Goal: Task Accomplishment & Management: Complete application form

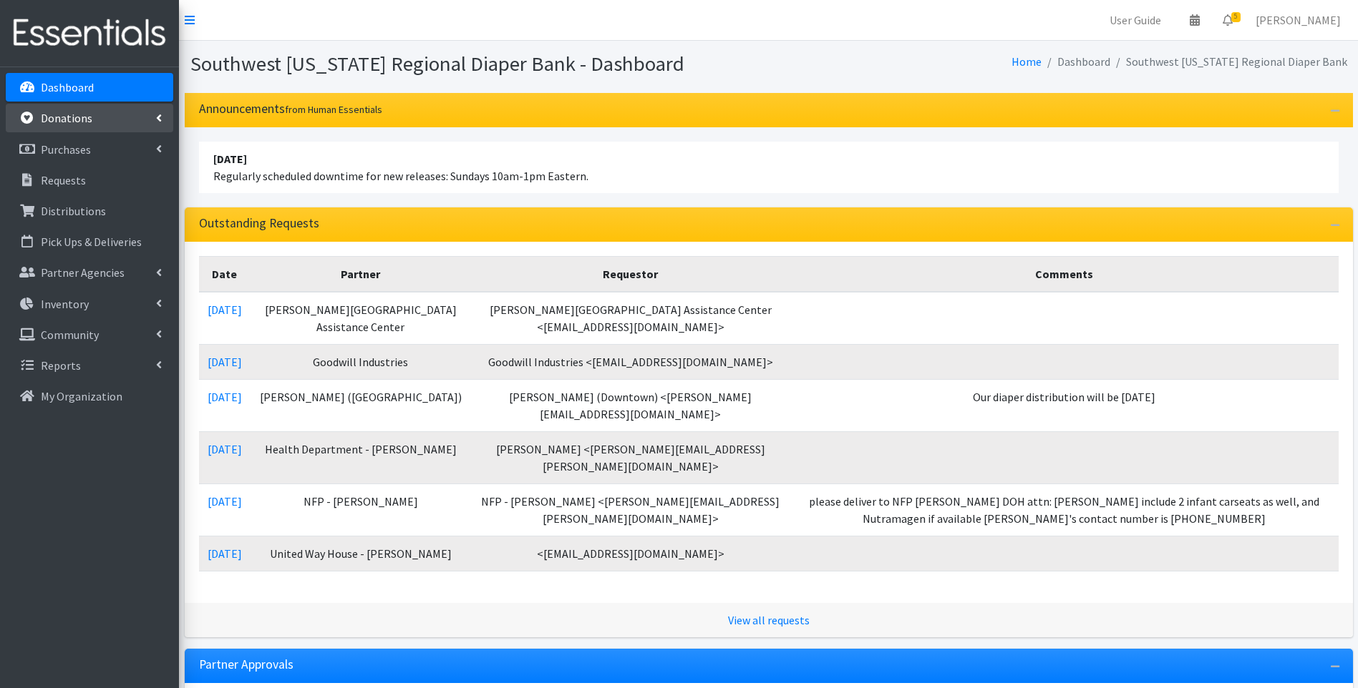
click at [70, 123] on p "Donations" at bounding box center [67, 118] width 52 height 14
click at [70, 147] on link "All Donations" at bounding box center [89, 149] width 167 height 29
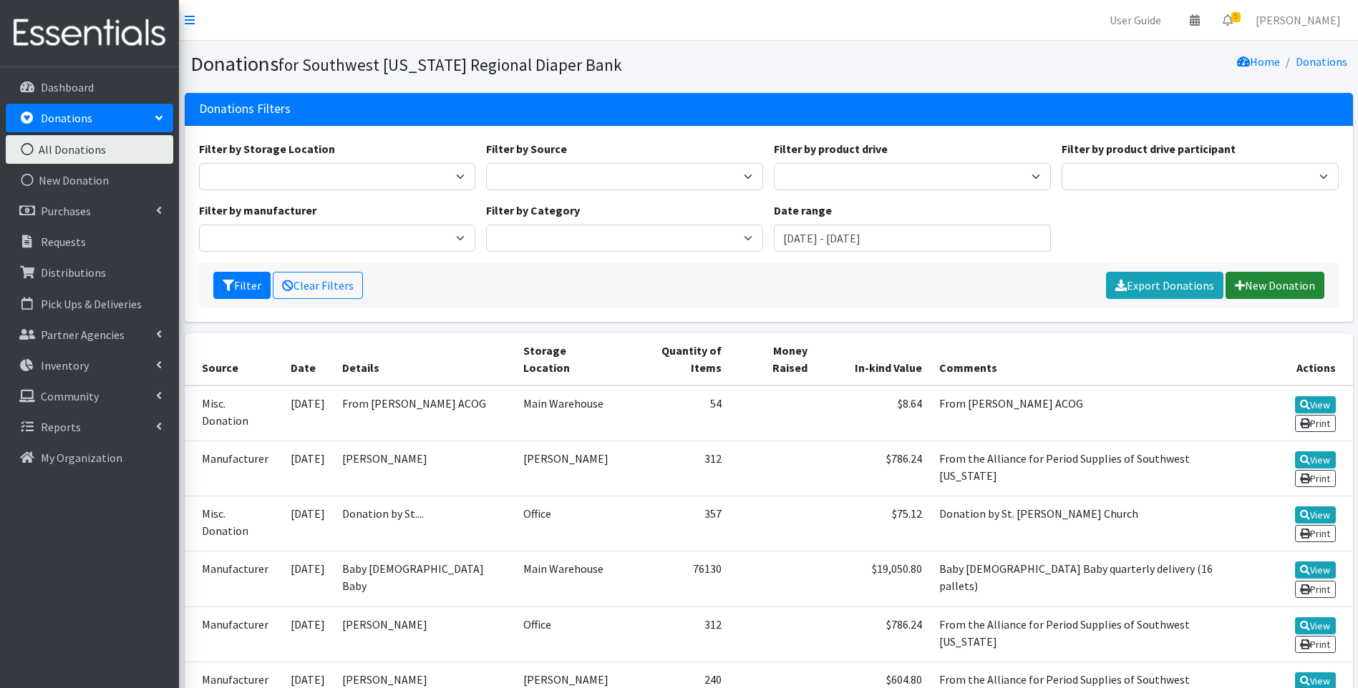
click at [1277, 278] on link "New Donation" at bounding box center [1274, 285] width 99 height 27
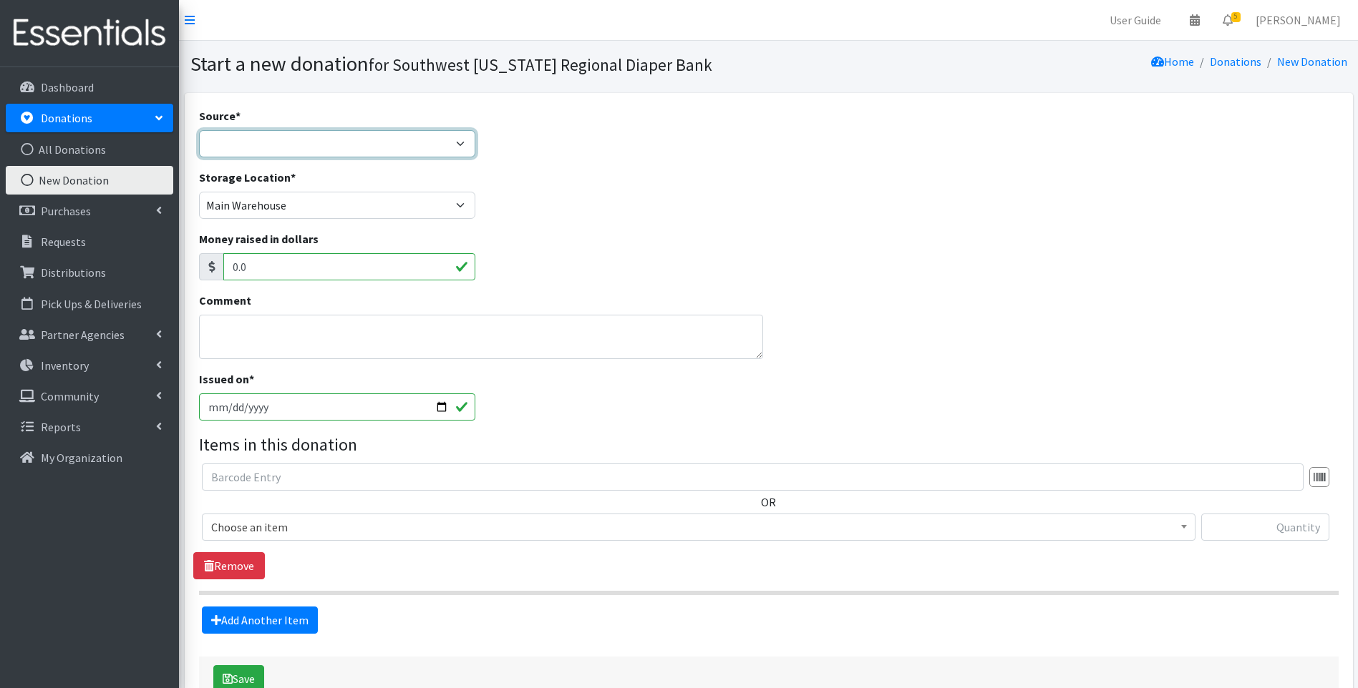
click at [363, 143] on select "Product Drive Manufacturer Donation Site Misc. Donation" at bounding box center [337, 143] width 277 height 27
select select "Misc. Donation"
click at [199, 130] on select "Product Drive Manufacturer Donation Site Misc. Donation" at bounding box center [337, 143] width 277 height 27
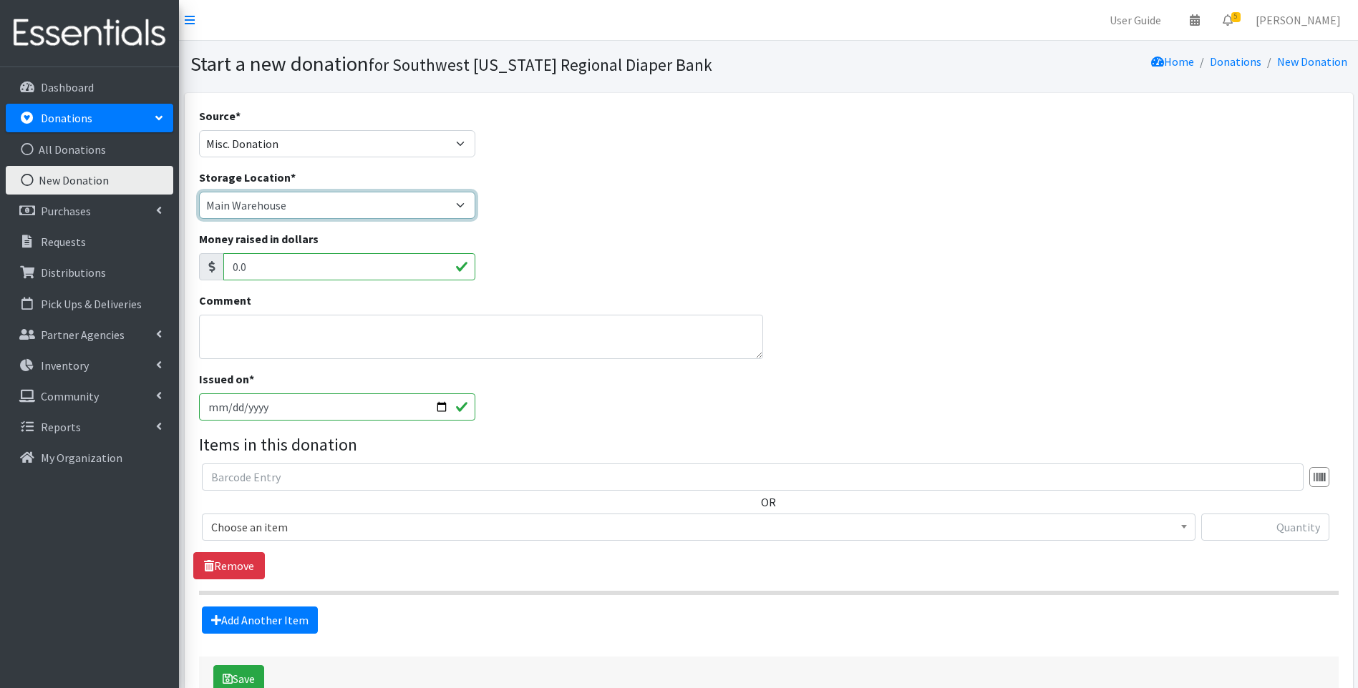
click at [315, 208] on select "Main Warehouse Office [GEOGRAPHIC_DATA] Warehouse [PERSON_NAME]" at bounding box center [337, 205] width 277 height 27
select select "335"
click at [199, 192] on select "Main Warehouse Office [GEOGRAPHIC_DATA] Warehouse [PERSON_NAME]" at bounding box center [337, 205] width 277 height 27
click at [265, 336] on textarea "Comment" at bounding box center [481, 337] width 565 height 44
type textarea "Donated by Mayor Anderson"
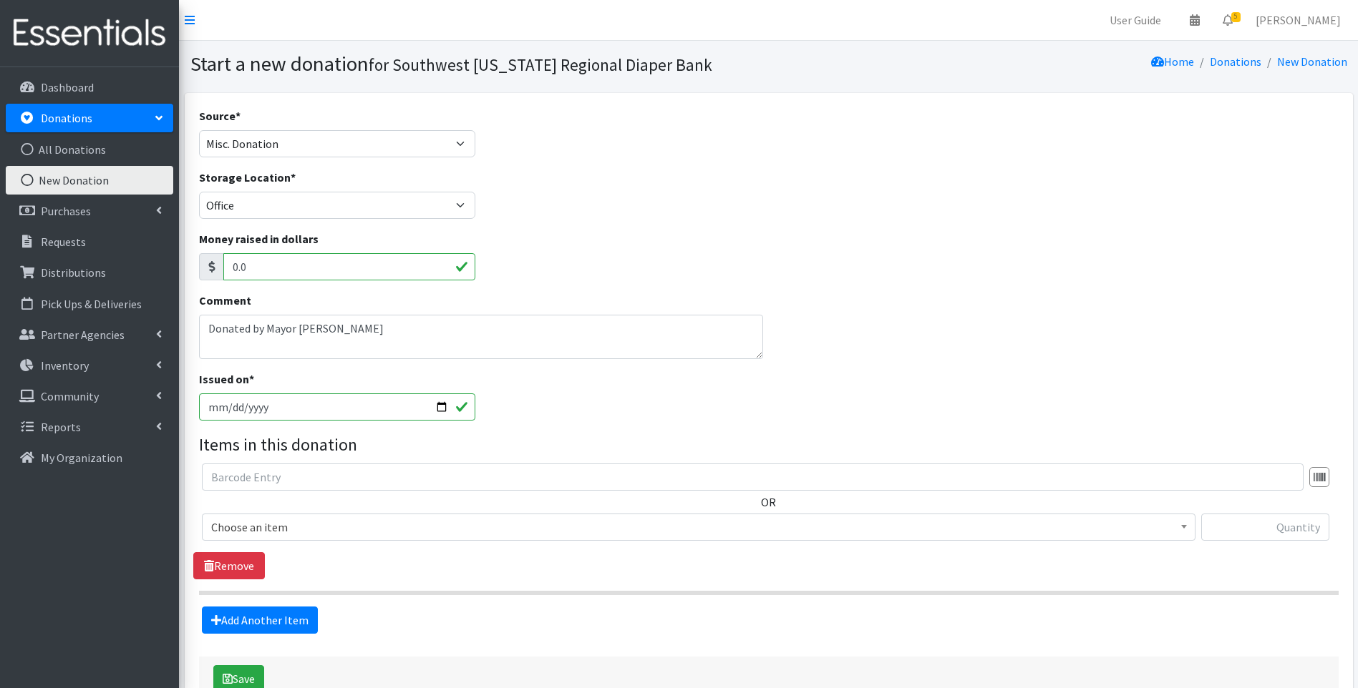
click at [442, 407] on input "2025-09-17" at bounding box center [337, 407] width 277 height 27
type input "2025-09-15"
click at [610, 524] on span "Choose an item" at bounding box center [698, 527] width 975 height 20
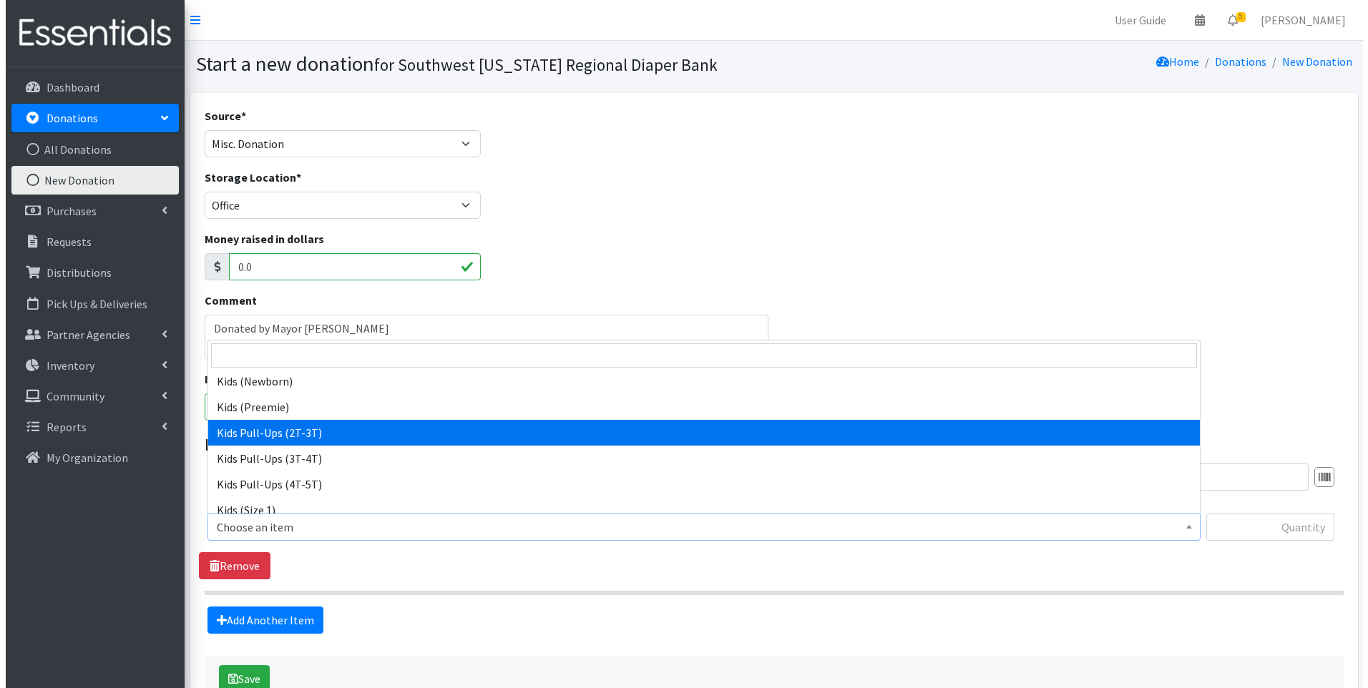
scroll to position [238, 0]
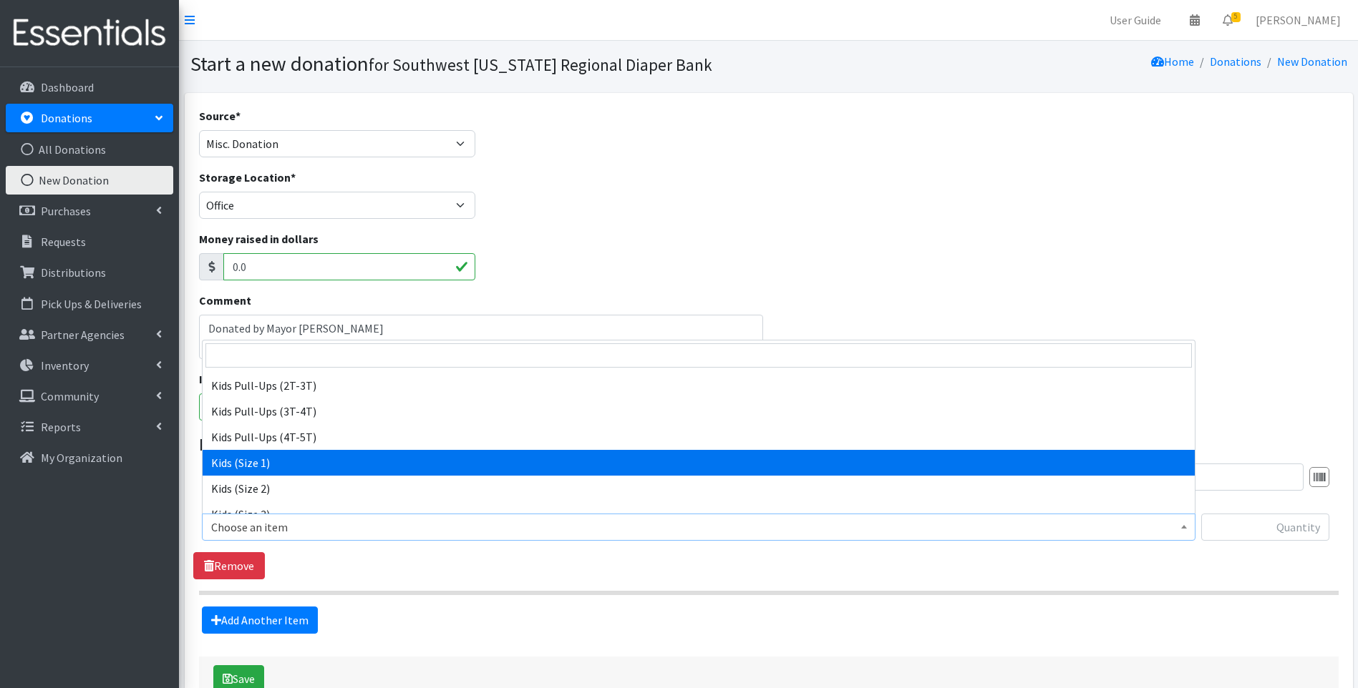
select select "10069"
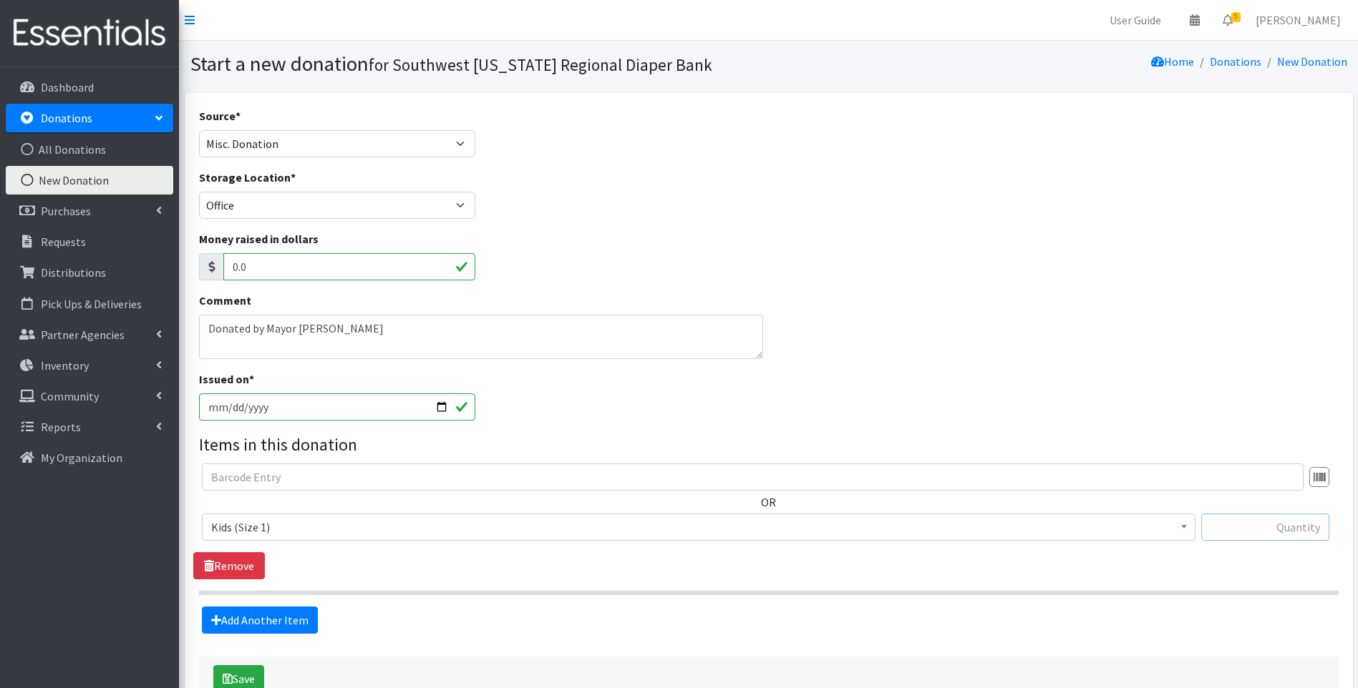
click at [1286, 517] on input "text" at bounding box center [1265, 527] width 128 height 27
type input "192"
click at [250, 558] on link "Remove" at bounding box center [229, 565] width 72 height 27
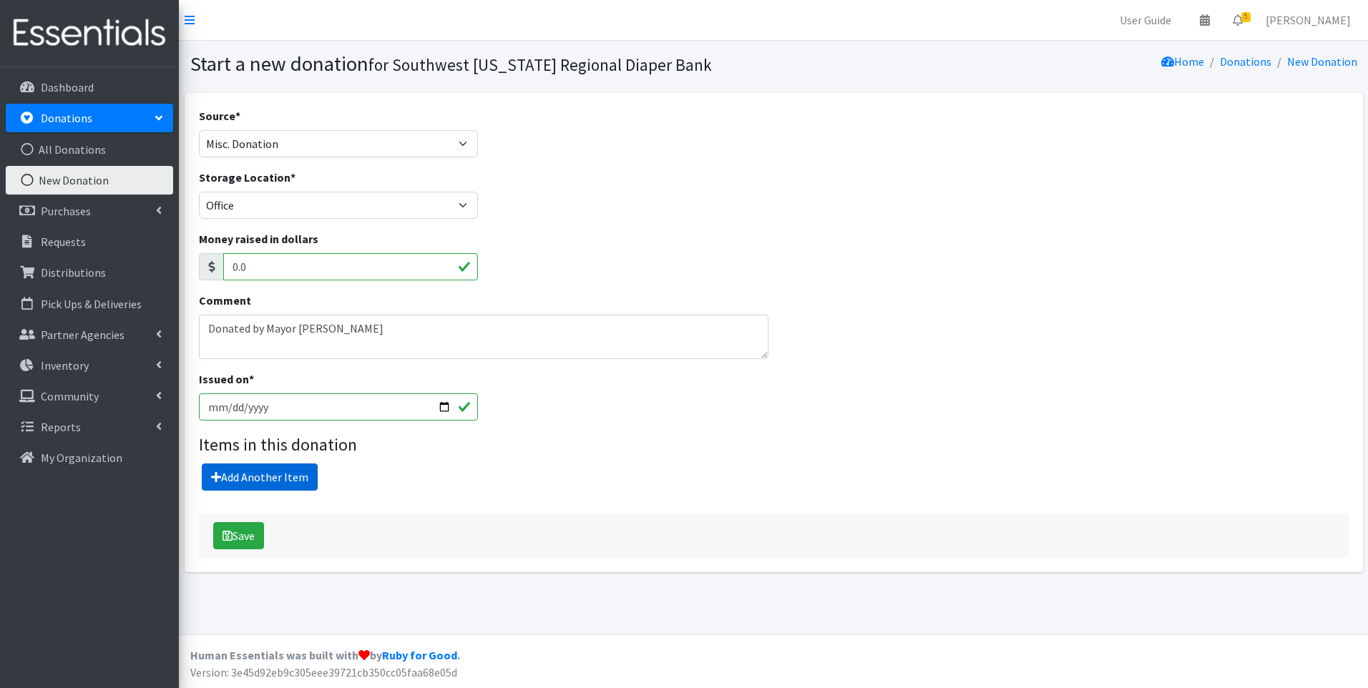
click at [283, 475] on link "Add Another Item" at bounding box center [260, 477] width 116 height 27
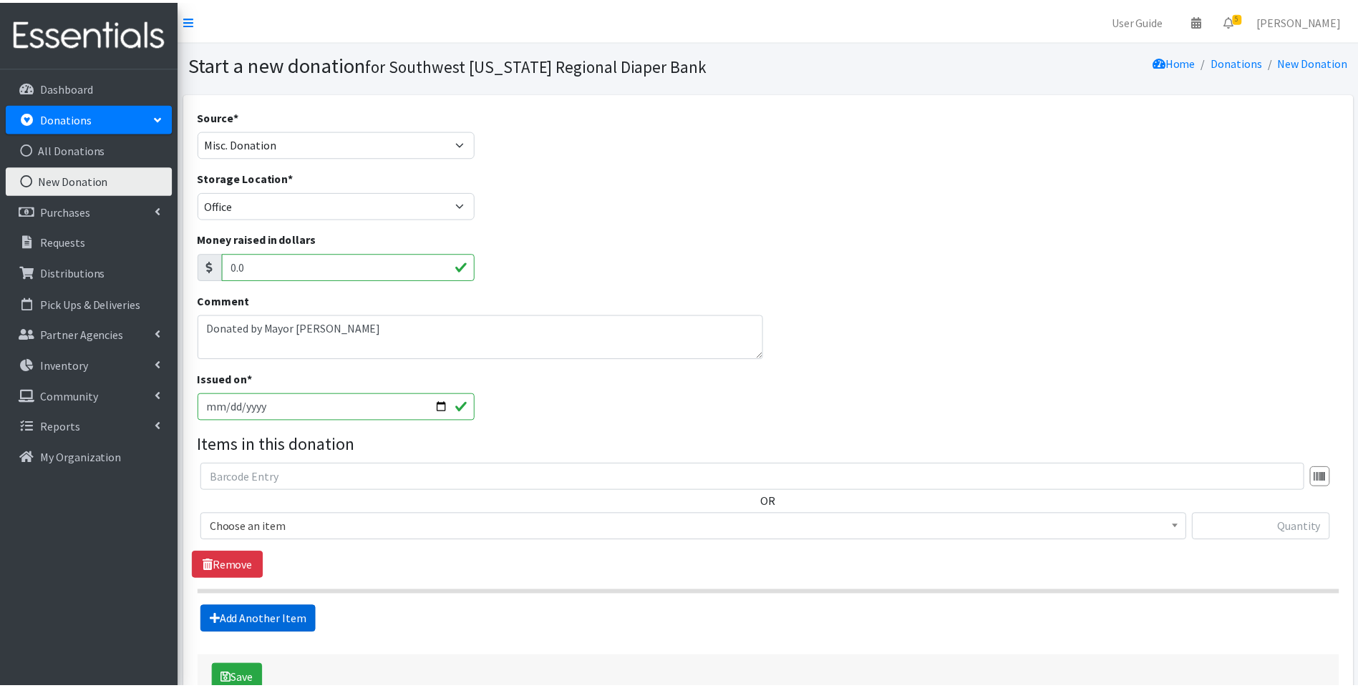
scroll to position [92, 0]
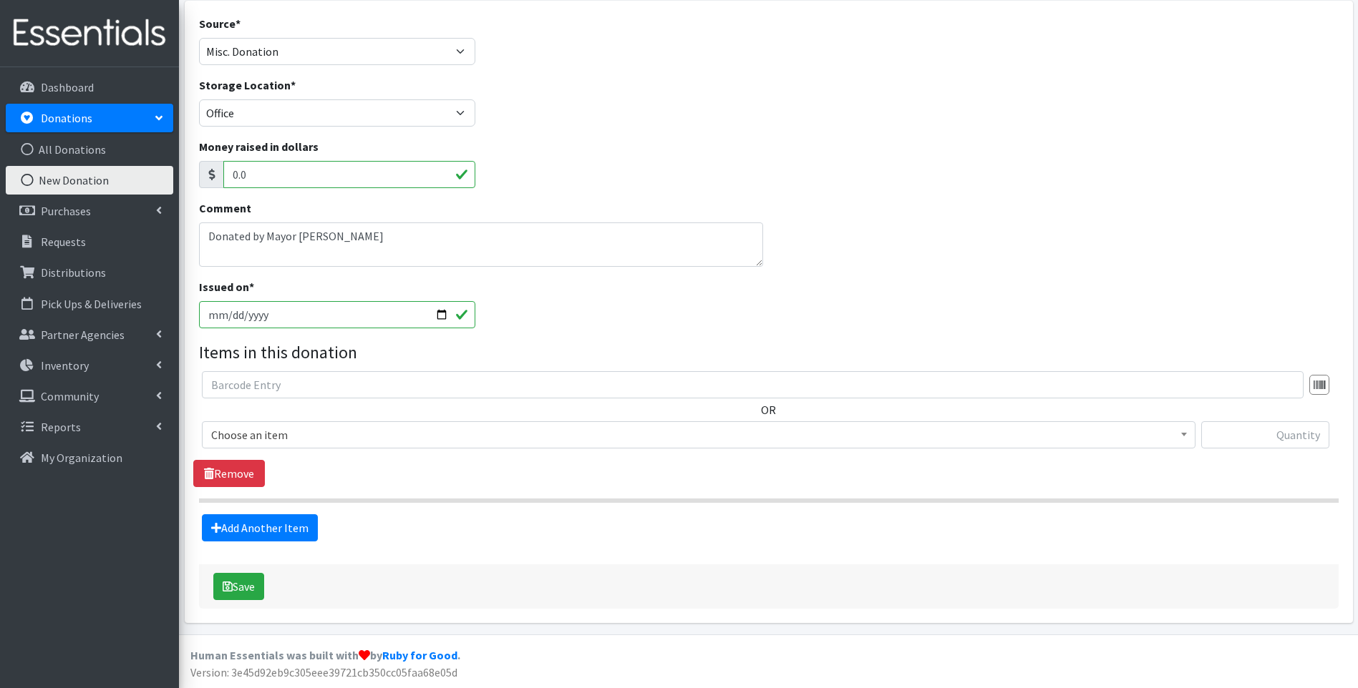
click at [310, 439] on span "Choose an item" at bounding box center [698, 435] width 975 height 20
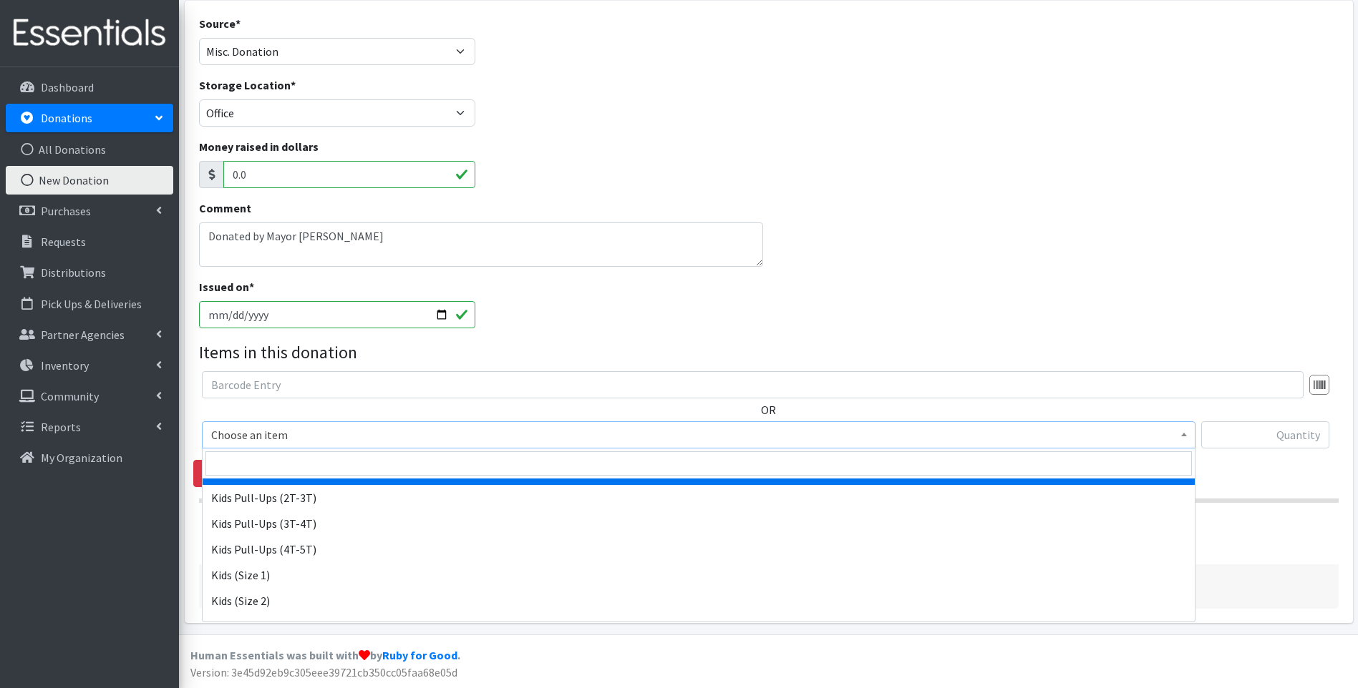
scroll to position [238, 0]
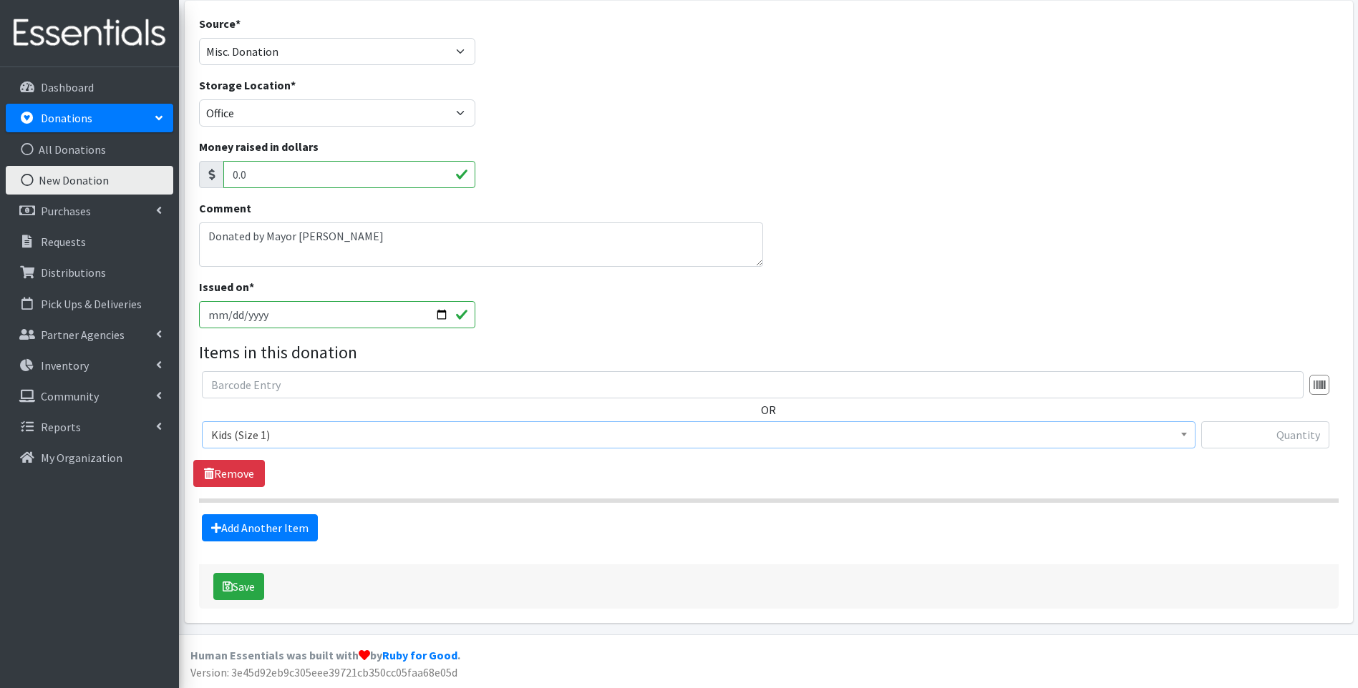
select select "10069"
click at [1278, 432] on input "text" at bounding box center [1265, 434] width 128 height 27
type input "192"
click at [251, 530] on link "Add Another Item" at bounding box center [260, 528] width 116 height 27
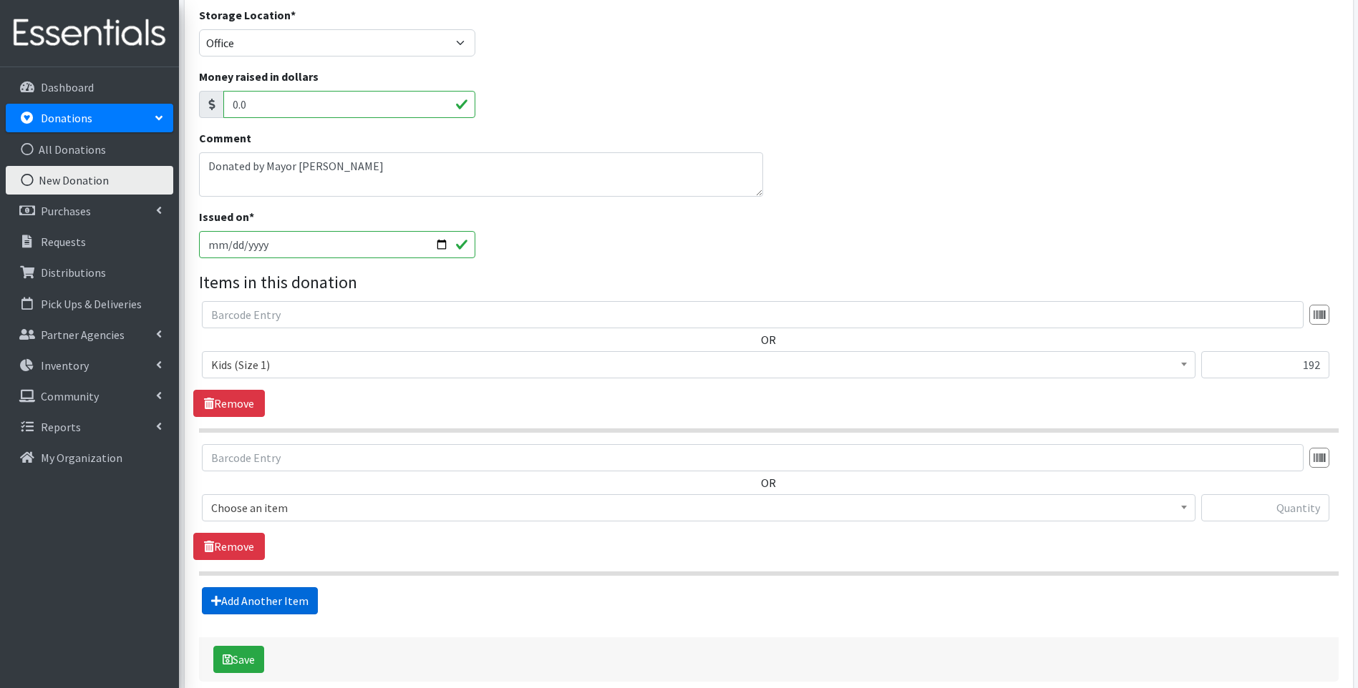
scroll to position [235, 0]
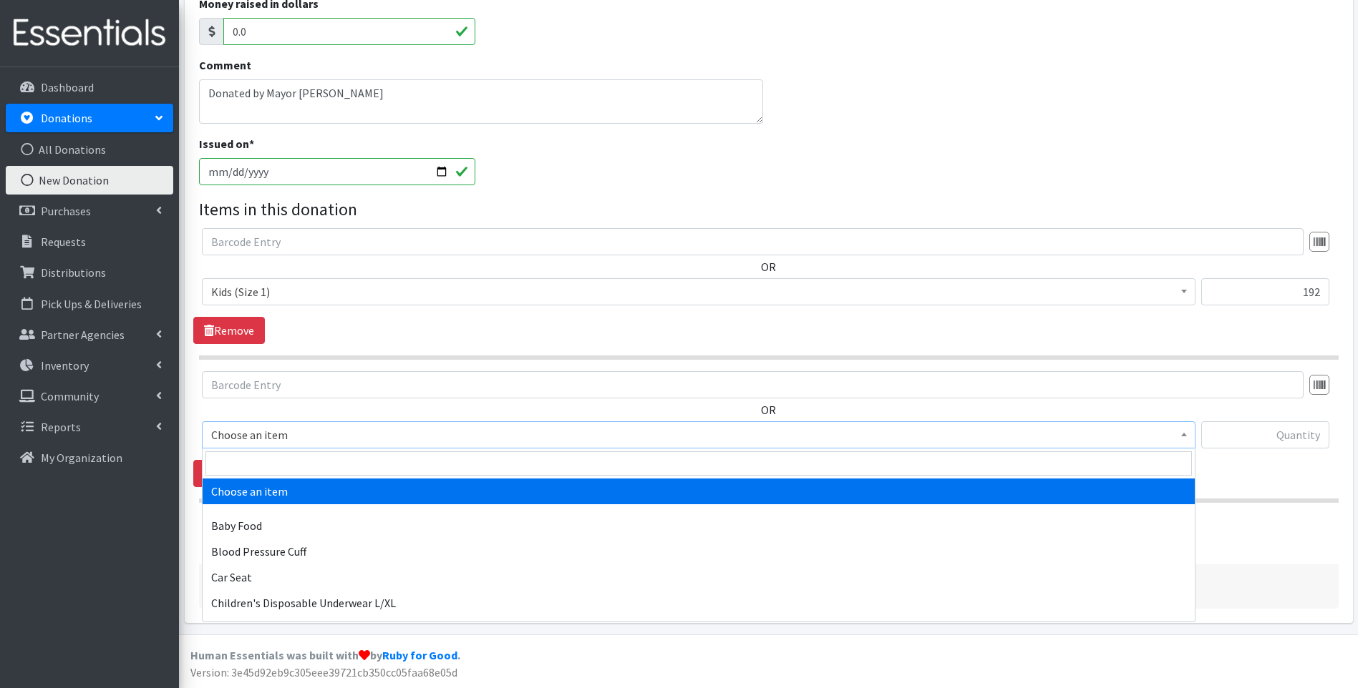
click at [288, 436] on span "Choose an item" at bounding box center [698, 435] width 975 height 20
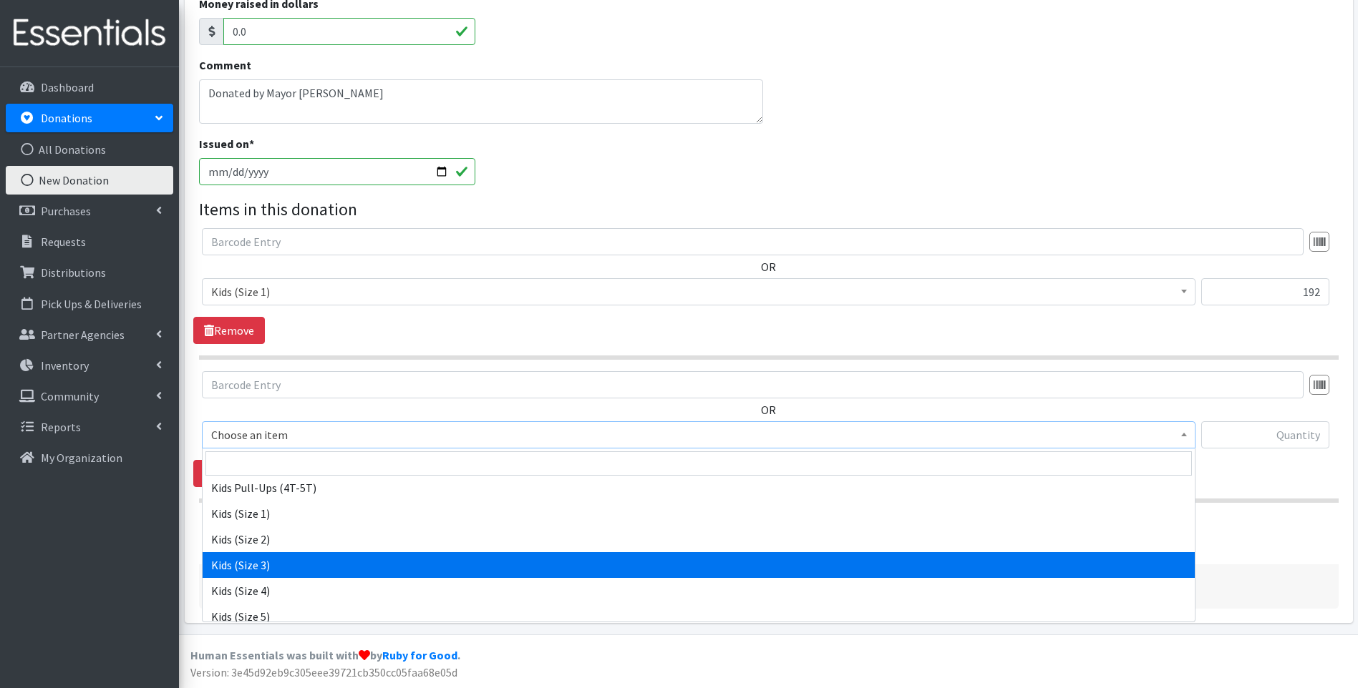
scroll to position [334, 0]
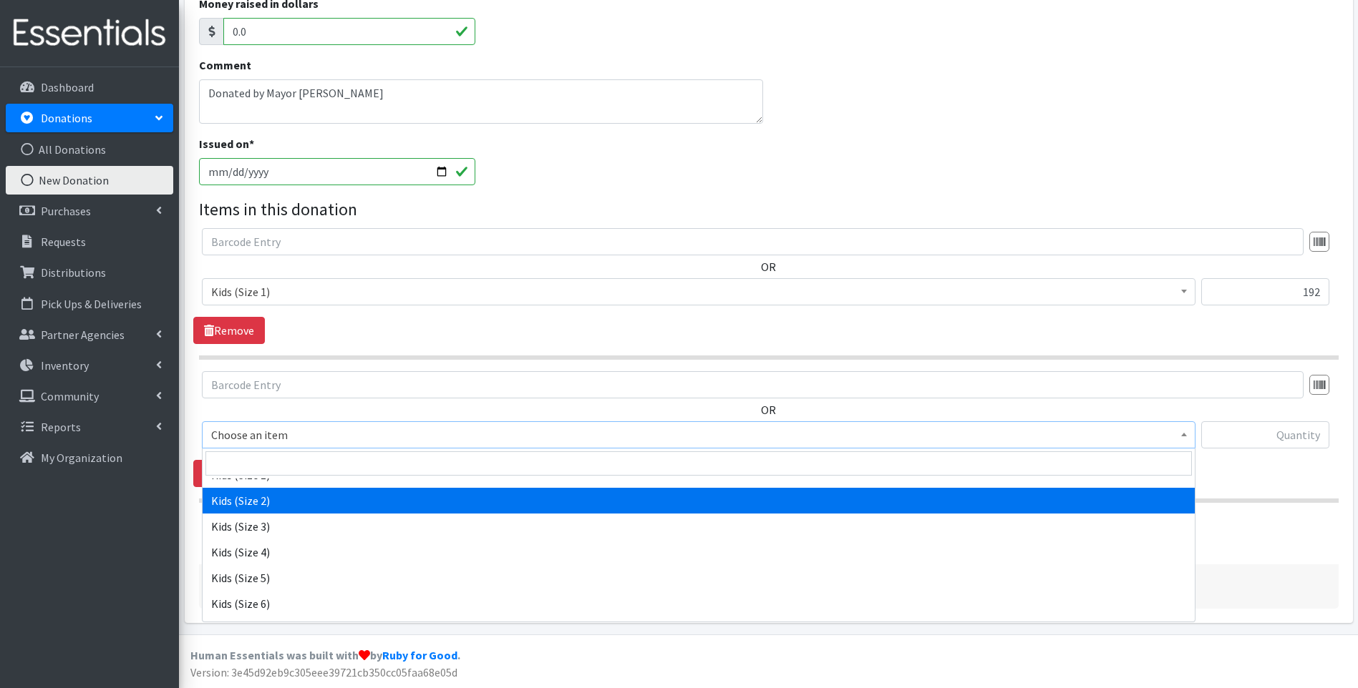
select select "10068"
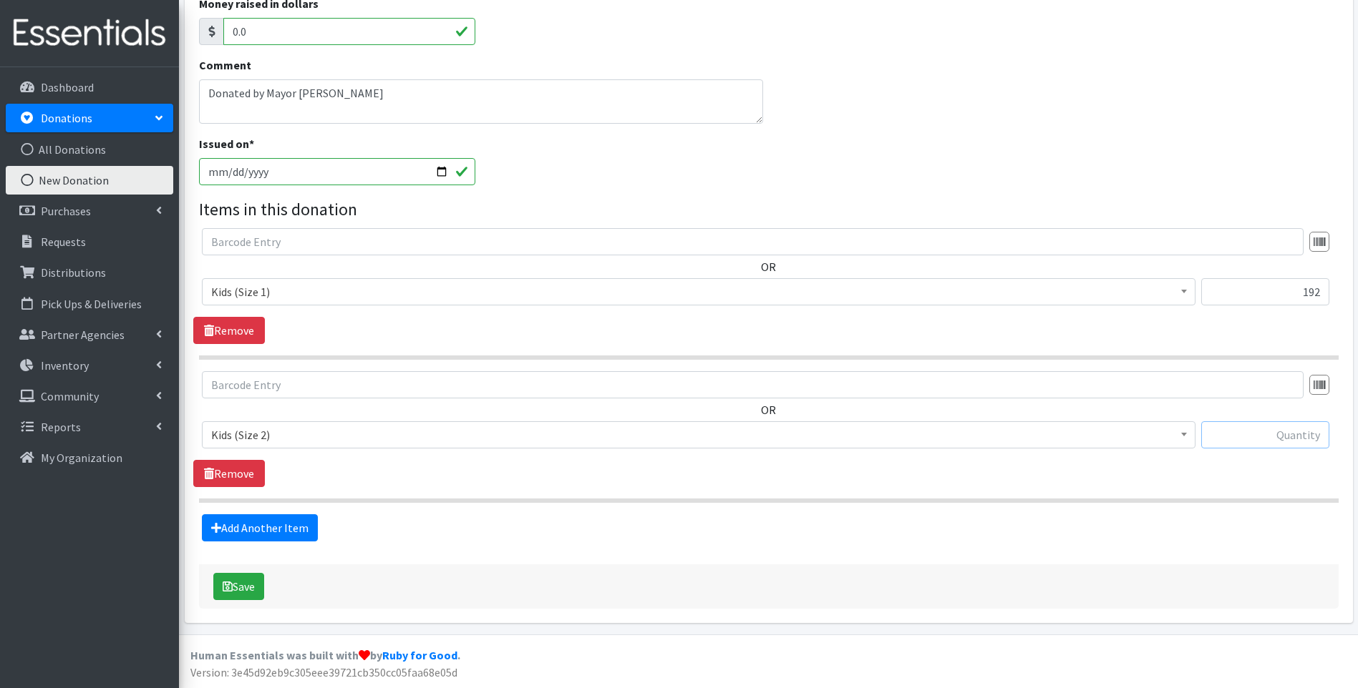
click at [1295, 435] on input "text" at bounding box center [1265, 434] width 128 height 27
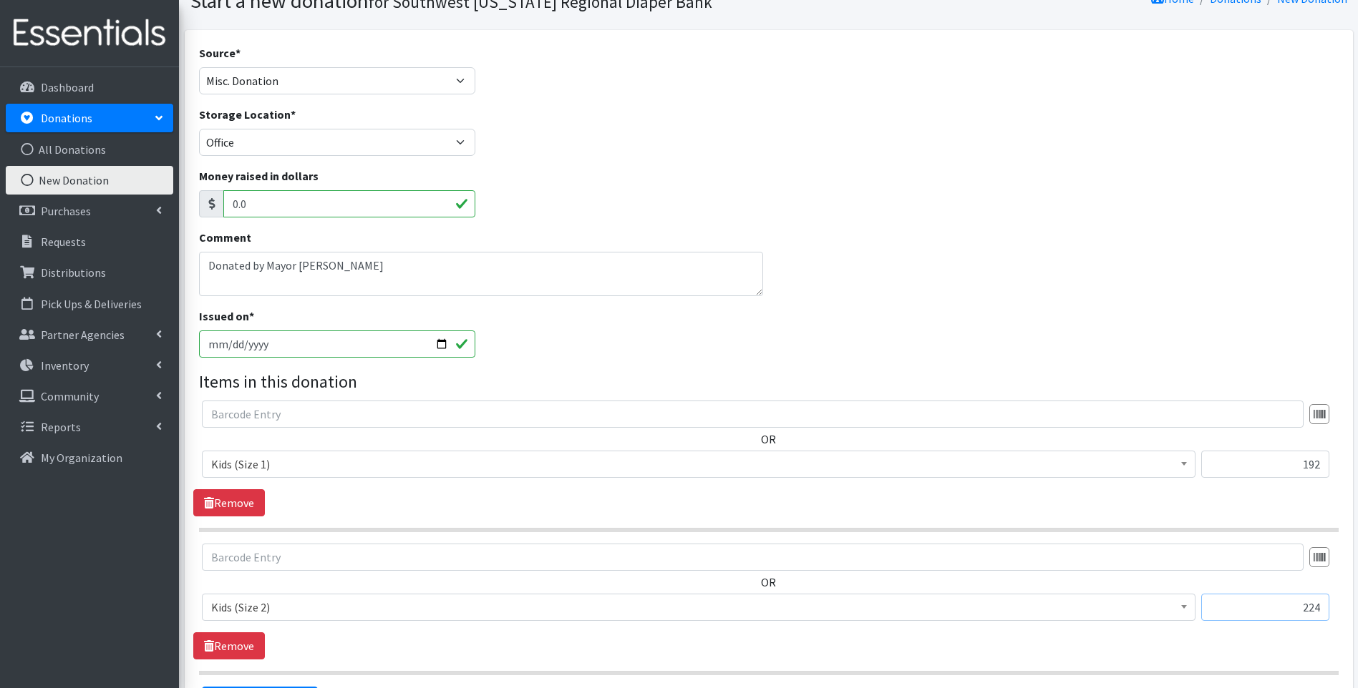
scroll to position [0, 0]
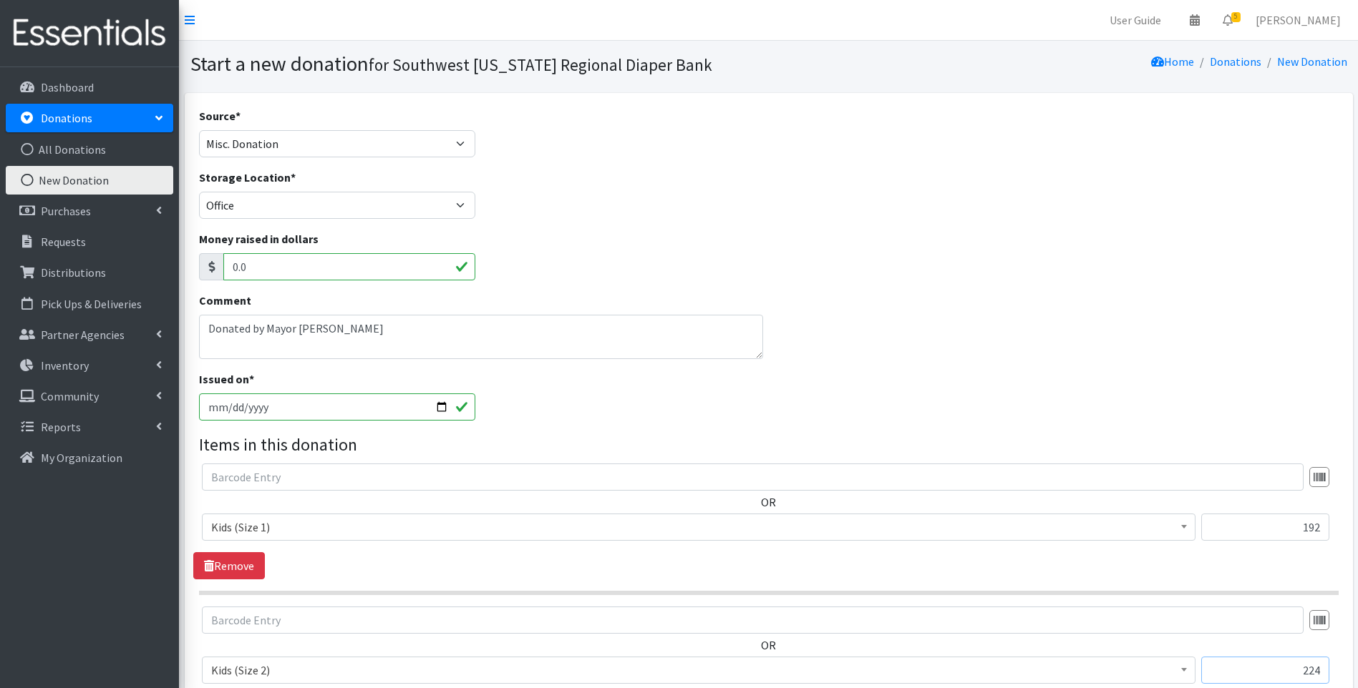
type input "224"
click at [374, 327] on textarea "Donated by Mayor Anderson" at bounding box center [481, 337] width 565 height 44
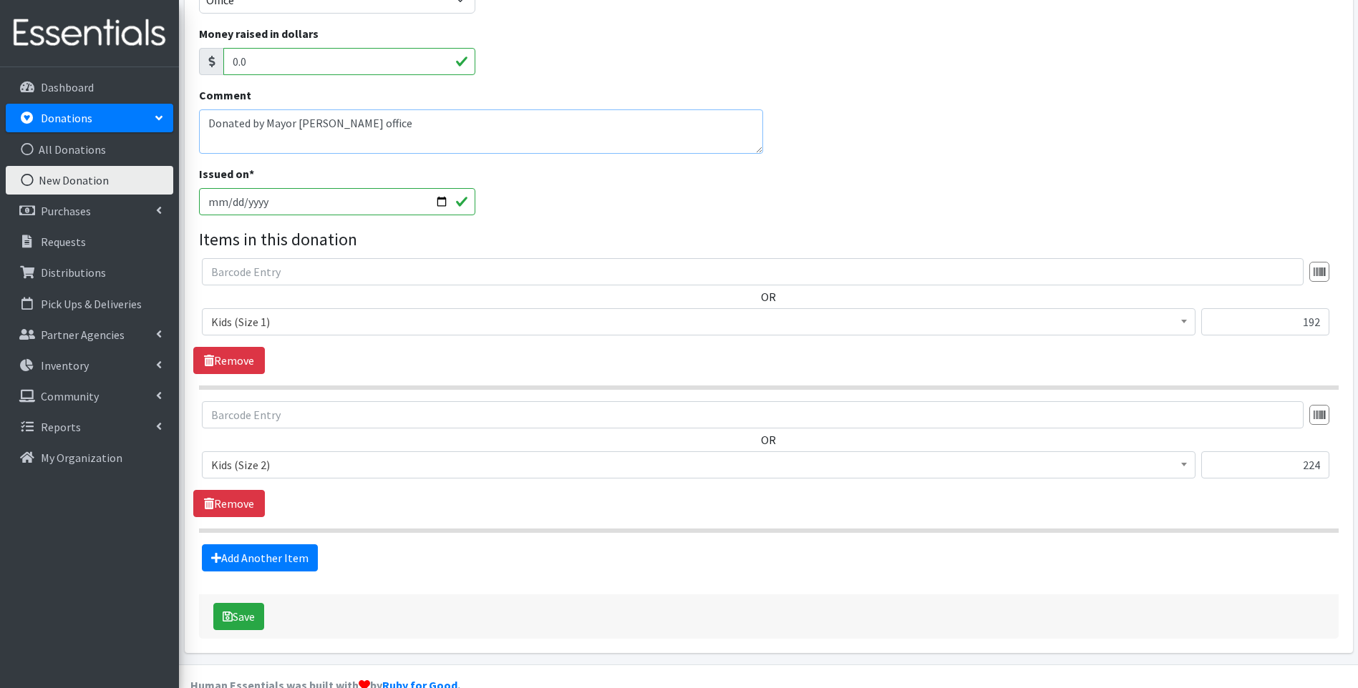
scroll to position [235, 0]
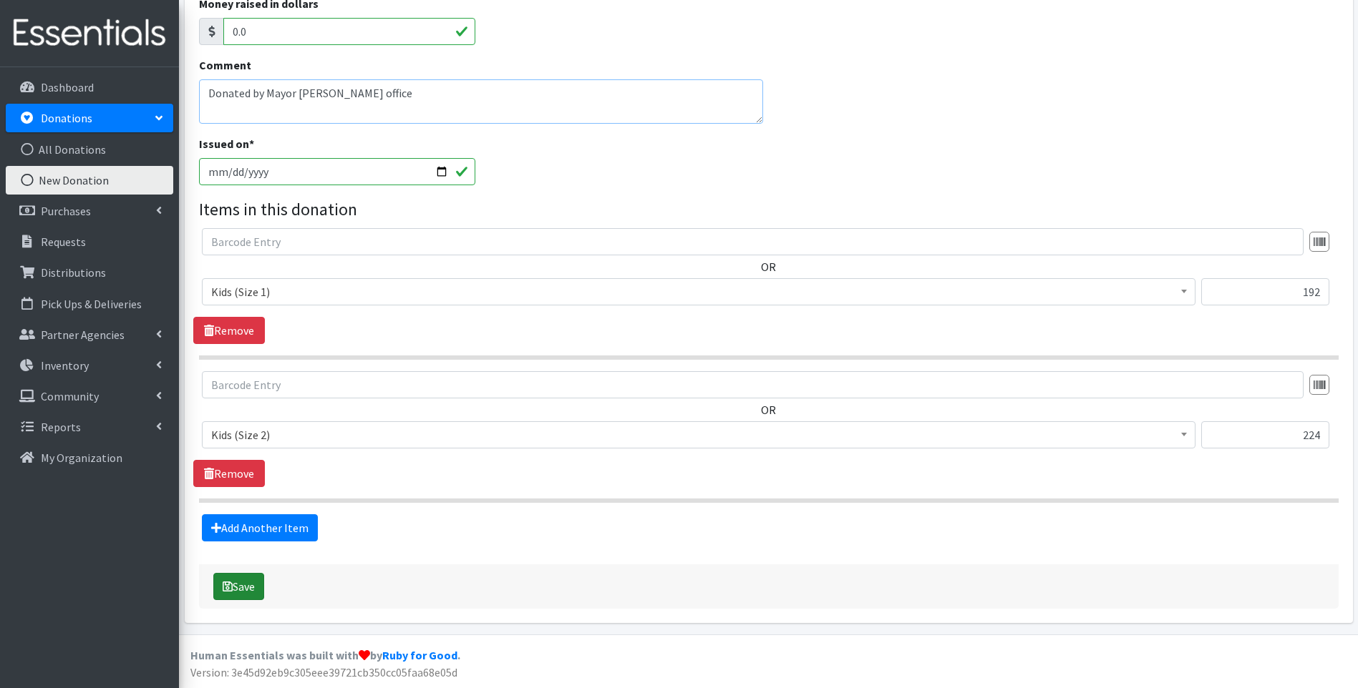
type textarea "Donated by Mayor Anderson office"
click at [240, 585] on button "Save" at bounding box center [238, 586] width 51 height 27
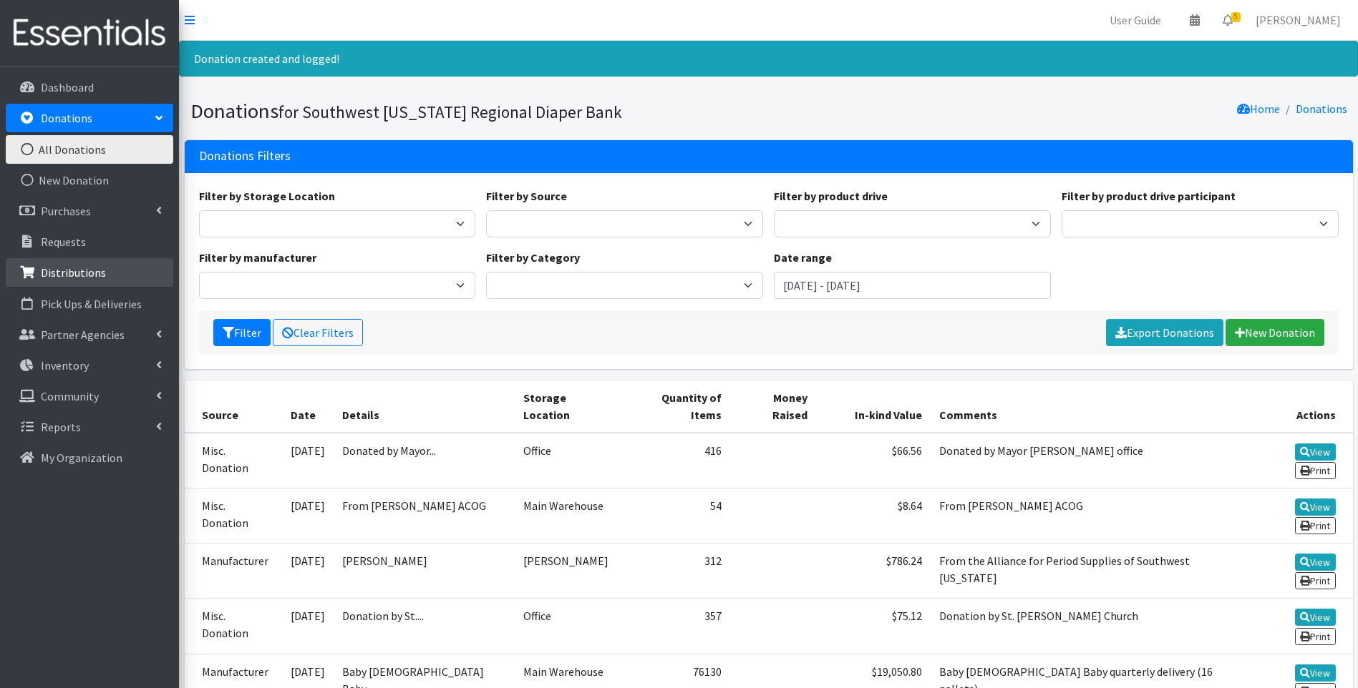
click at [99, 268] on p "Distributions" at bounding box center [73, 272] width 65 height 14
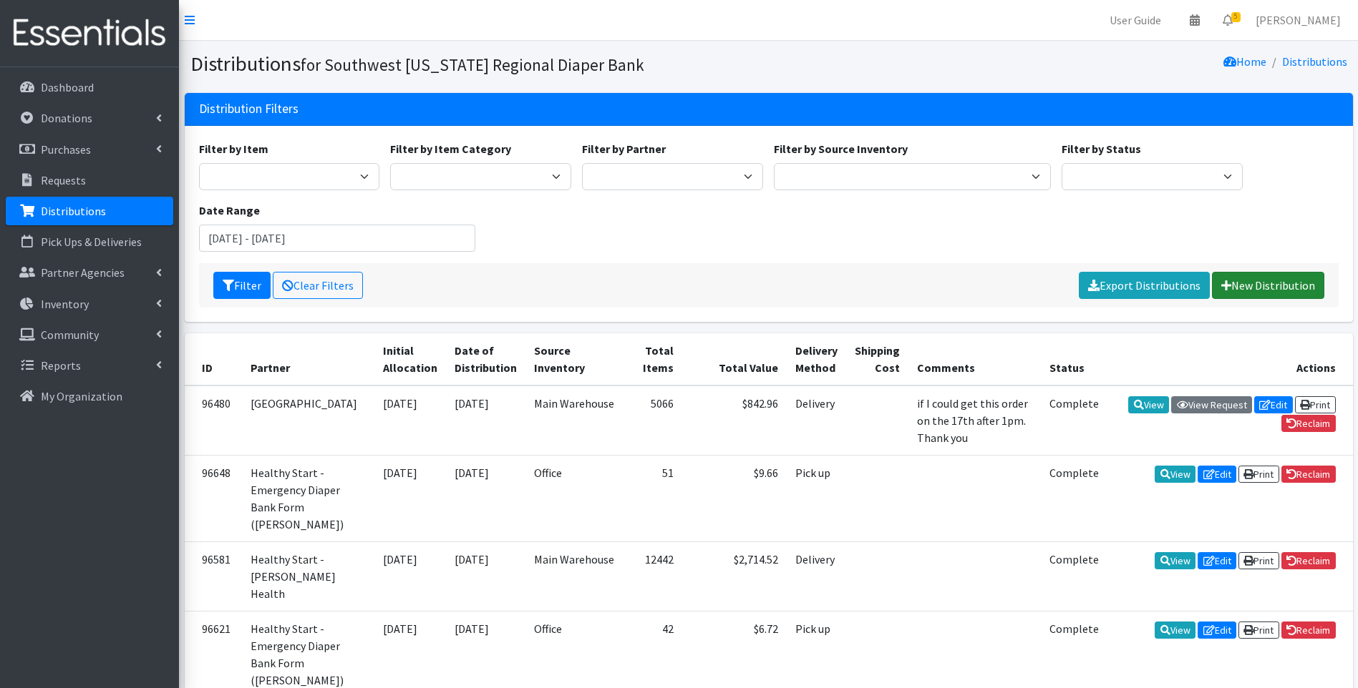
click at [1260, 288] on link "New Distribution" at bounding box center [1268, 285] width 112 height 27
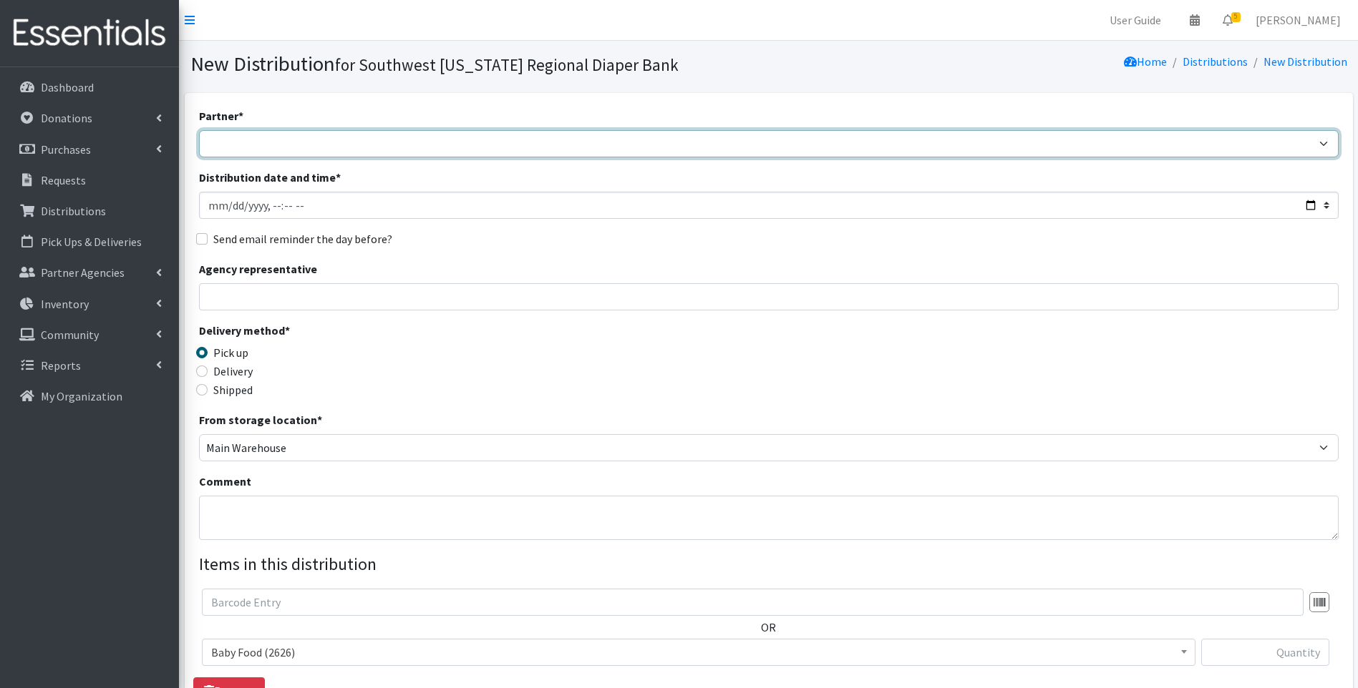
click at [381, 140] on select "ACT Abuse Counseling & Treatment Bayshore Fire Department [PERSON_NAME][GEOGRAP…" at bounding box center [768, 143] width 1139 height 27
select select "4084"
click at [199, 130] on select "ACT Abuse Counseling & Treatment Bayshore Fire Department [PERSON_NAME][GEOGRAP…" at bounding box center [768, 143] width 1139 height 27
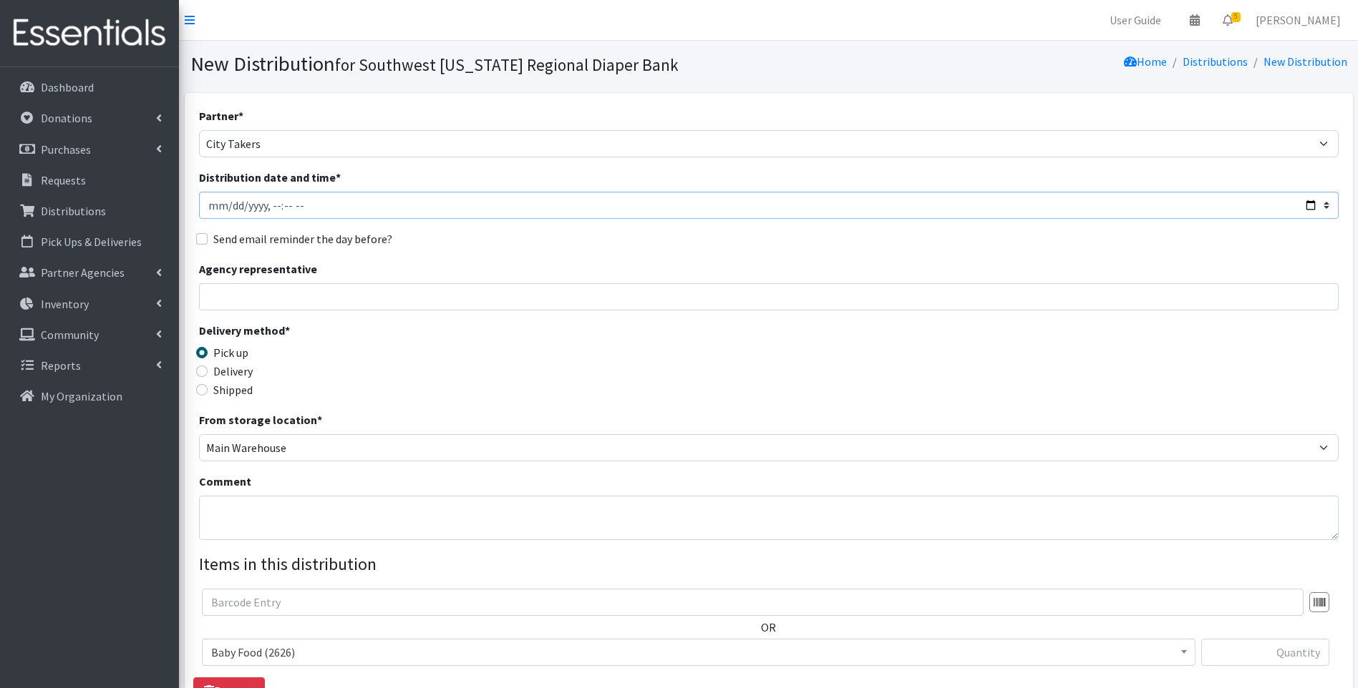
click at [1310, 203] on input "Distribution date and time *" at bounding box center [768, 205] width 1139 height 27
type input "[DATE]T23:59"
click at [649, 399] on div "Delivery method * Pick up Delivery Shipped Shipping cost" at bounding box center [768, 366] width 1139 height 89
click at [240, 372] on label "Delivery" at bounding box center [232, 371] width 39 height 17
click at [208, 372] on input "Delivery" at bounding box center [201, 371] width 11 height 11
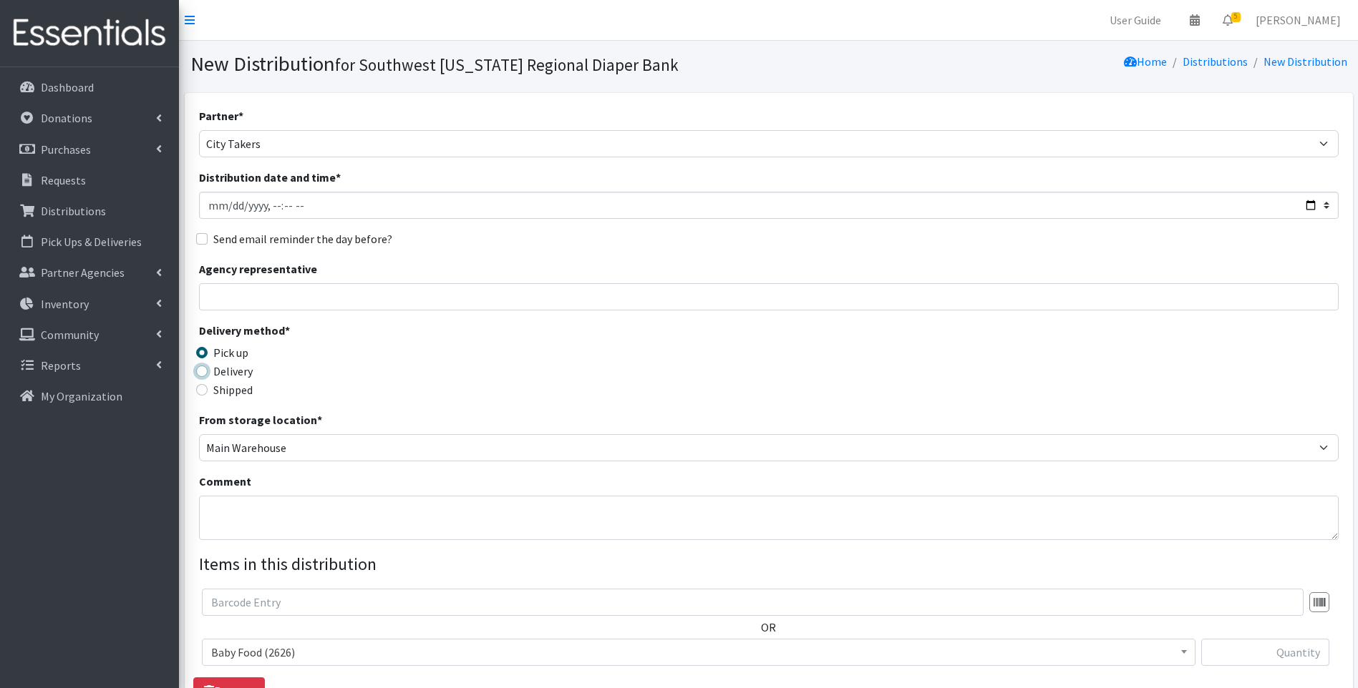
radio input "true"
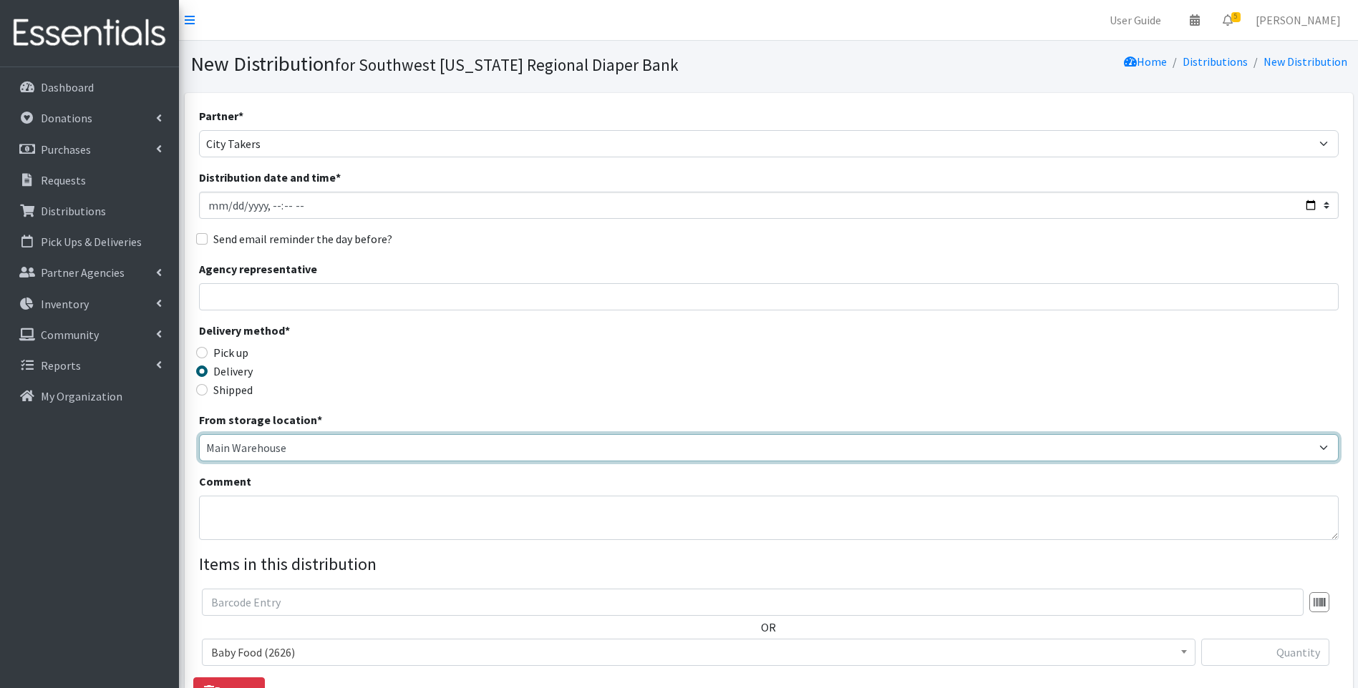
click at [306, 442] on select "Main Warehouse Office United Way Warehouse Winkler" at bounding box center [768, 447] width 1139 height 27
select select "335"
click at [199, 434] on select "Main Warehouse Office United Way Warehouse Winkler" at bounding box center [768, 447] width 1139 height 27
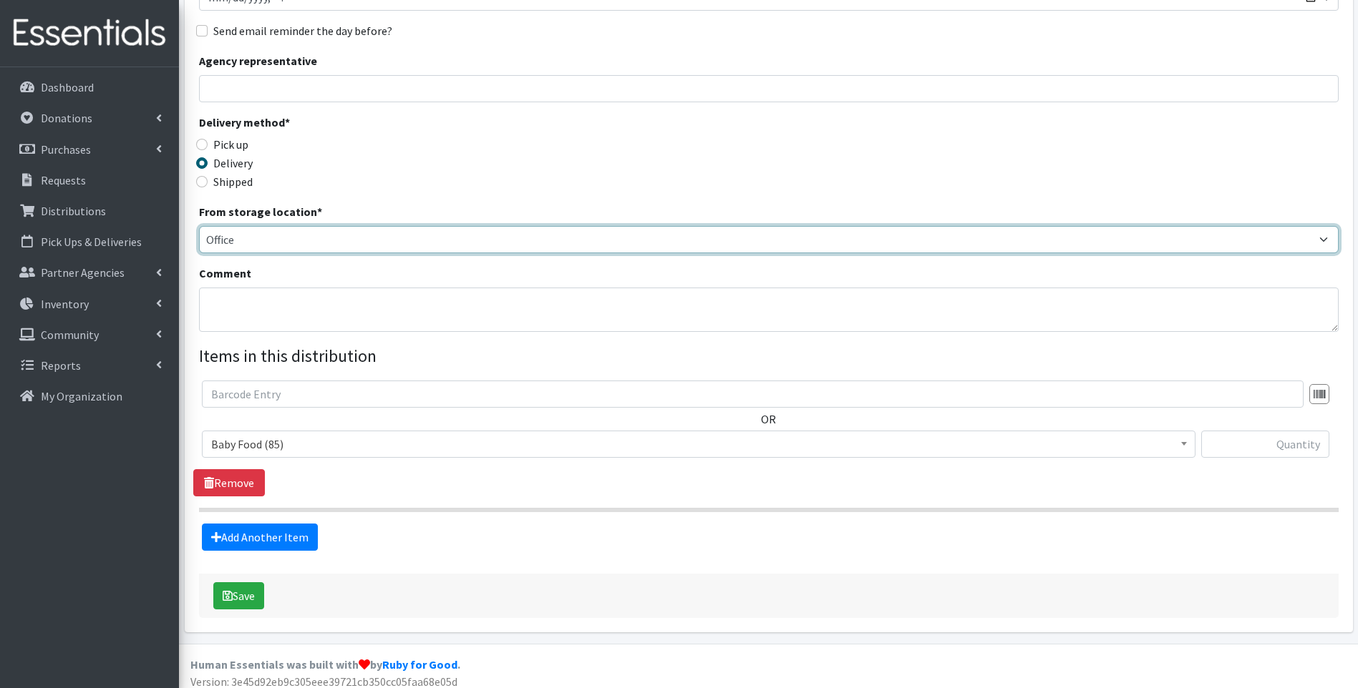
scroll to position [218, 0]
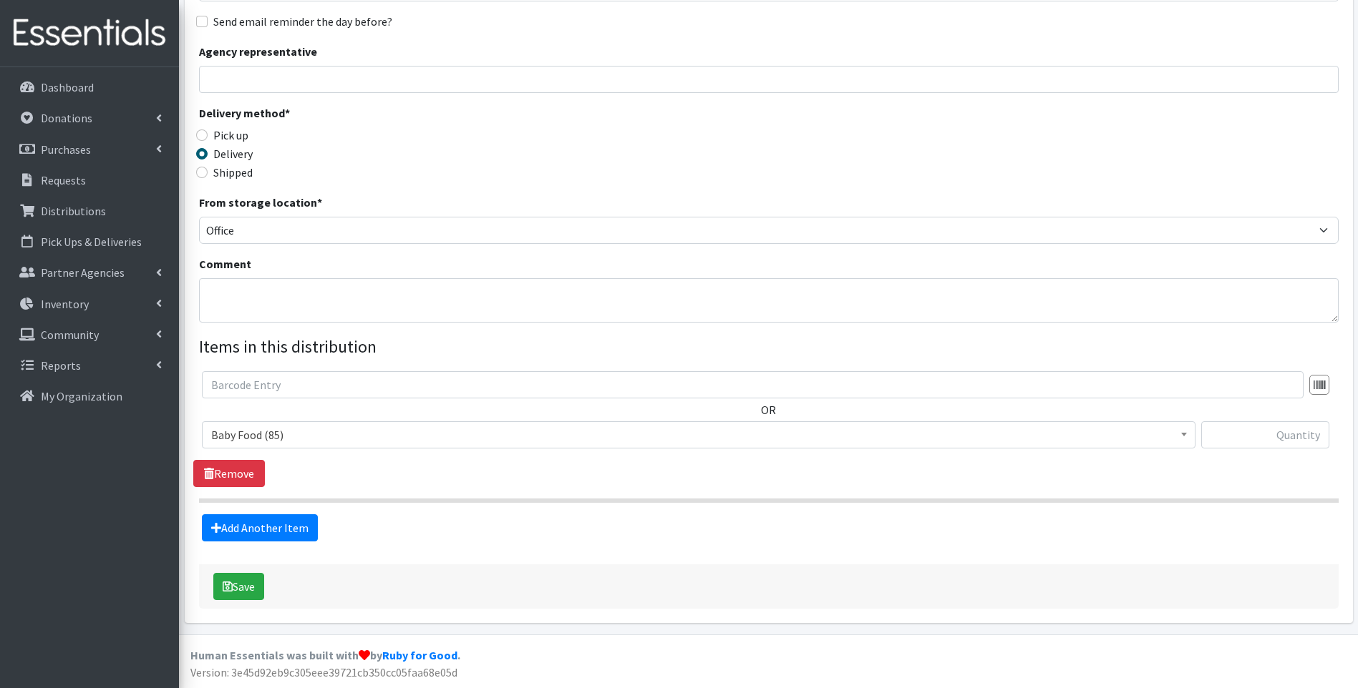
click at [328, 433] on span "Baby Food (85)" at bounding box center [698, 435] width 975 height 20
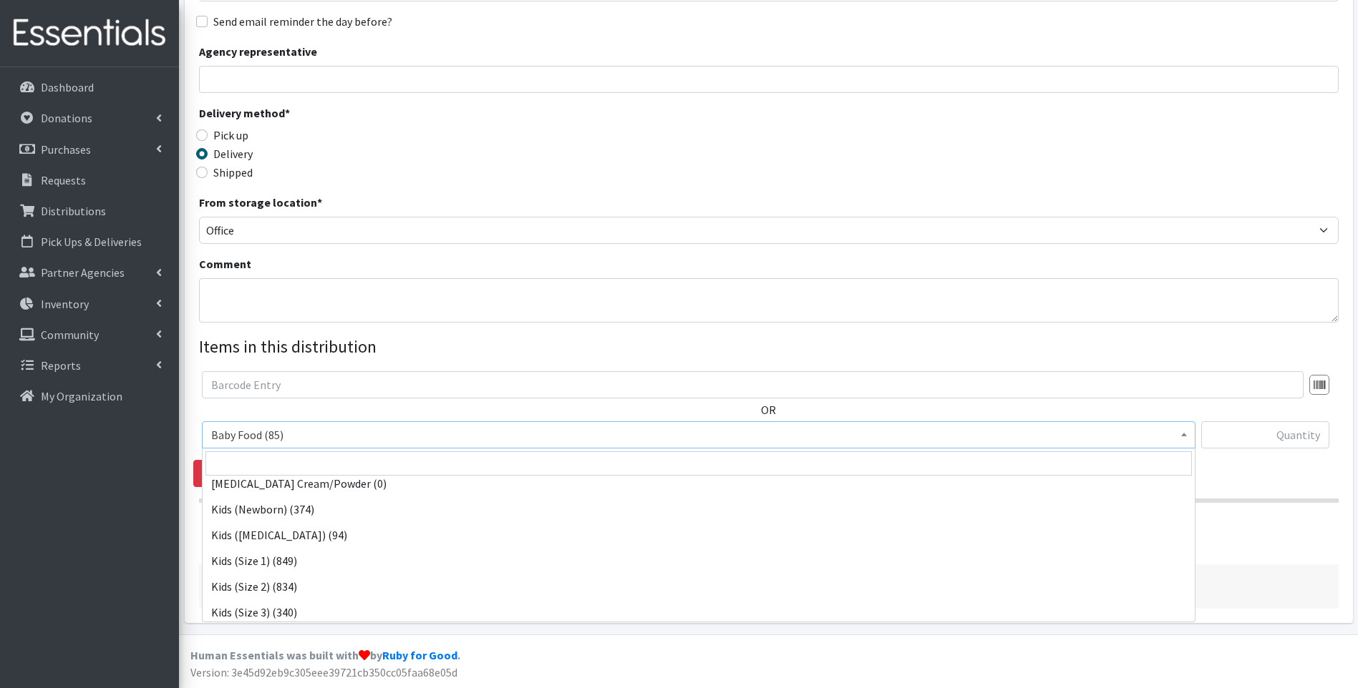
scroll to position [143, 0]
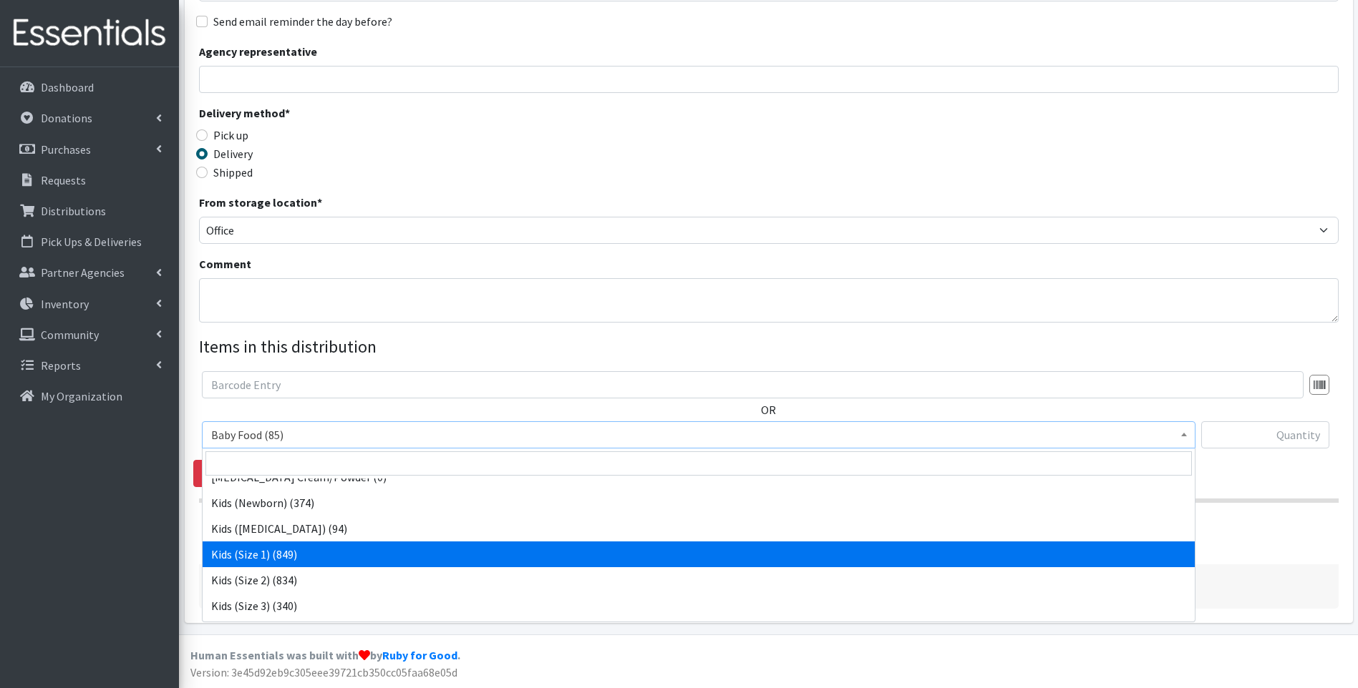
select select "10069"
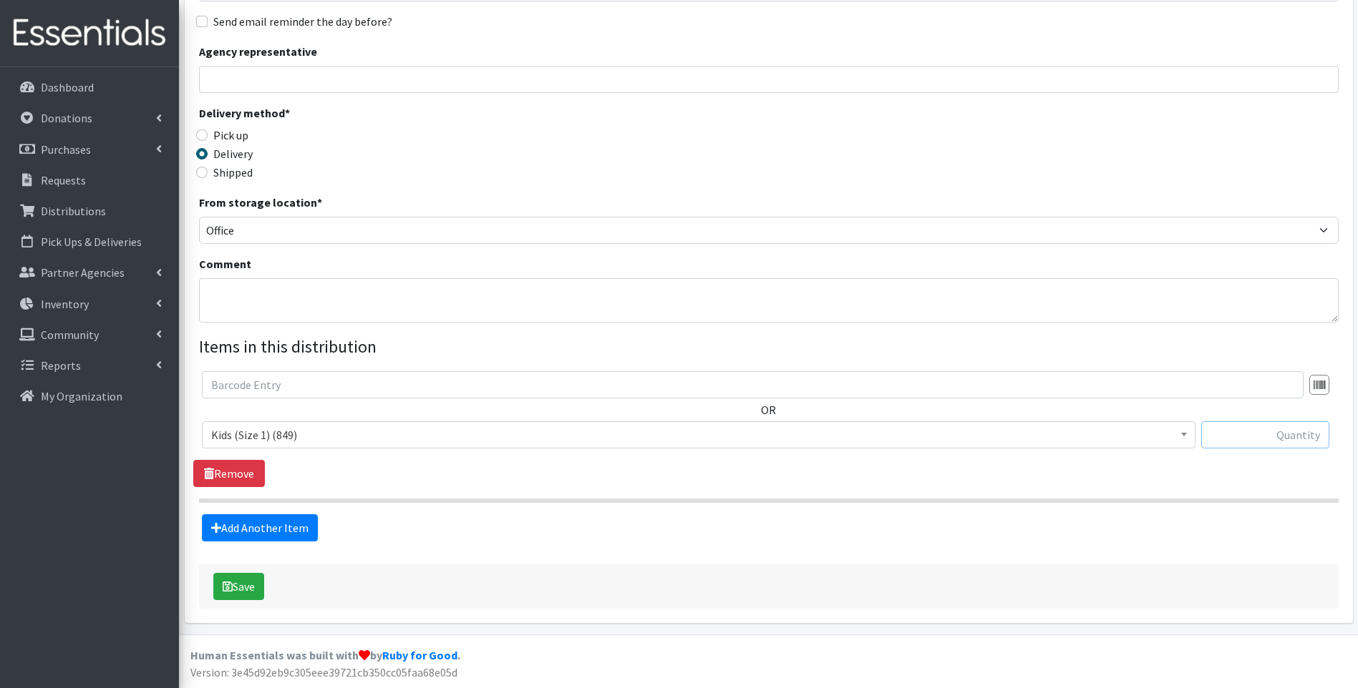
click at [1289, 439] on input "text" at bounding box center [1265, 434] width 128 height 27
type input "96"
click at [290, 528] on link "Add Another Item" at bounding box center [260, 528] width 116 height 27
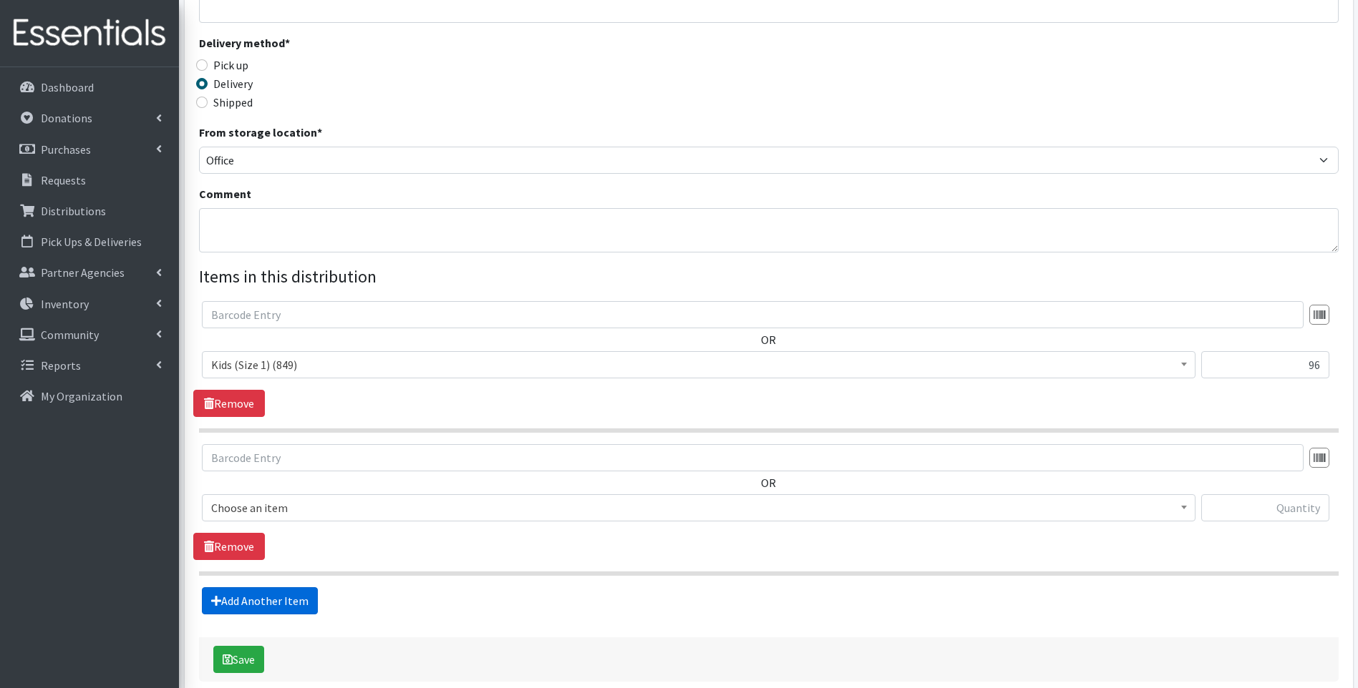
scroll to position [361, 0]
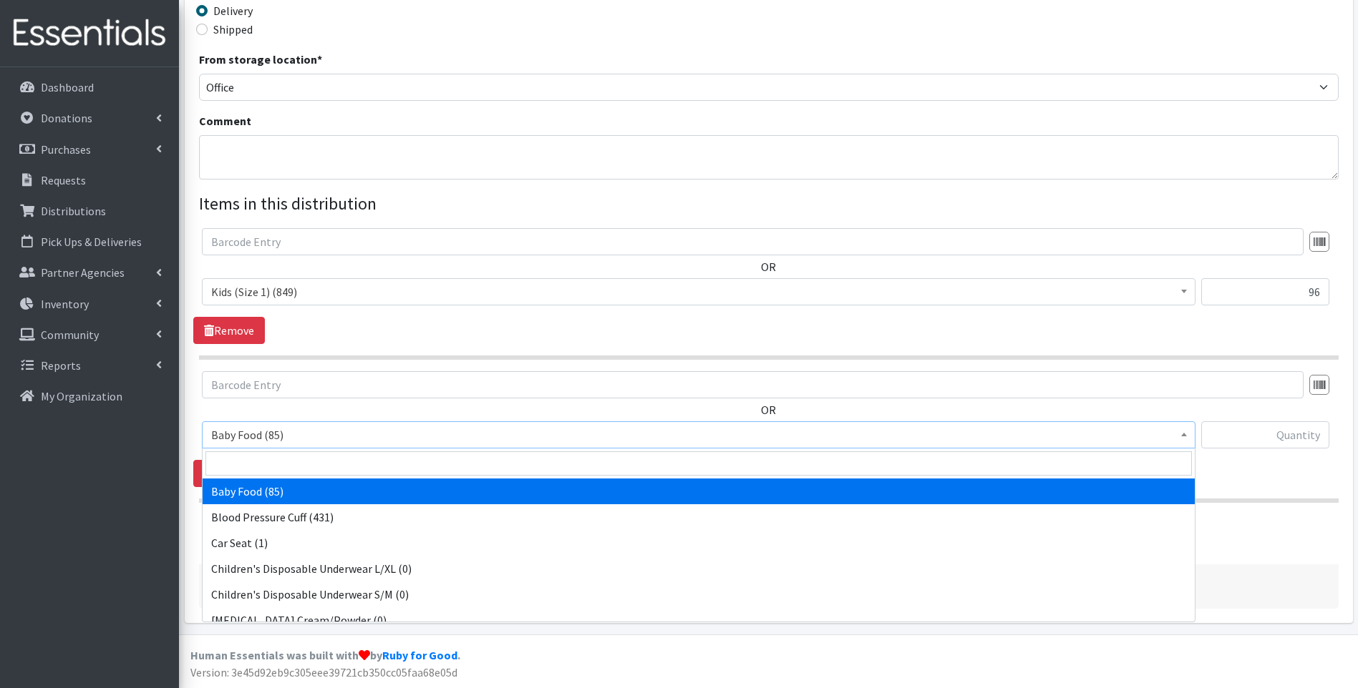
click at [355, 439] on span "Baby Food (85)" at bounding box center [698, 435] width 975 height 20
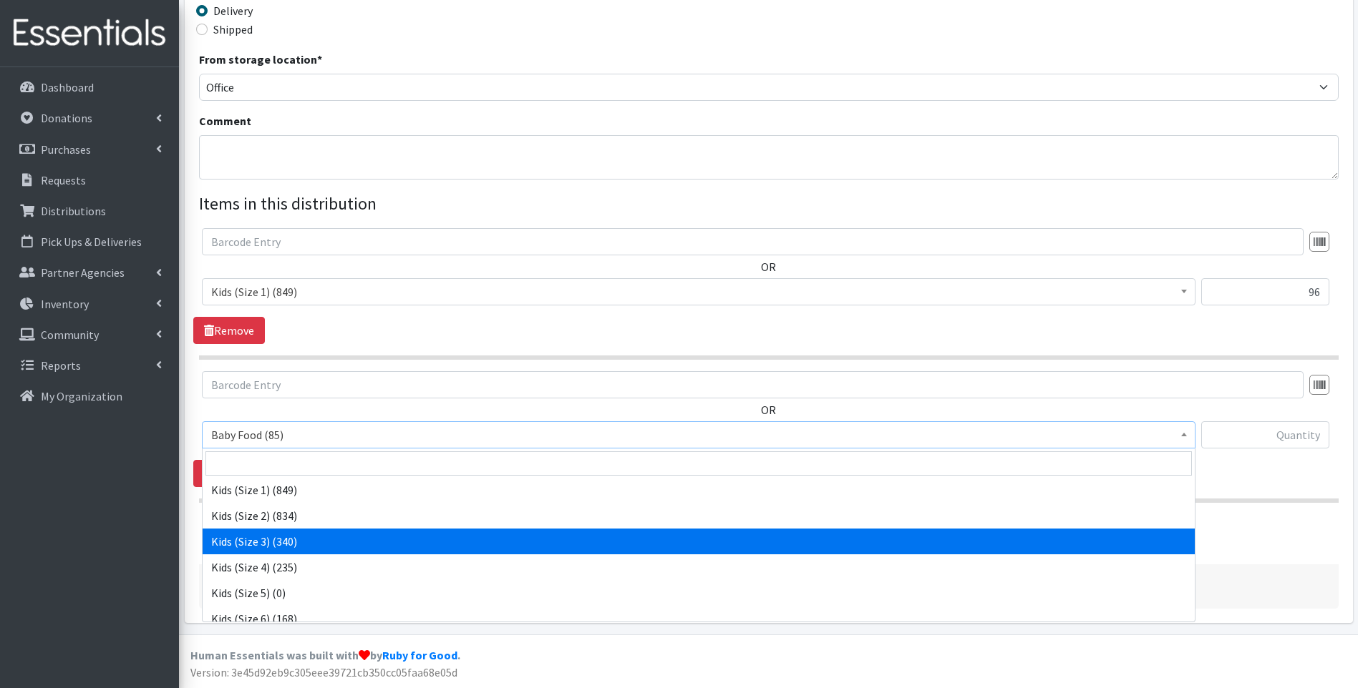
scroll to position [191, 0]
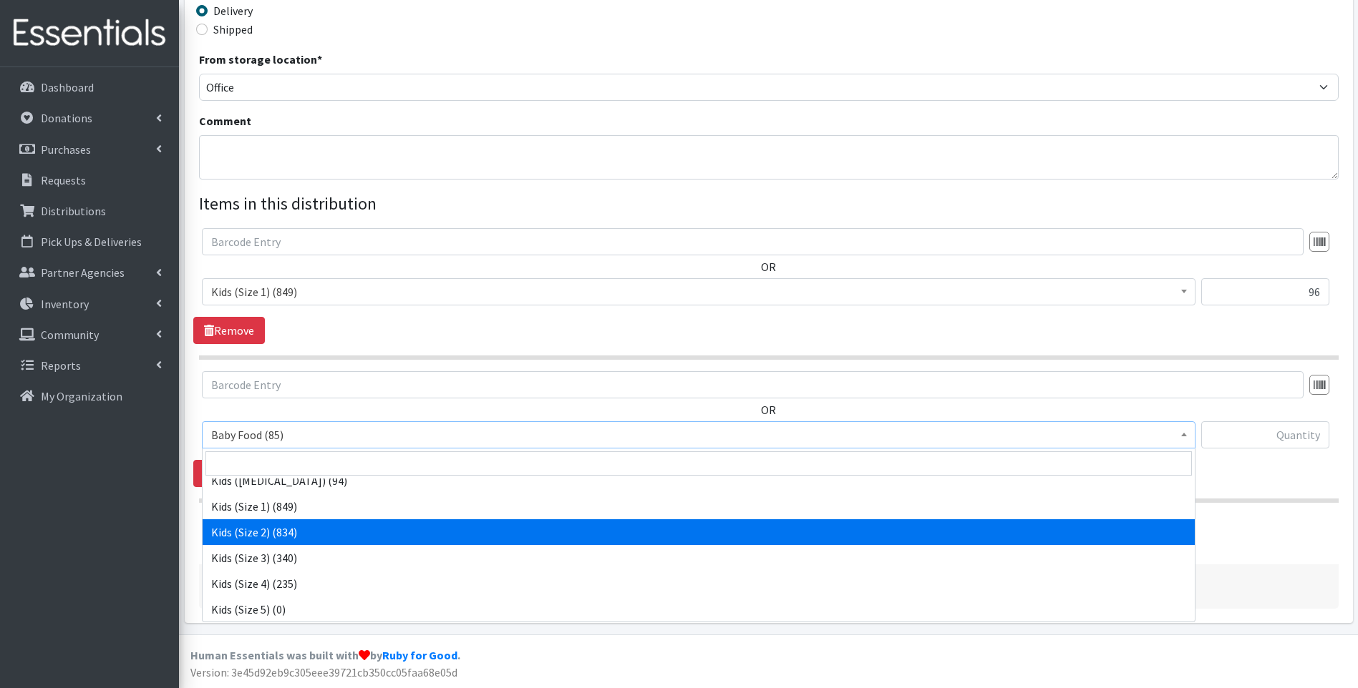
select select "10068"
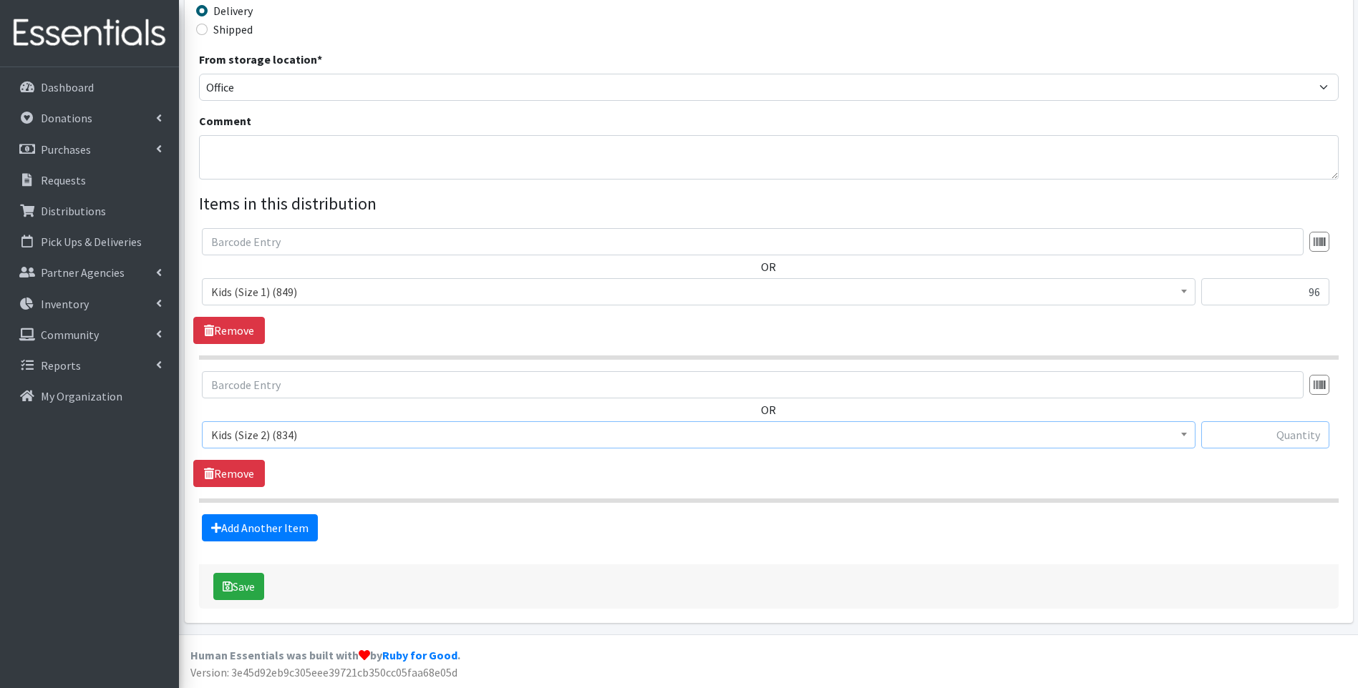
click at [1224, 435] on input "text" at bounding box center [1265, 434] width 128 height 27
type input "112"
click at [246, 587] on button "Save" at bounding box center [238, 586] width 51 height 27
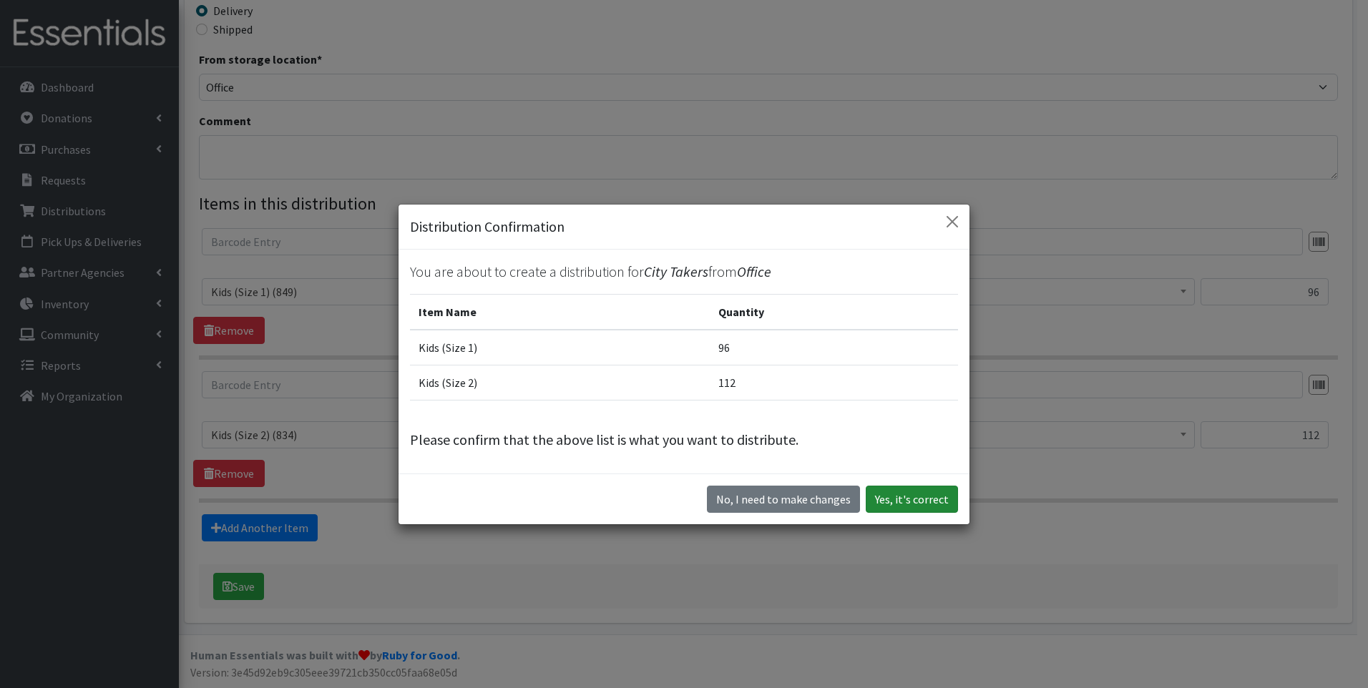
click at [879, 495] on button "Yes, it's correct" at bounding box center [912, 499] width 92 height 27
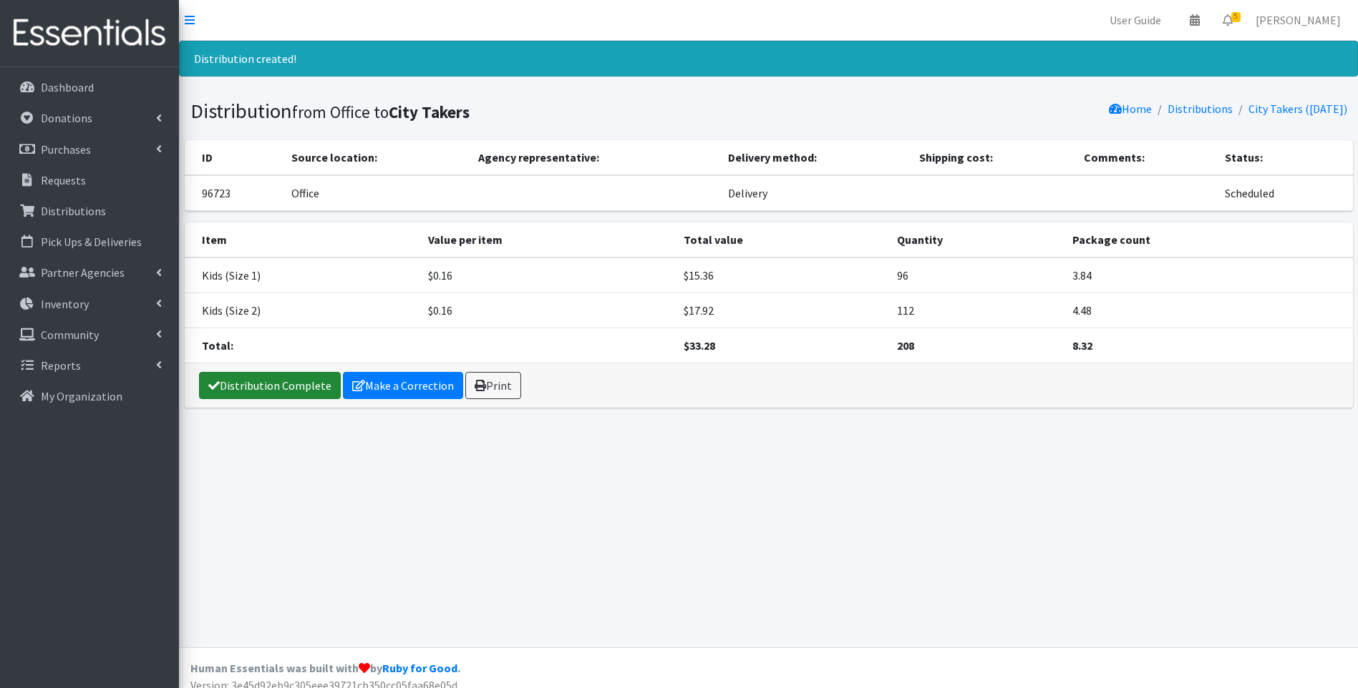
click at [245, 384] on link "Distribution Complete" at bounding box center [270, 385] width 142 height 27
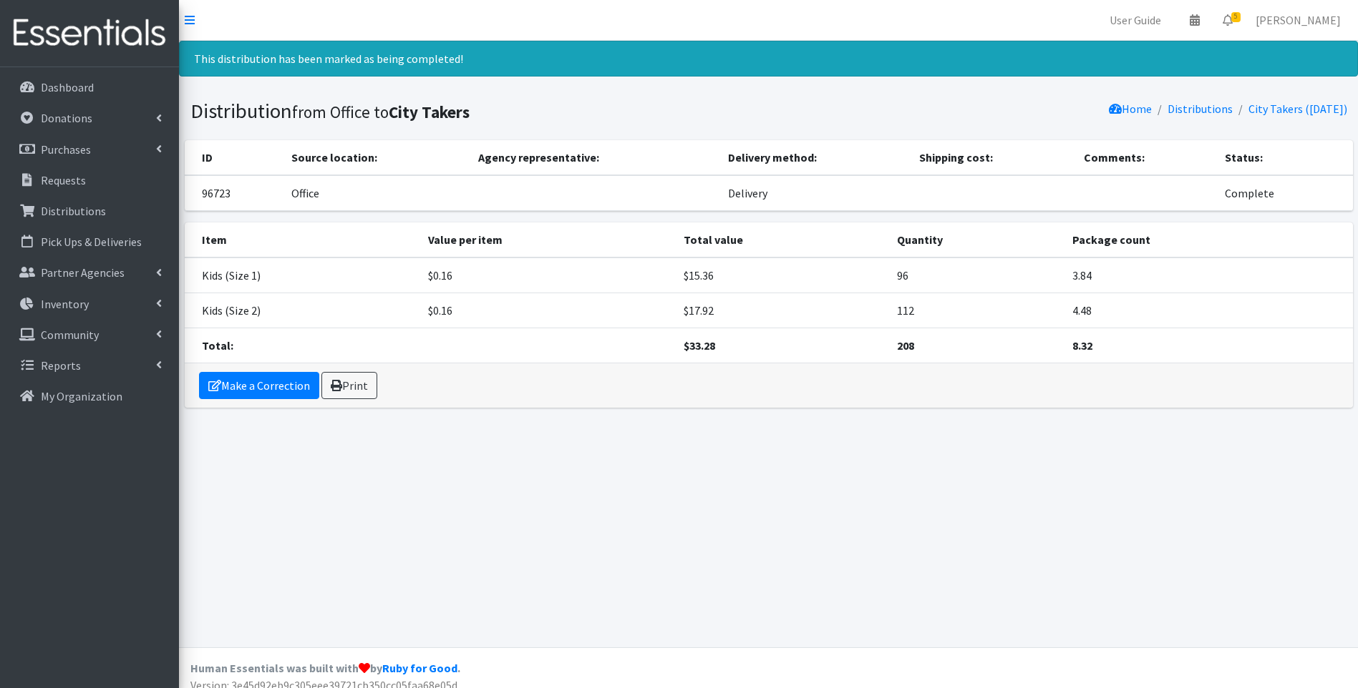
click at [44, 32] on img at bounding box center [89, 33] width 167 height 48
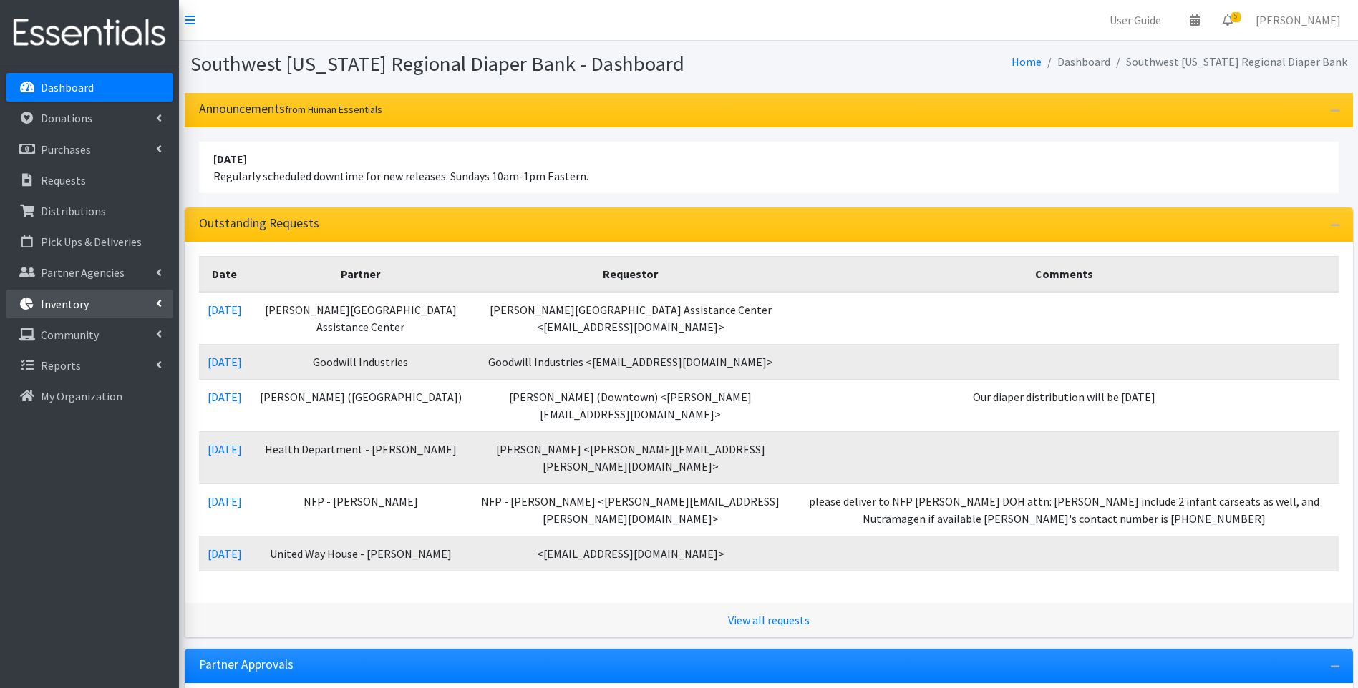
click at [90, 306] on link "Inventory" at bounding box center [89, 304] width 167 height 29
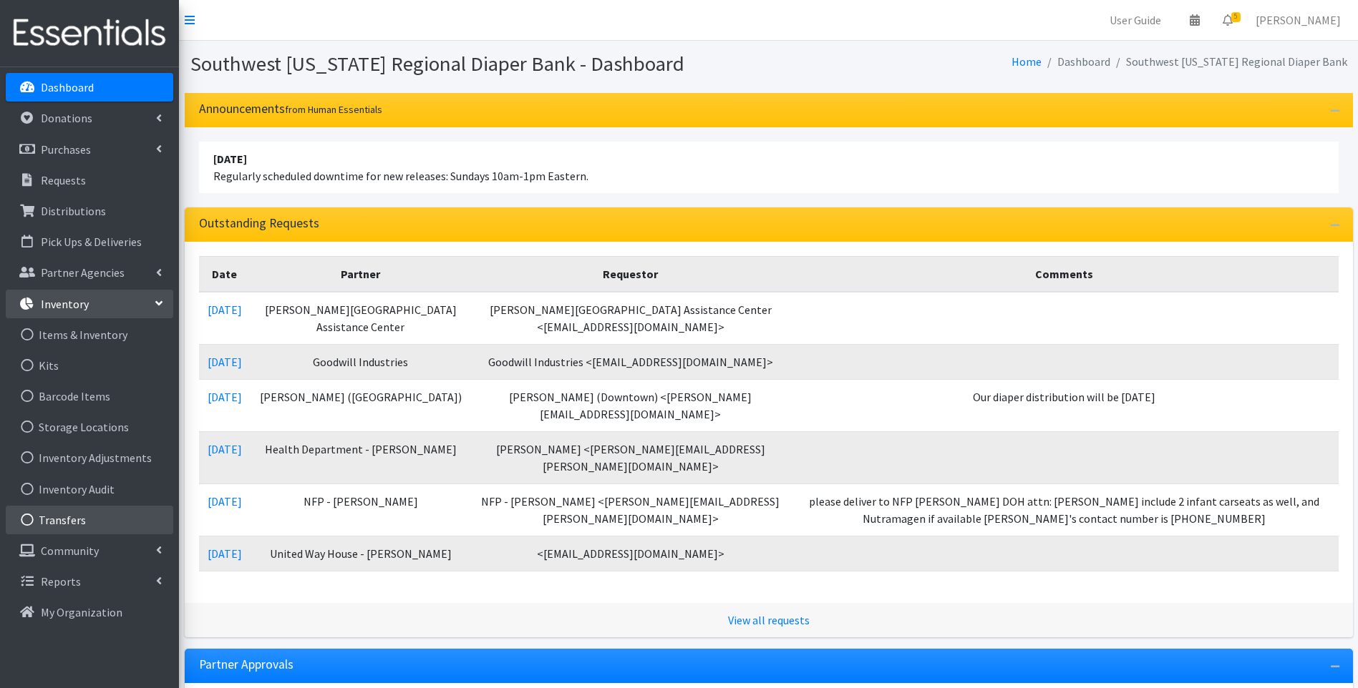
click at [94, 520] on link "Transfers" at bounding box center [89, 520] width 167 height 29
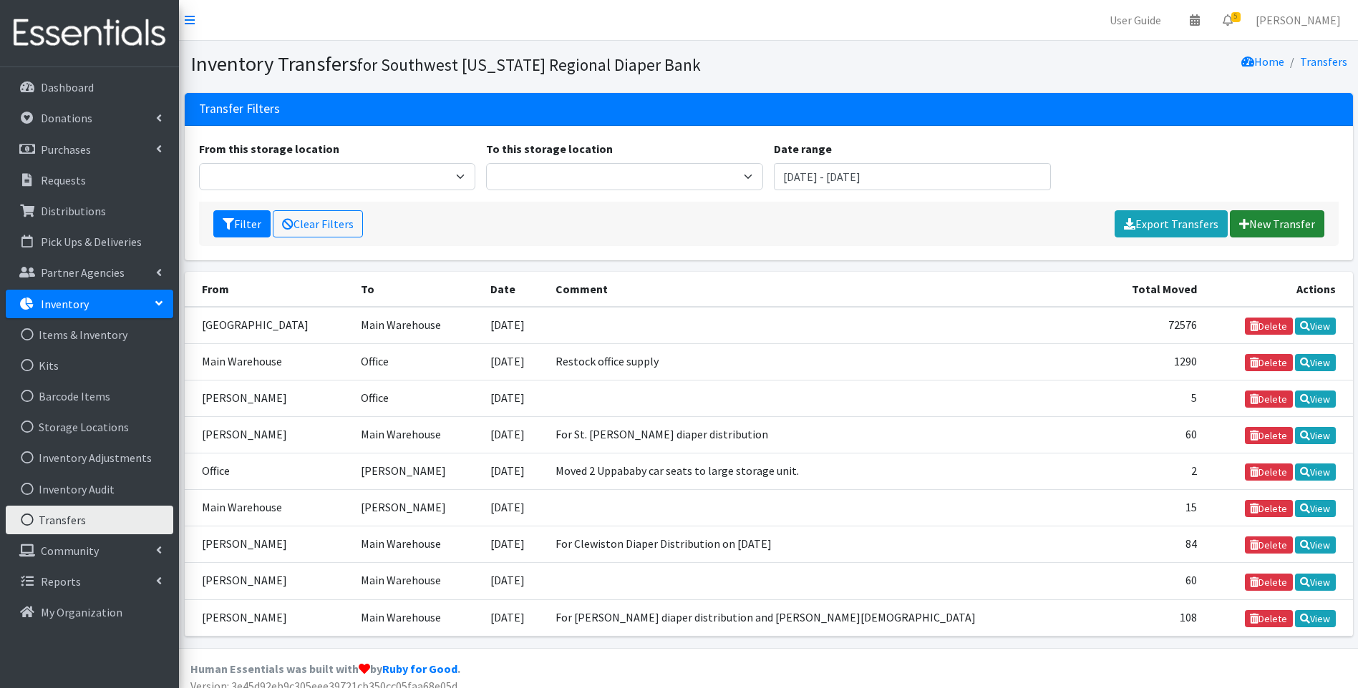
click at [1275, 221] on link "New Transfer" at bounding box center [1276, 223] width 94 height 27
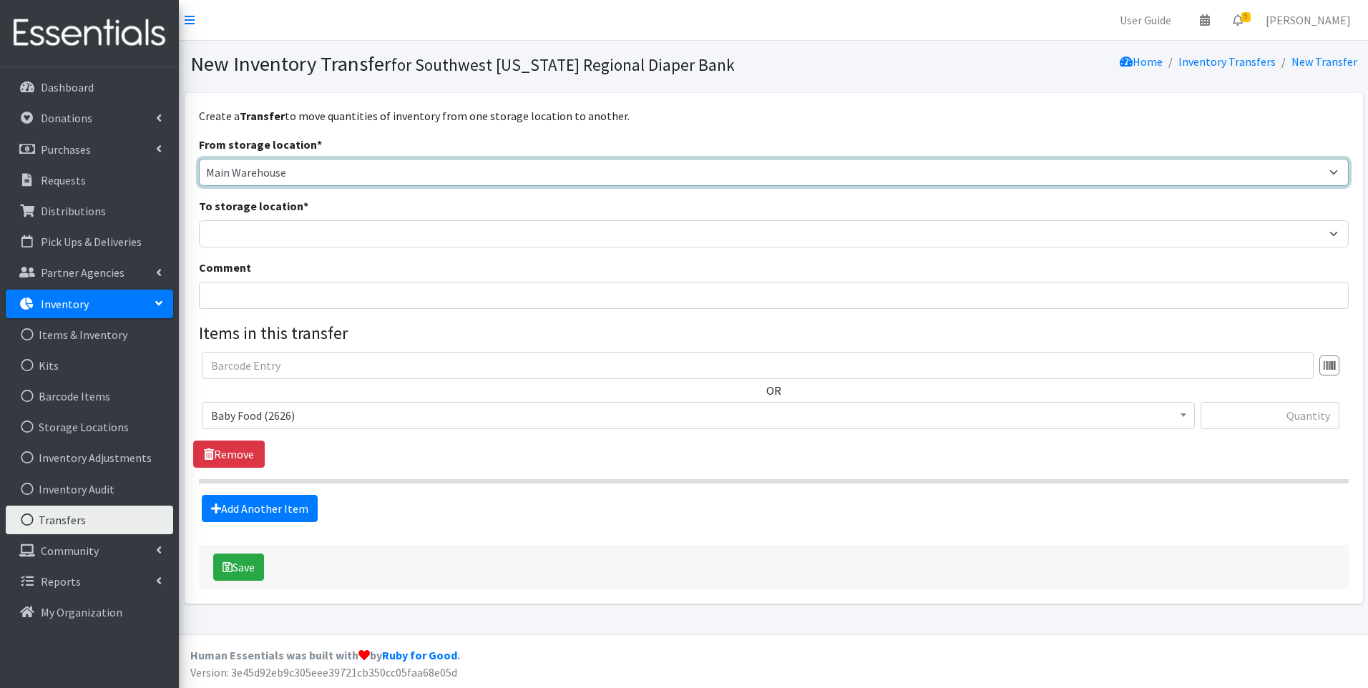
click at [296, 177] on select "Main Warehouse Office [GEOGRAPHIC_DATA] Warehouse [PERSON_NAME]" at bounding box center [774, 172] width 1150 height 27
select select "293"
click at [199, 159] on select "Main Warehouse Office [GEOGRAPHIC_DATA] Warehouse [PERSON_NAME]" at bounding box center [774, 172] width 1150 height 27
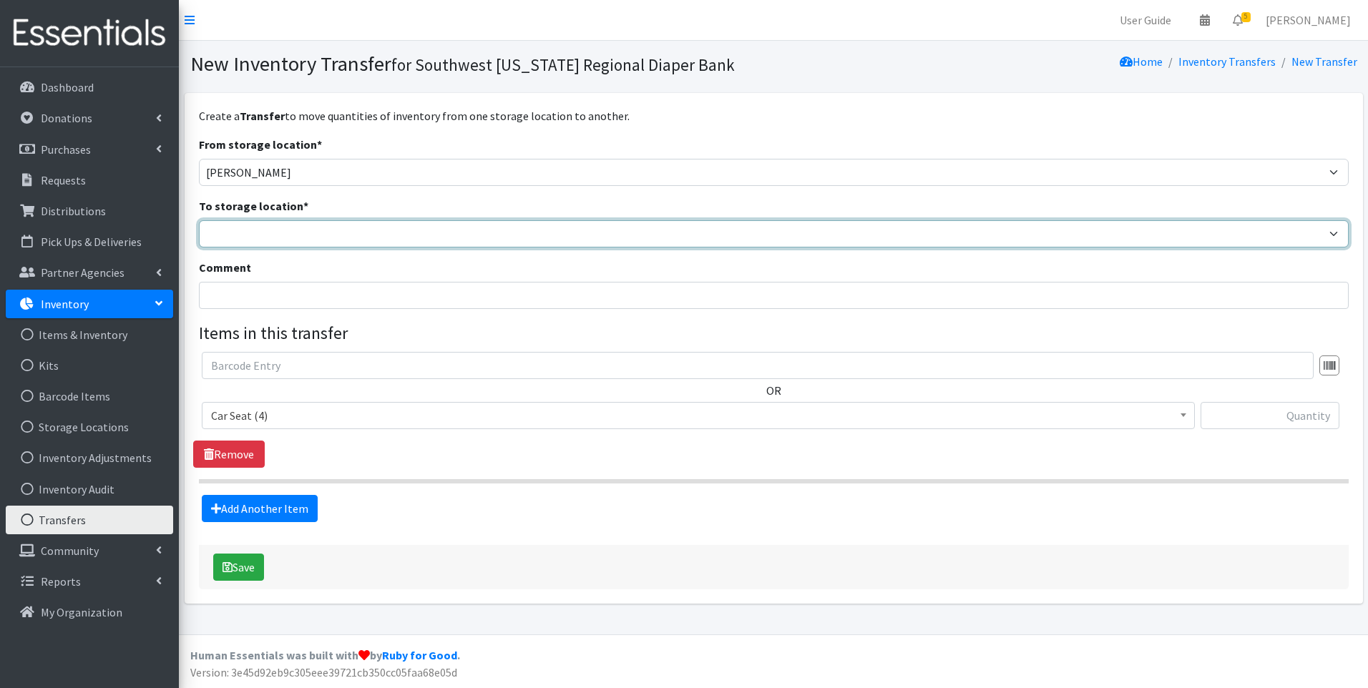
click at [278, 236] on select "Main Warehouse Office [GEOGRAPHIC_DATA] Warehouse [PERSON_NAME]" at bounding box center [774, 233] width 1150 height 27
select select "349"
click at [199, 220] on select "Main Warehouse Office [GEOGRAPHIC_DATA] Warehouse [PERSON_NAME]" at bounding box center [774, 233] width 1150 height 27
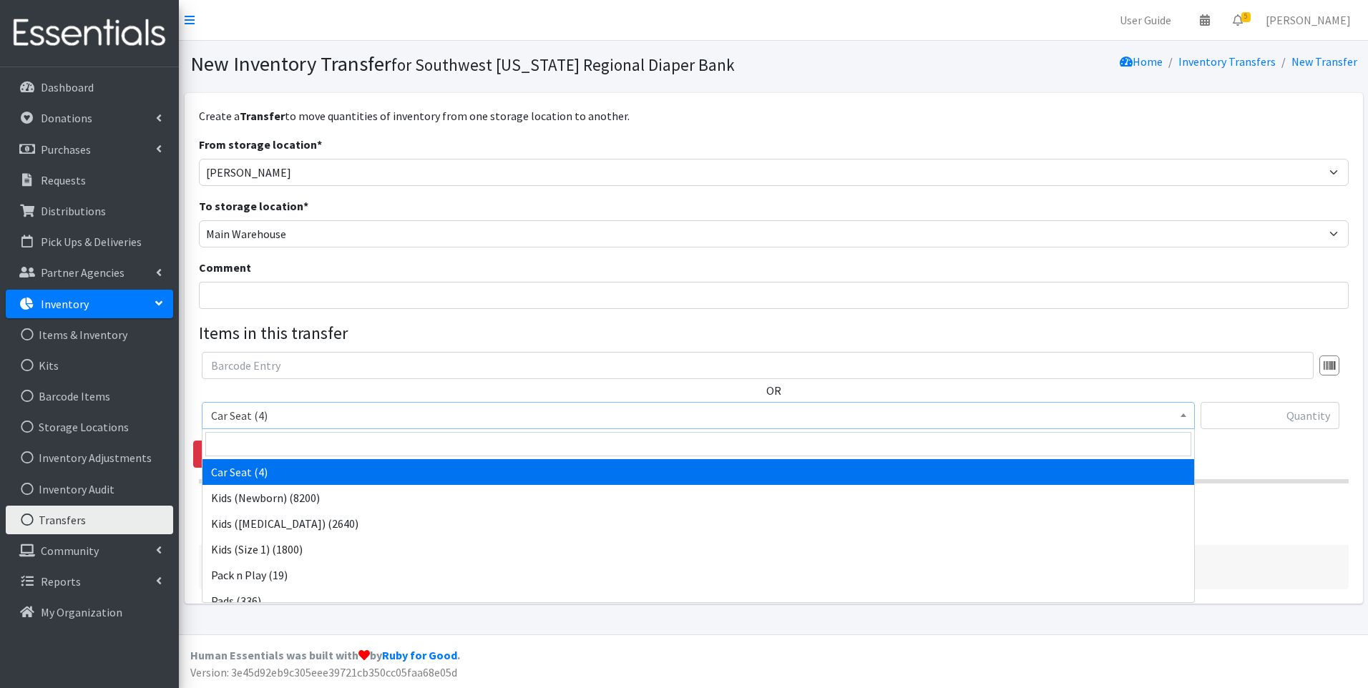
click at [320, 409] on span "Car Seat (4)" at bounding box center [698, 416] width 975 height 20
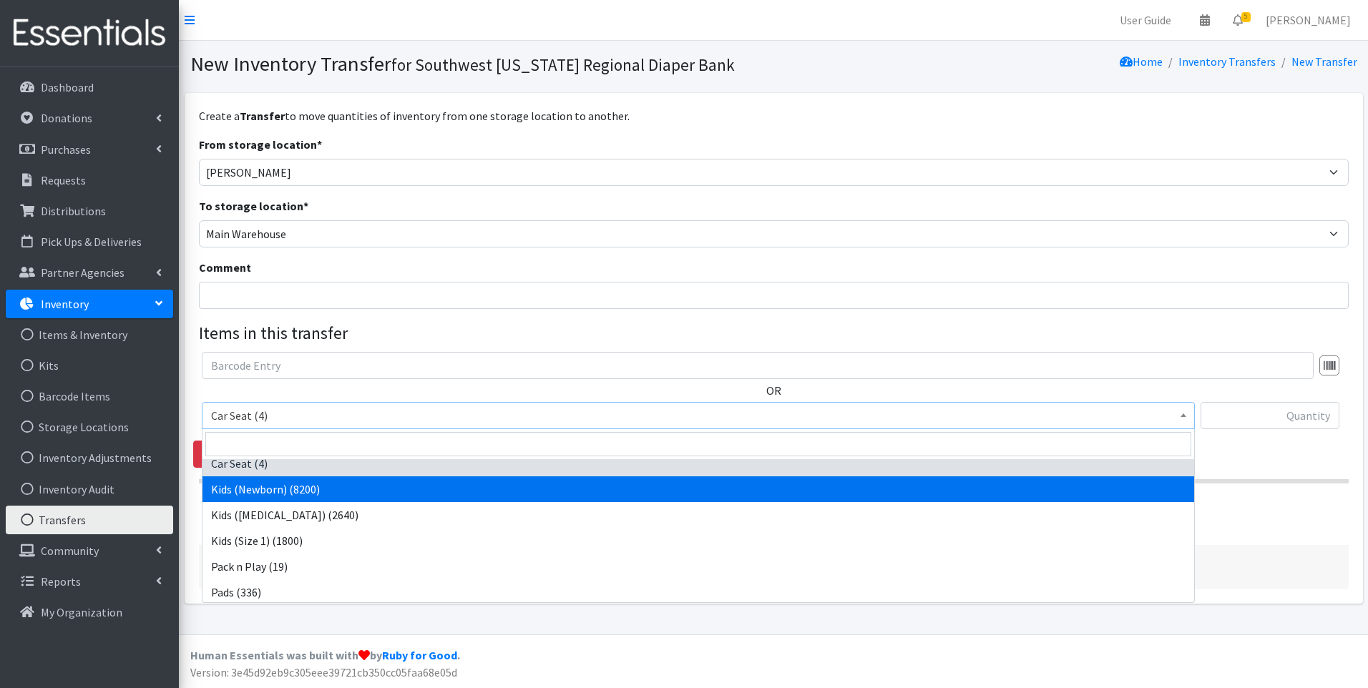
scroll to position [11, 0]
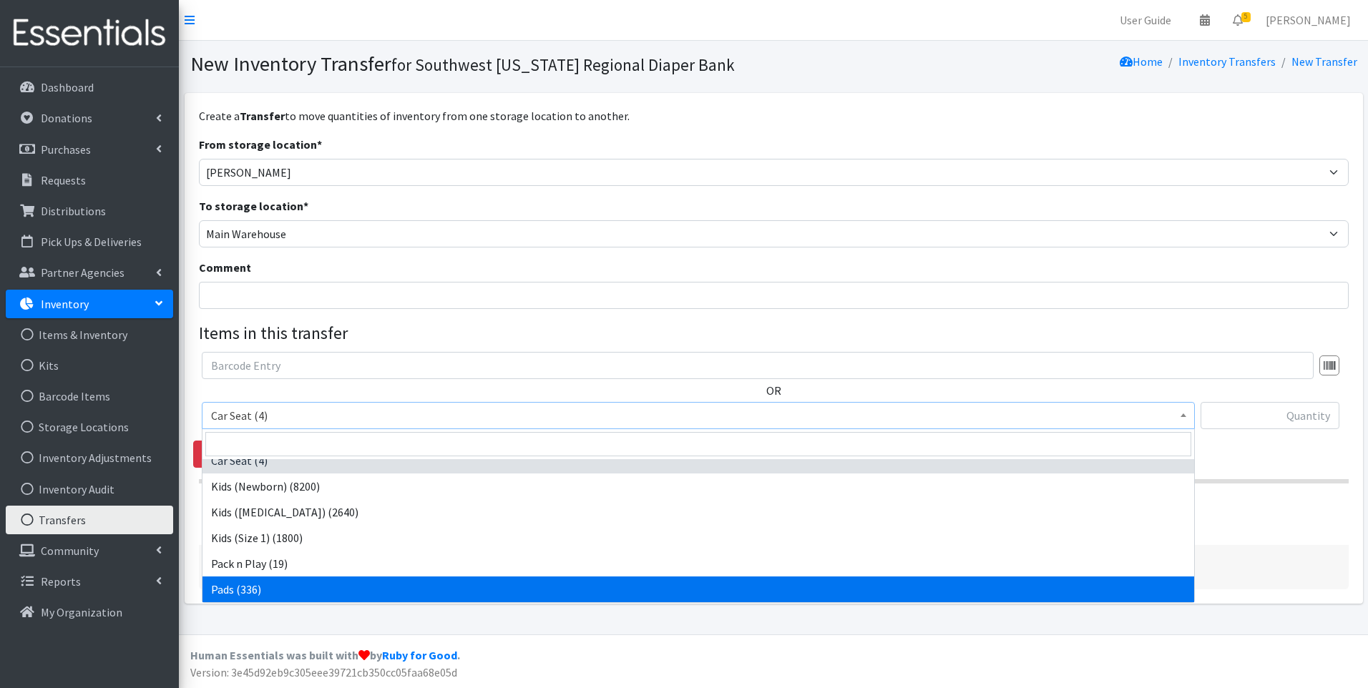
select select "10040"
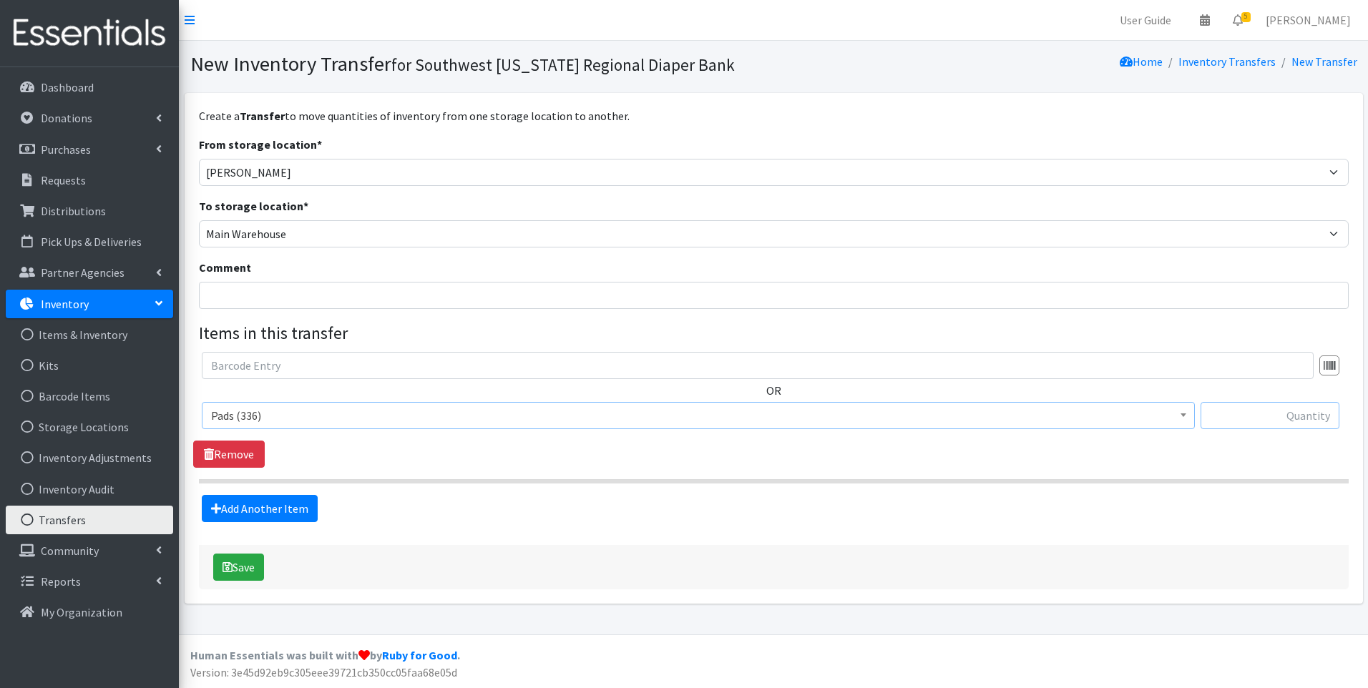
click at [1267, 421] on input "text" at bounding box center [1270, 415] width 139 height 27
type input "84"
click at [247, 576] on button "Save" at bounding box center [238, 567] width 51 height 27
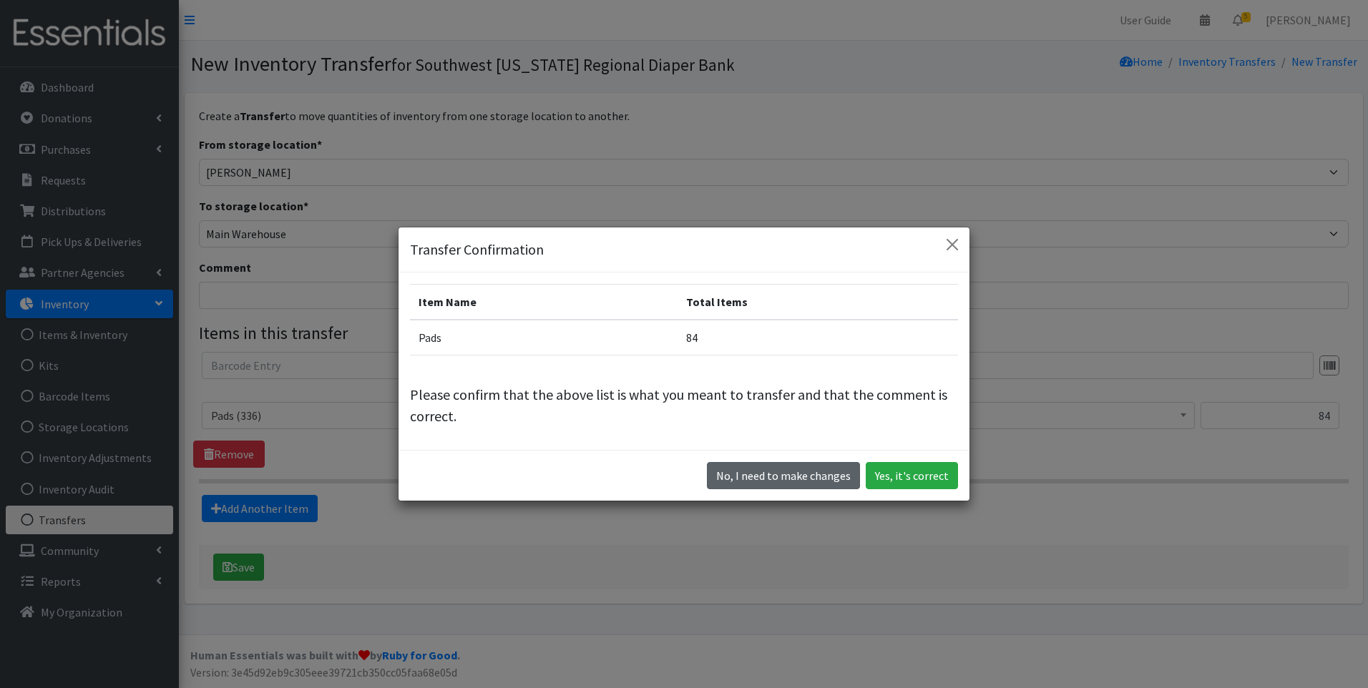
click at [817, 472] on button "No, I need to make changes" at bounding box center [783, 475] width 153 height 27
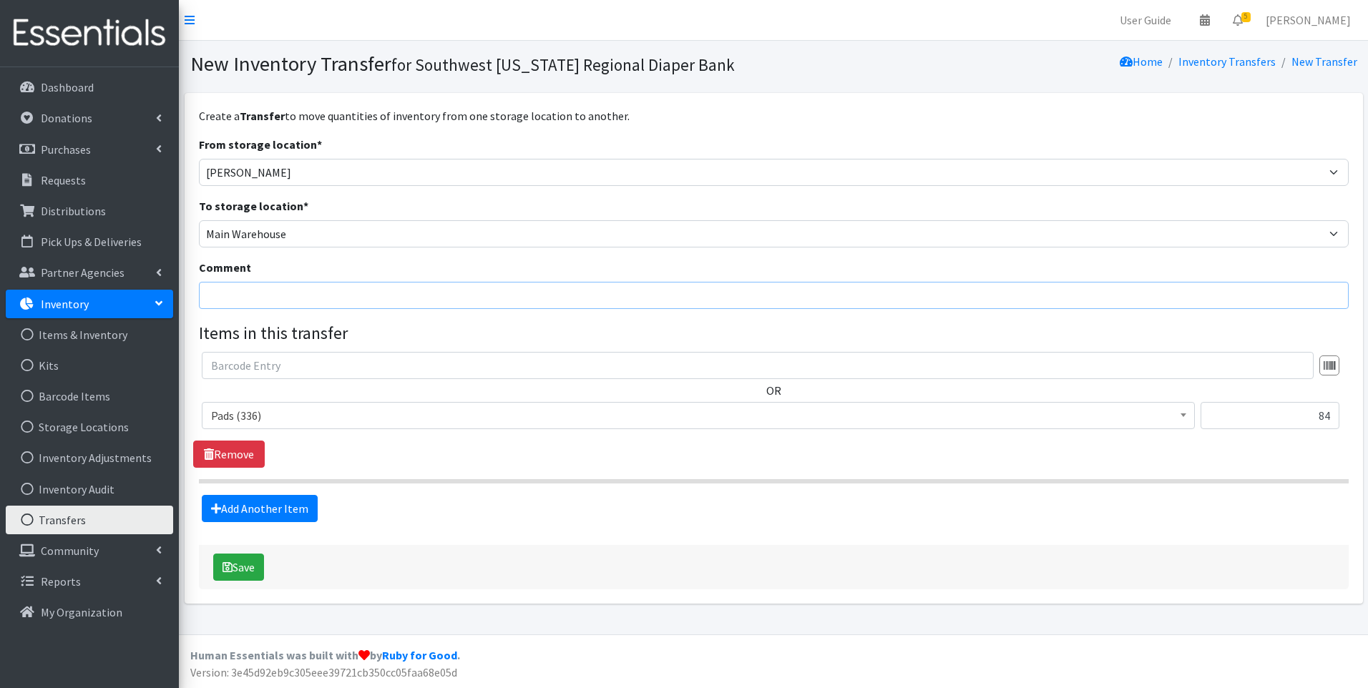
click at [284, 295] on input "Comment" at bounding box center [774, 295] width 1150 height 27
drag, startPoint x: 395, startPoint y: 293, endPoint x: 351, endPoint y: 284, distance: 44.6
click at [351, 284] on input "For Clewiston Distribution on 7/17/24" at bounding box center [774, 295] width 1150 height 27
type input "For Clewiston Distribution on 9/17/25"
click at [235, 572] on button "Save" at bounding box center [238, 567] width 51 height 27
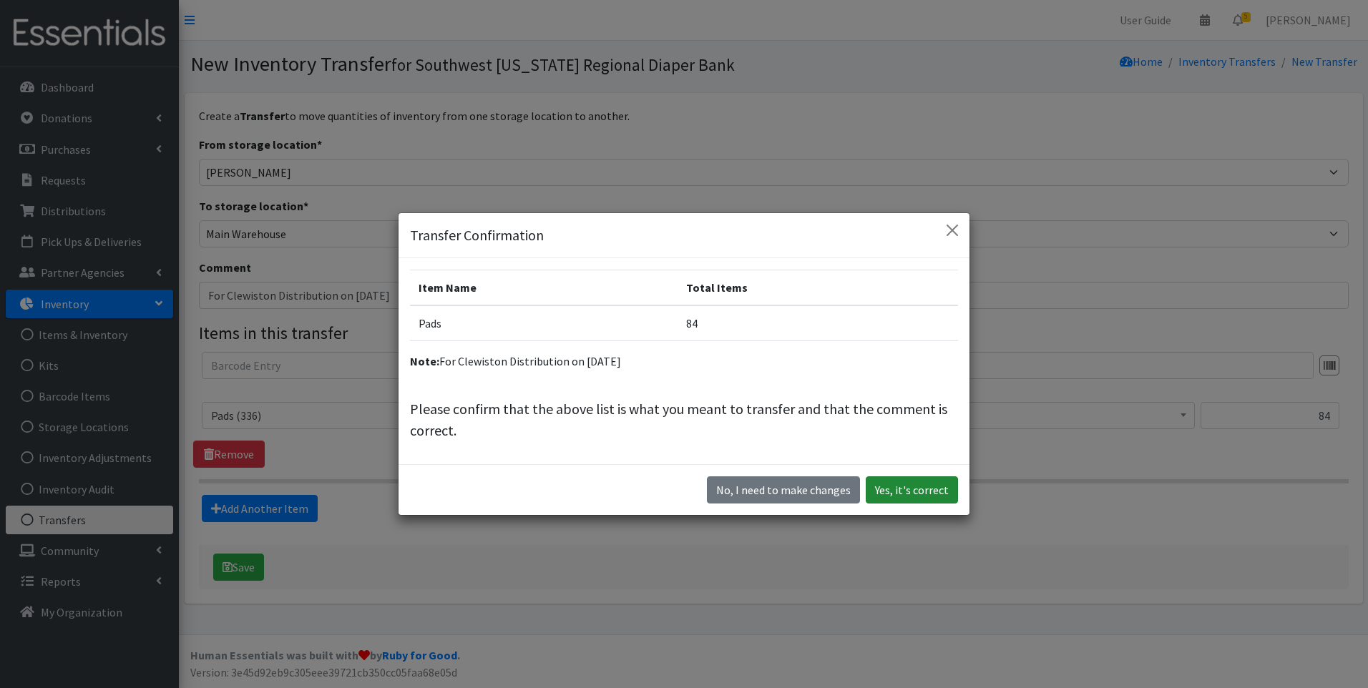
click at [937, 497] on button "Yes, it's correct" at bounding box center [912, 490] width 92 height 27
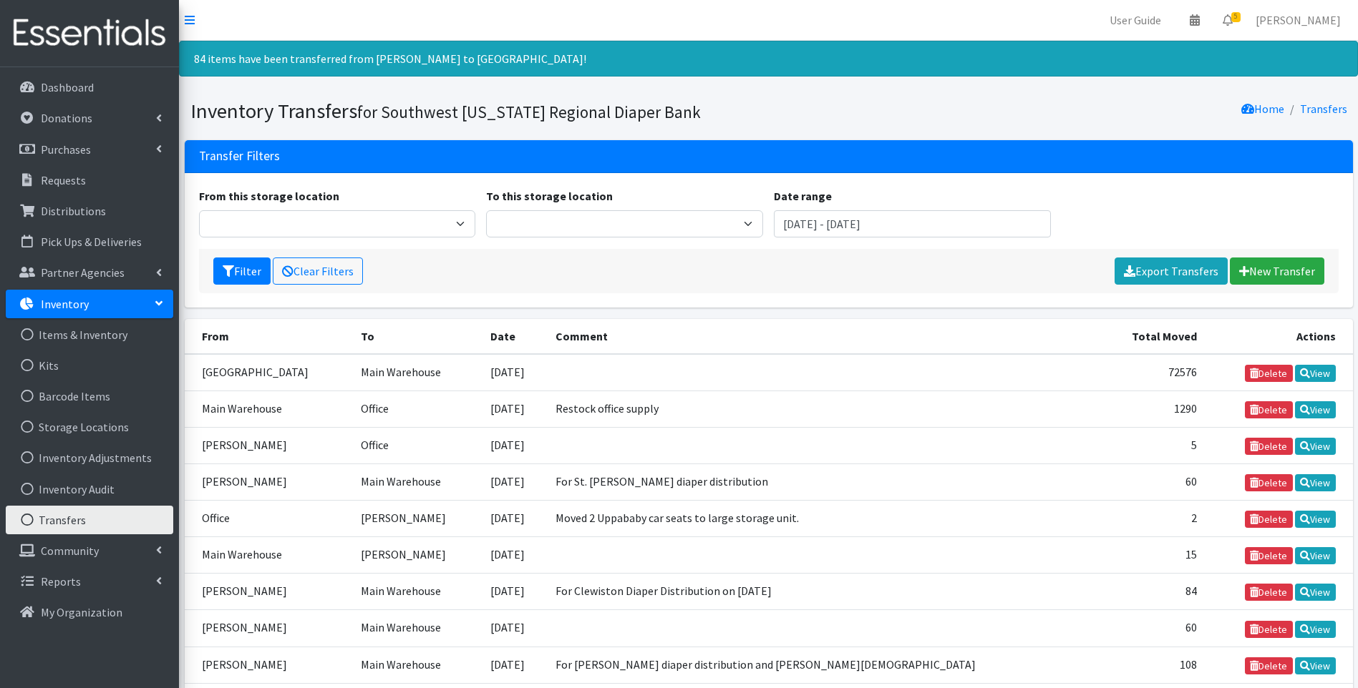
click at [79, 30] on img at bounding box center [89, 33] width 167 height 48
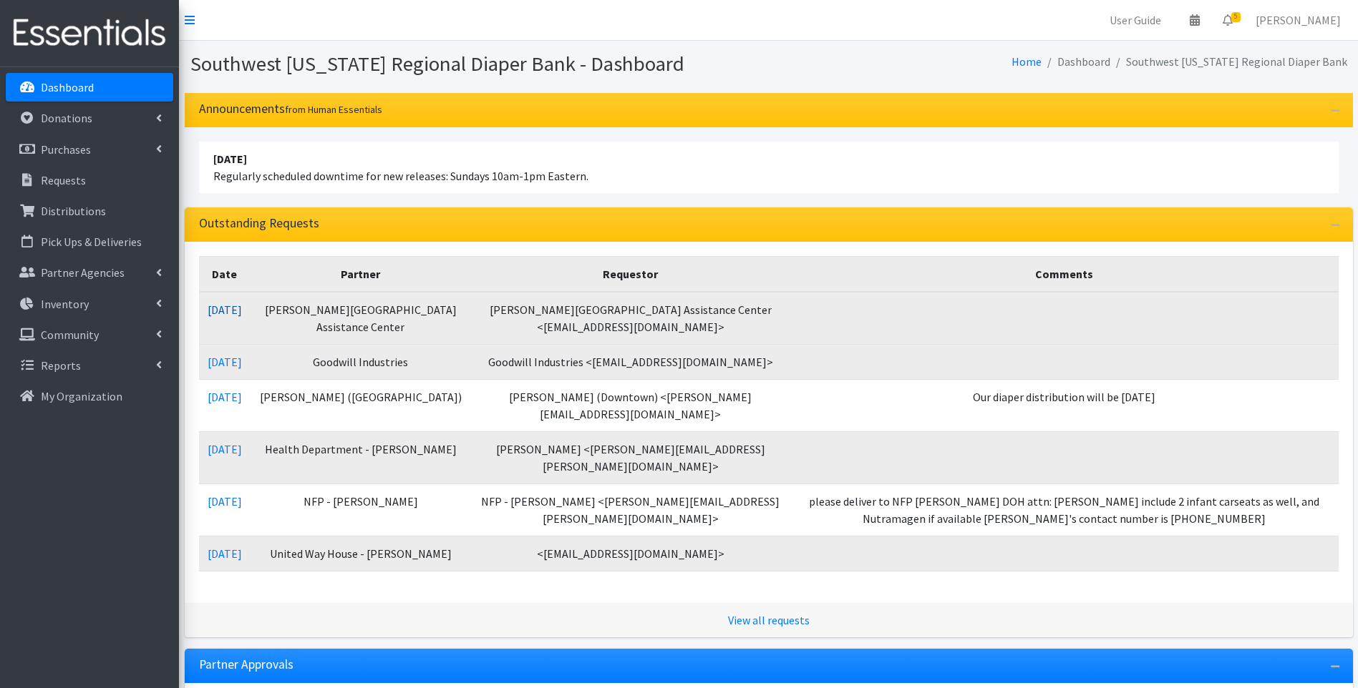
click at [224, 307] on link "09/16/2025" at bounding box center [225, 310] width 34 height 14
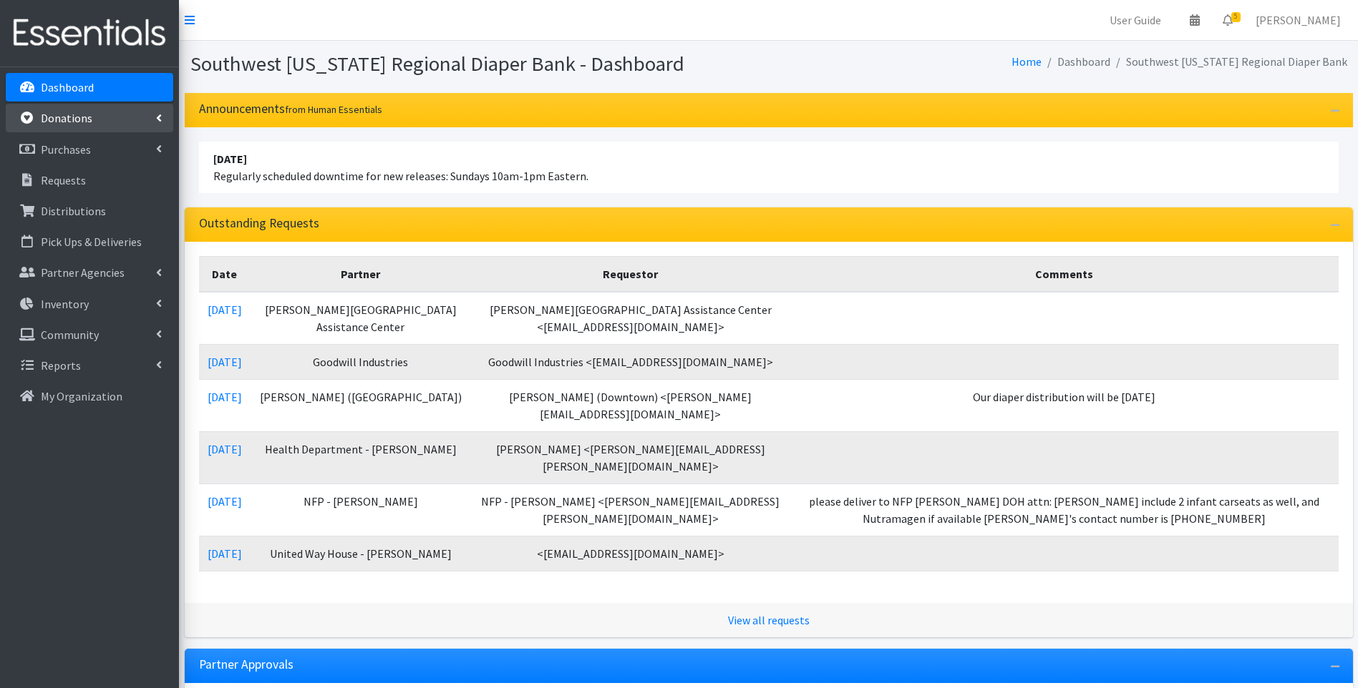
click at [57, 121] on p "Donations" at bounding box center [67, 118] width 52 height 14
click at [81, 146] on link "All Donations" at bounding box center [89, 149] width 167 height 29
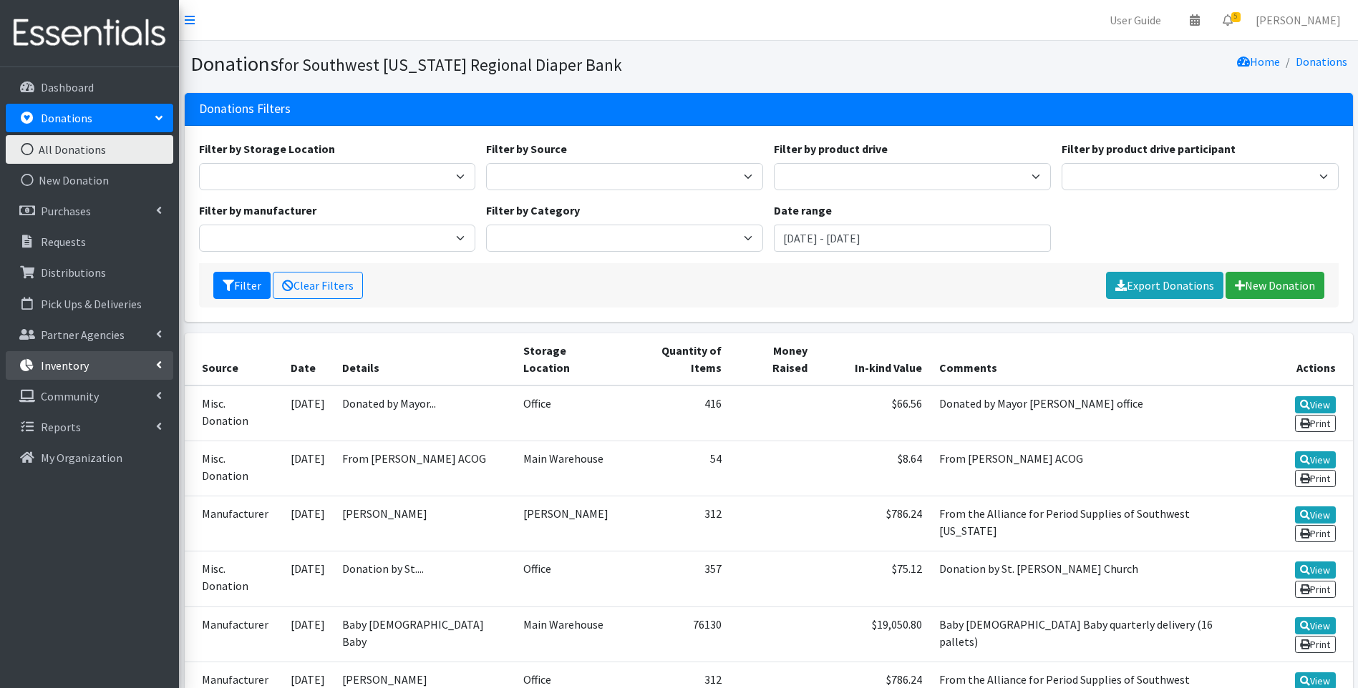
click at [111, 360] on link "Inventory" at bounding box center [89, 365] width 167 height 29
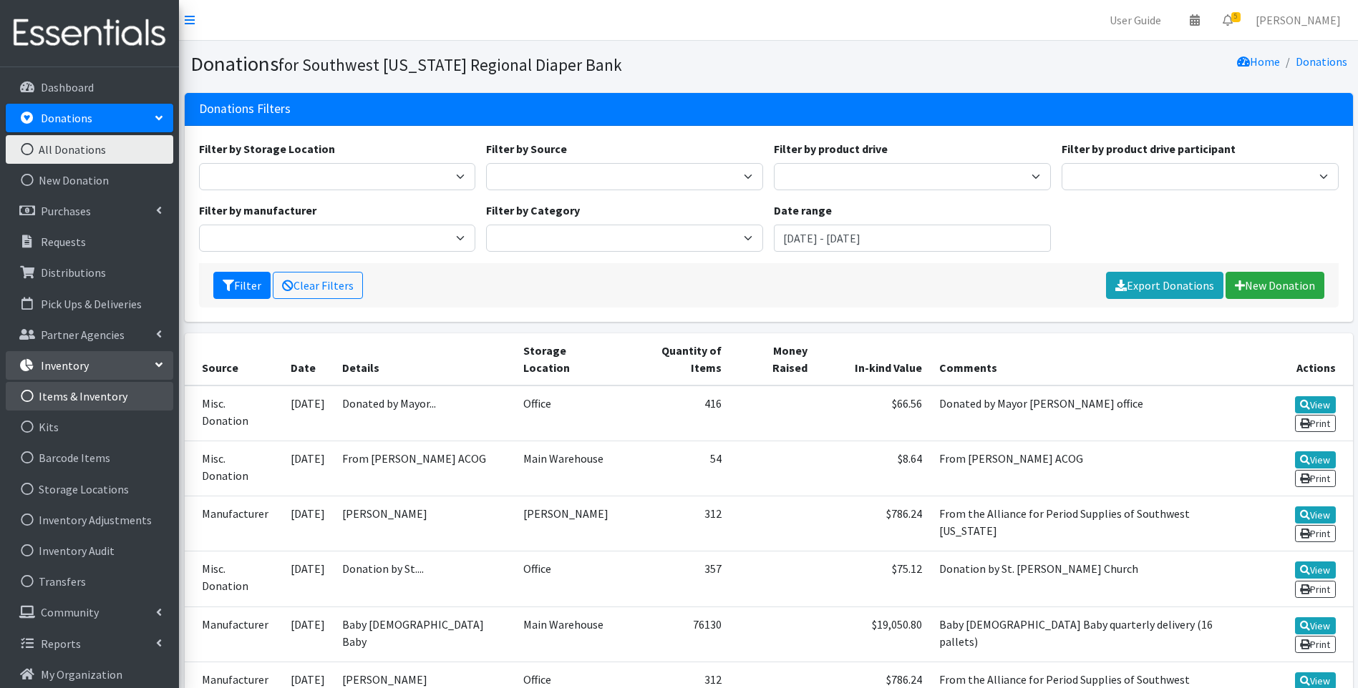
click at [101, 390] on link "Items & Inventory" at bounding box center [89, 396] width 167 height 29
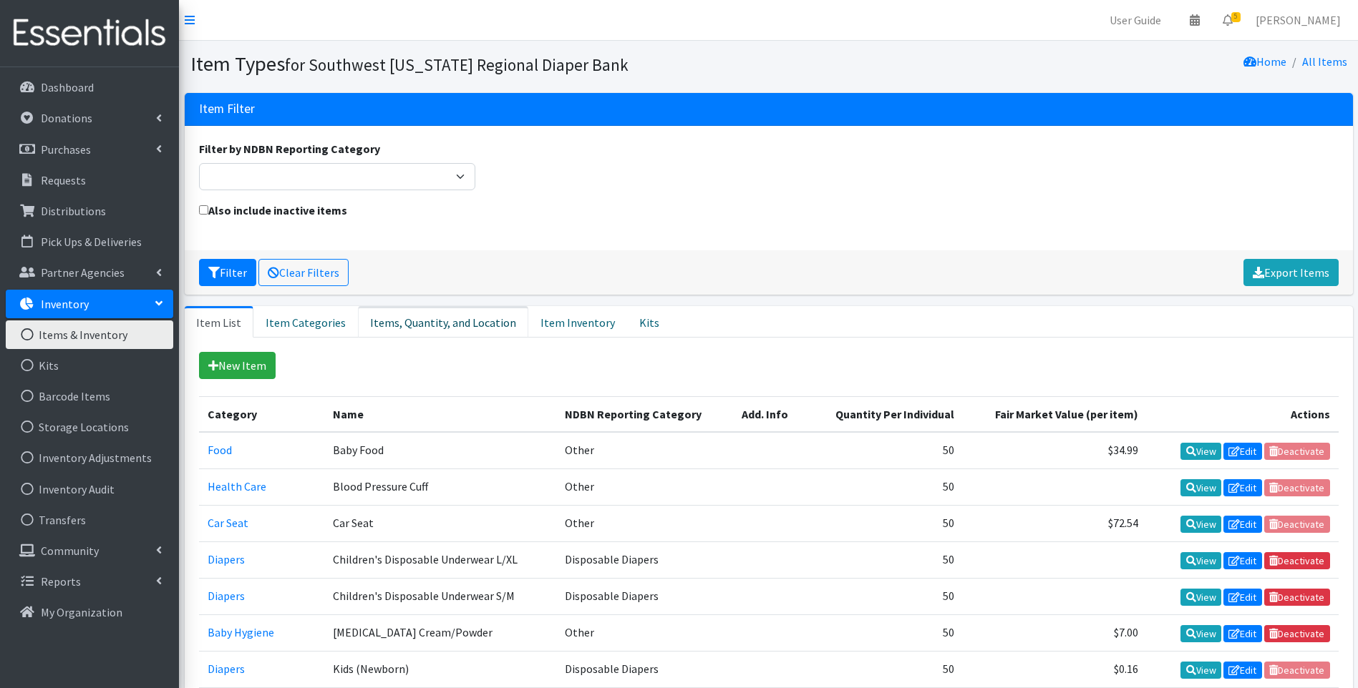
click at [444, 316] on link "Items, Quantity, and Location" at bounding box center [443, 321] width 170 height 31
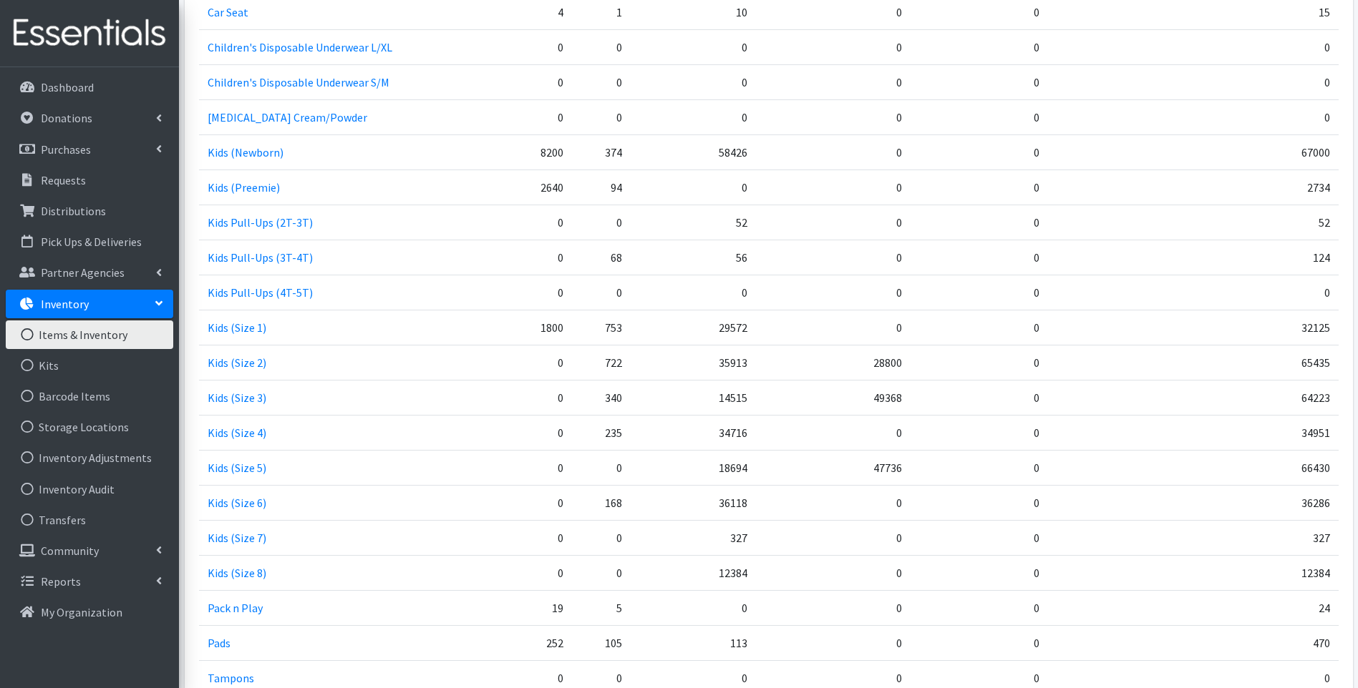
scroll to position [525, 0]
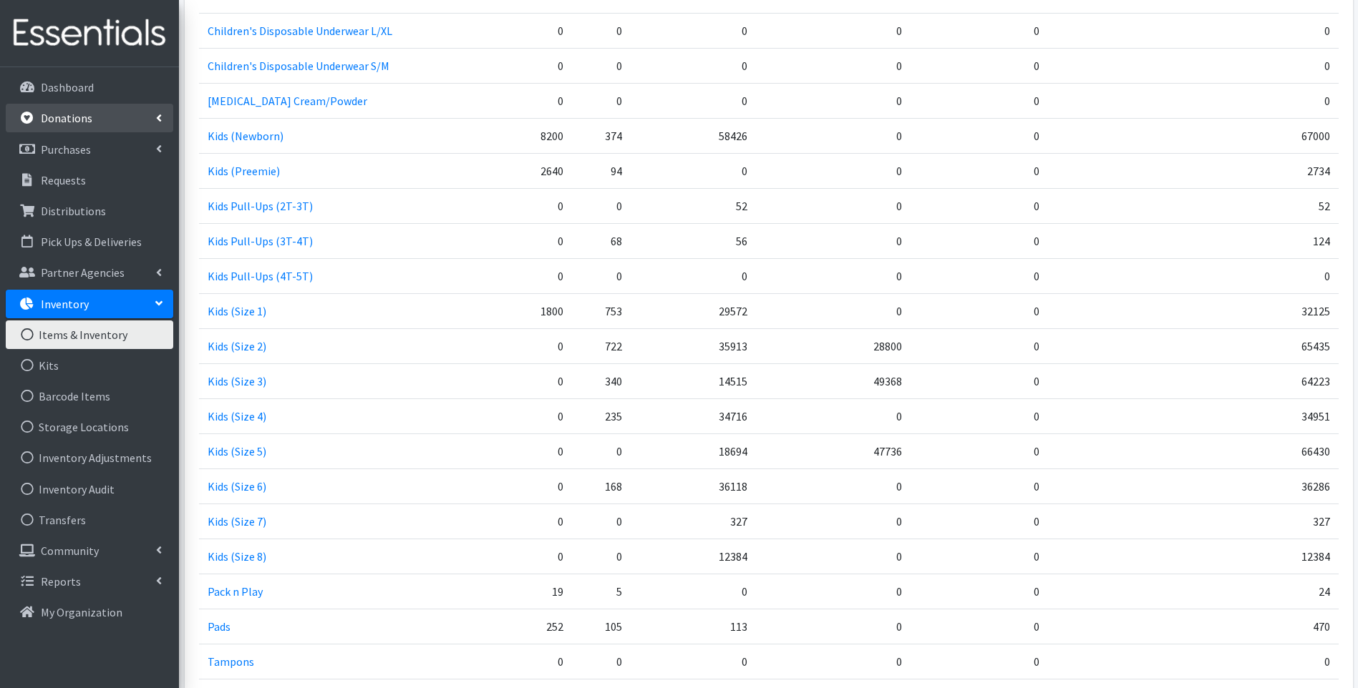
click at [113, 117] on link "Donations" at bounding box center [89, 118] width 167 height 29
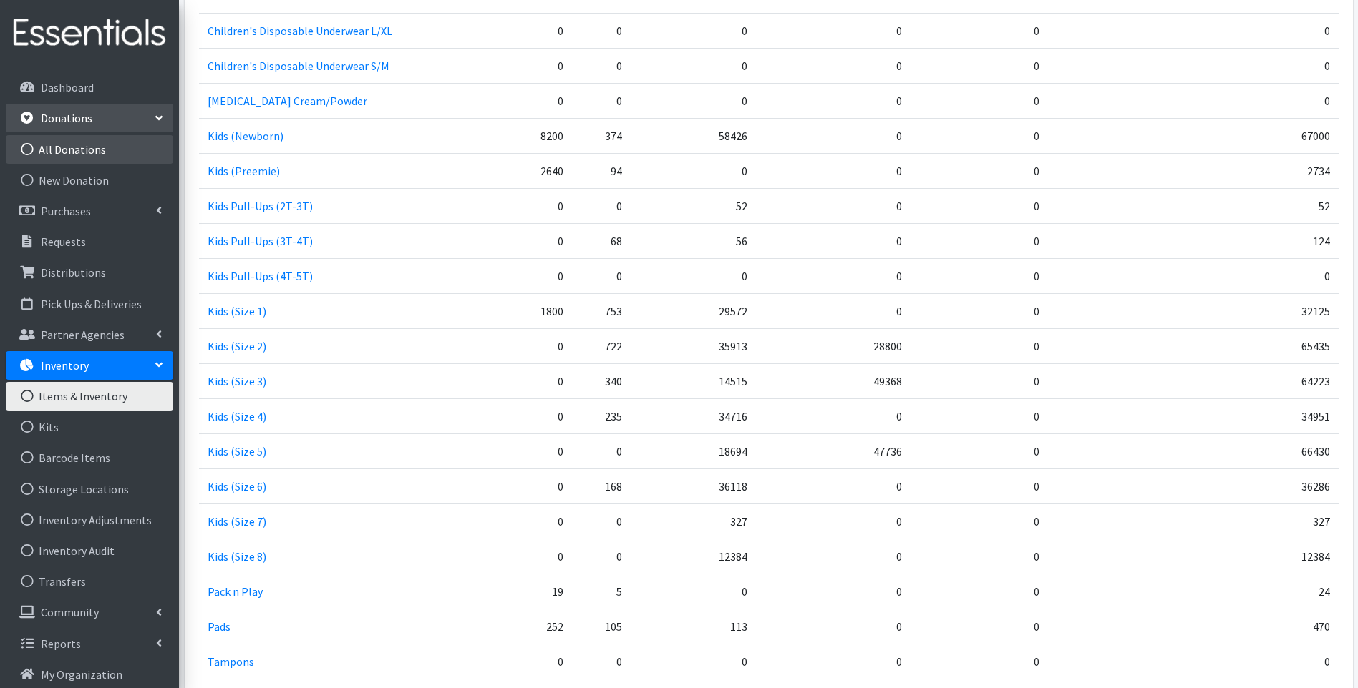
click at [133, 150] on link "All Donations" at bounding box center [89, 149] width 167 height 29
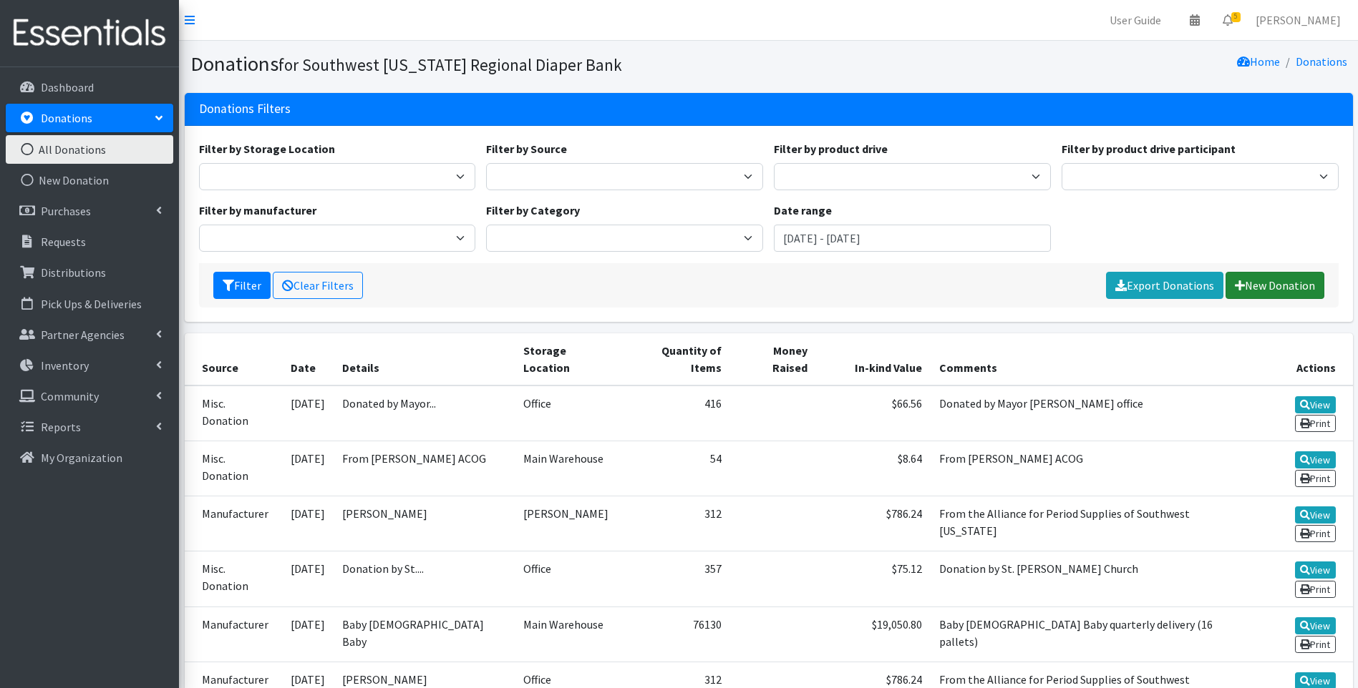
click at [1256, 283] on link "New Donation" at bounding box center [1274, 285] width 99 height 27
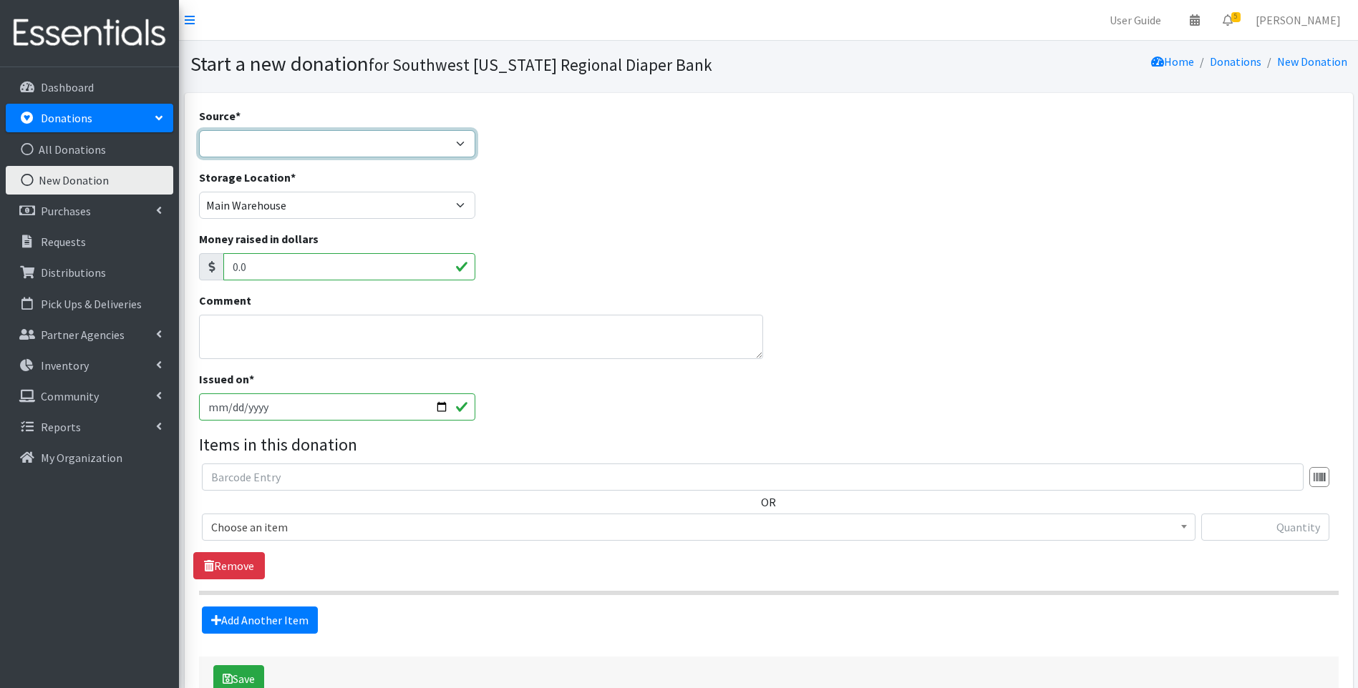
click at [341, 134] on select "Product Drive Manufacturer Donation Site Misc. Donation" at bounding box center [337, 143] width 277 height 27
select select "Misc. Donation"
click at [199, 130] on select "Product Drive Manufacturer Donation Site Misc. Donation" at bounding box center [337, 143] width 277 height 27
click at [310, 337] on textarea "Comment" at bounding box center [481, 337] width 565 height 44
type textarea "From [PERSON_NAME] ACOG"
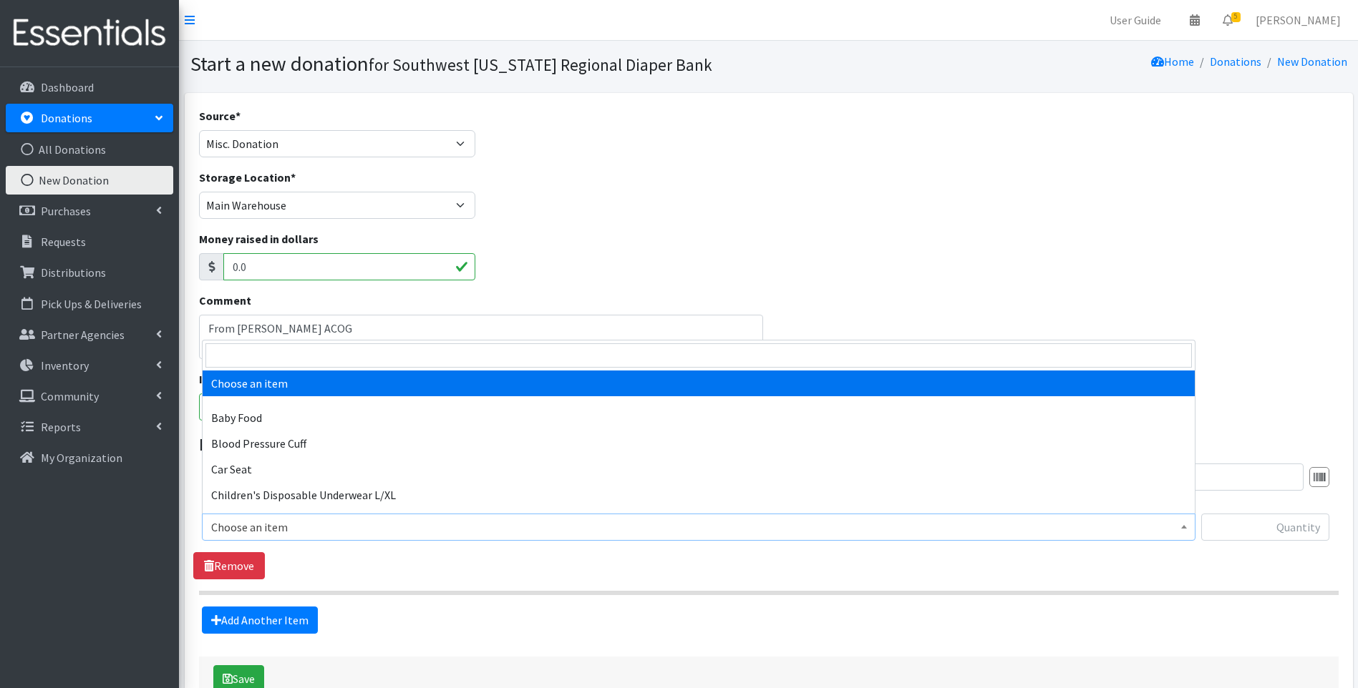
click at [408, 522] on span "Choose an item" at bounding box center [698, 527] width 975 height 20
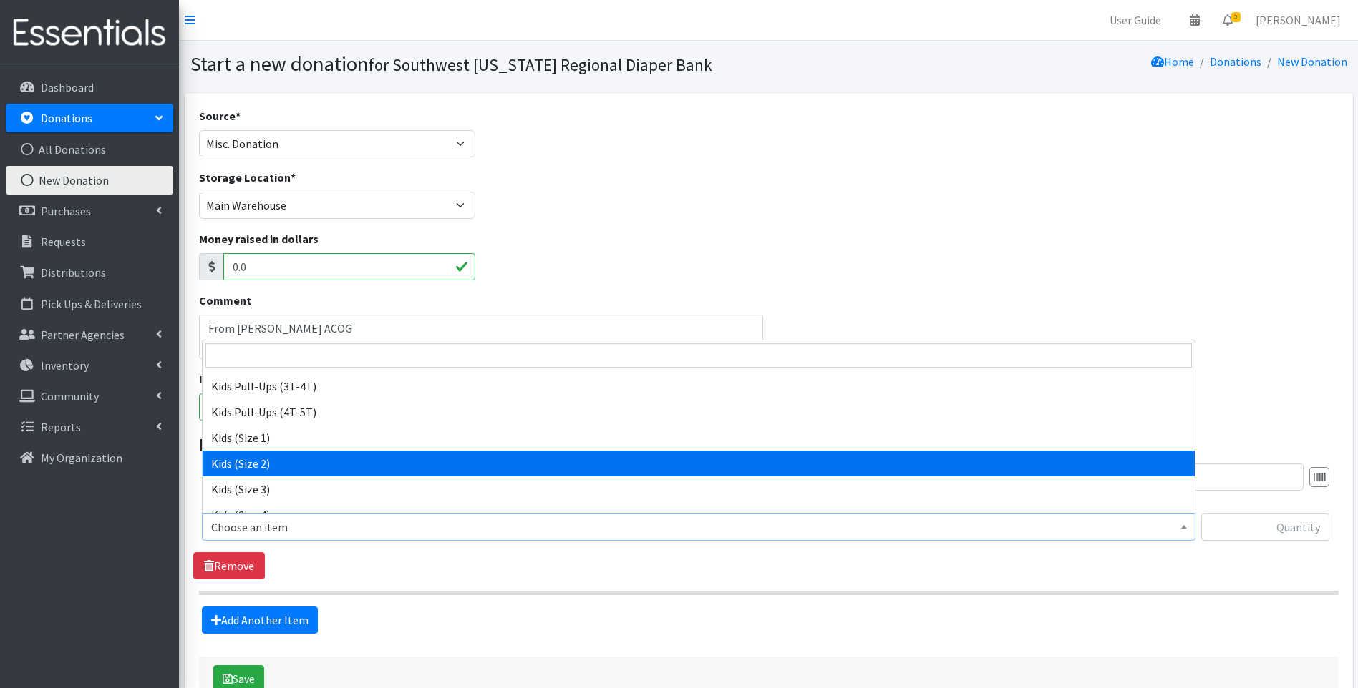
scroll to position [286, 0]
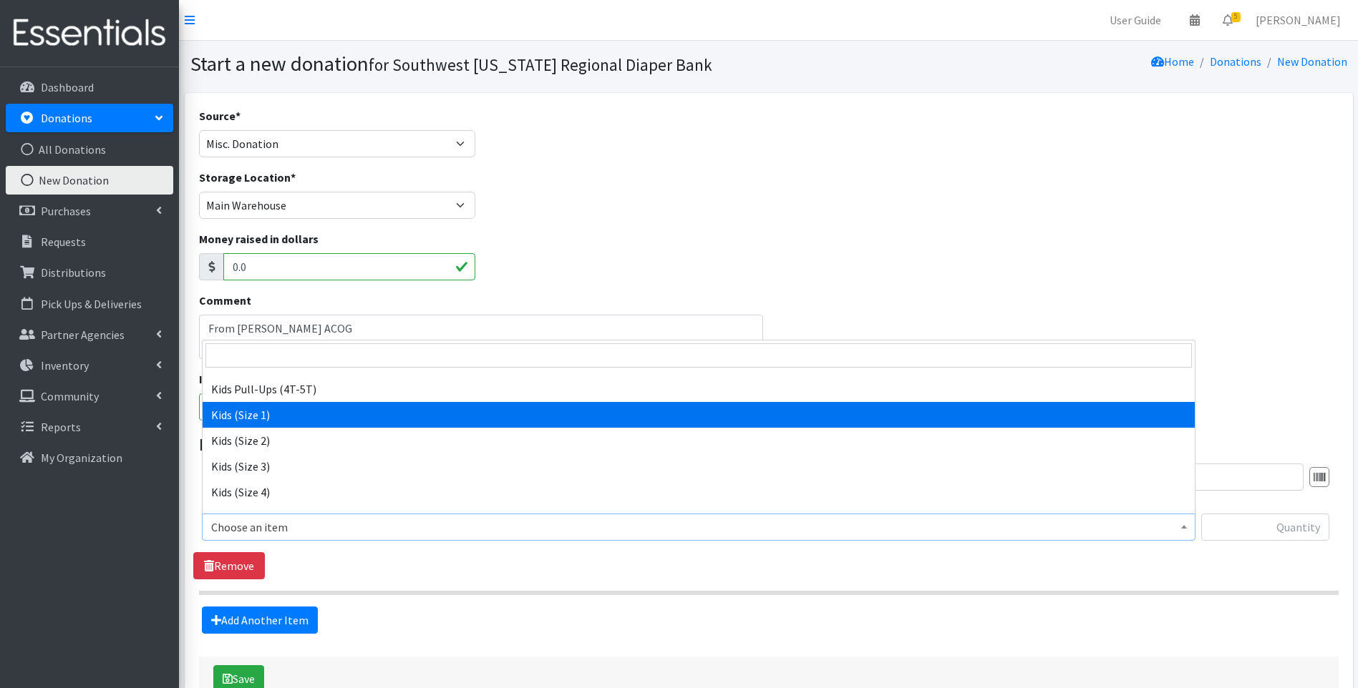
select select "10069"
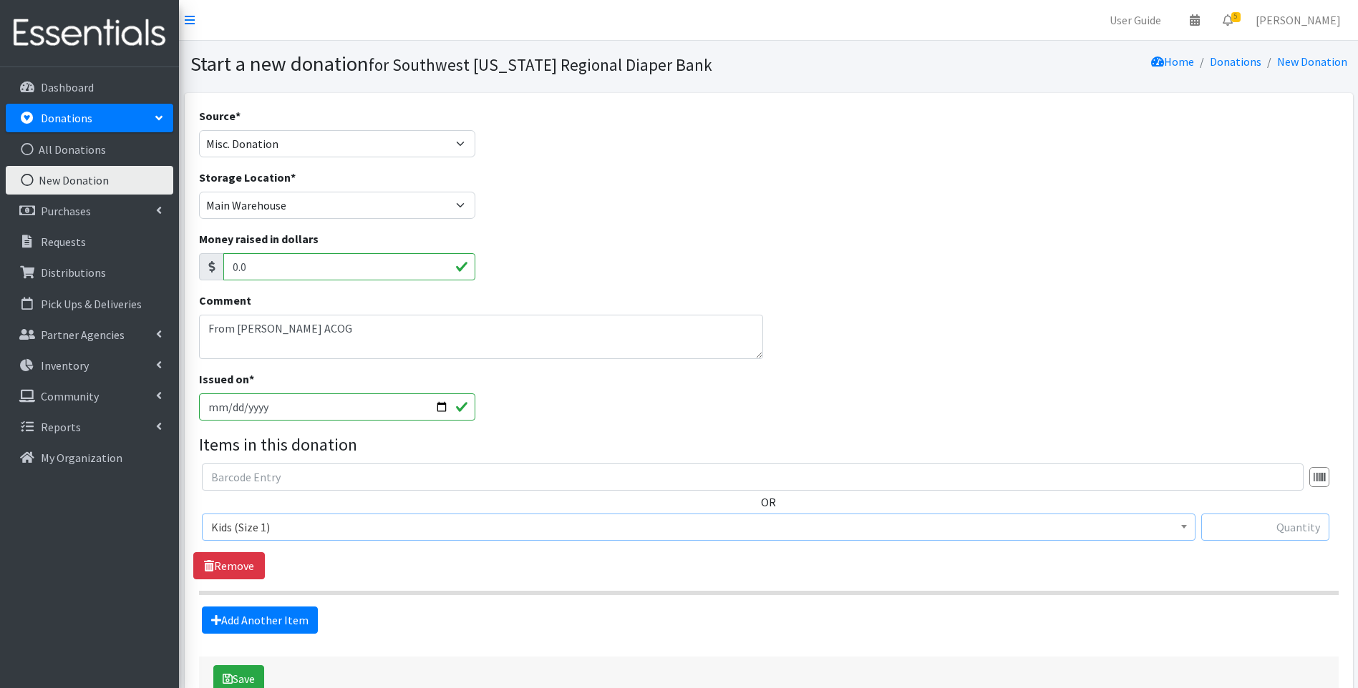
click at [1265, 525] on input "text" at bounding box center [1265, 527] width 128 height 27
type input "64"
click at [270, 624] on link "Add Another Item" at bounding box center [260, 620] width 116 height 27
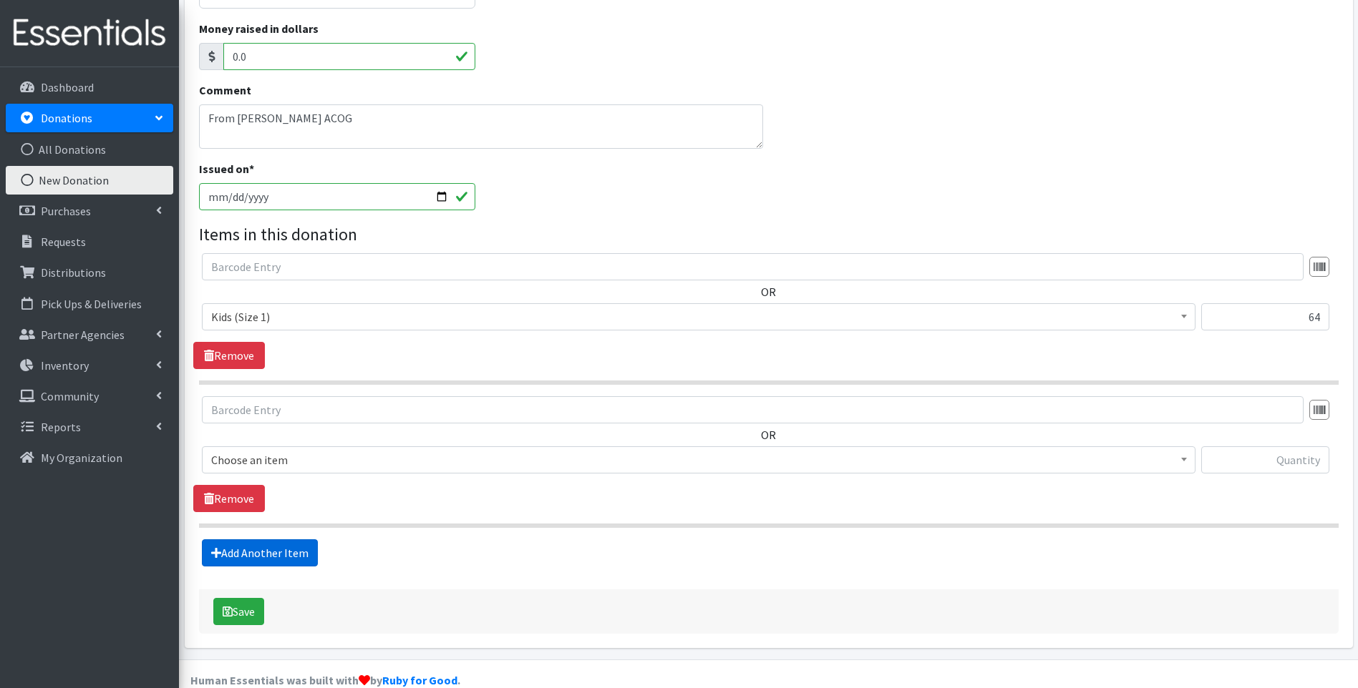
scroll to position [235, 0]
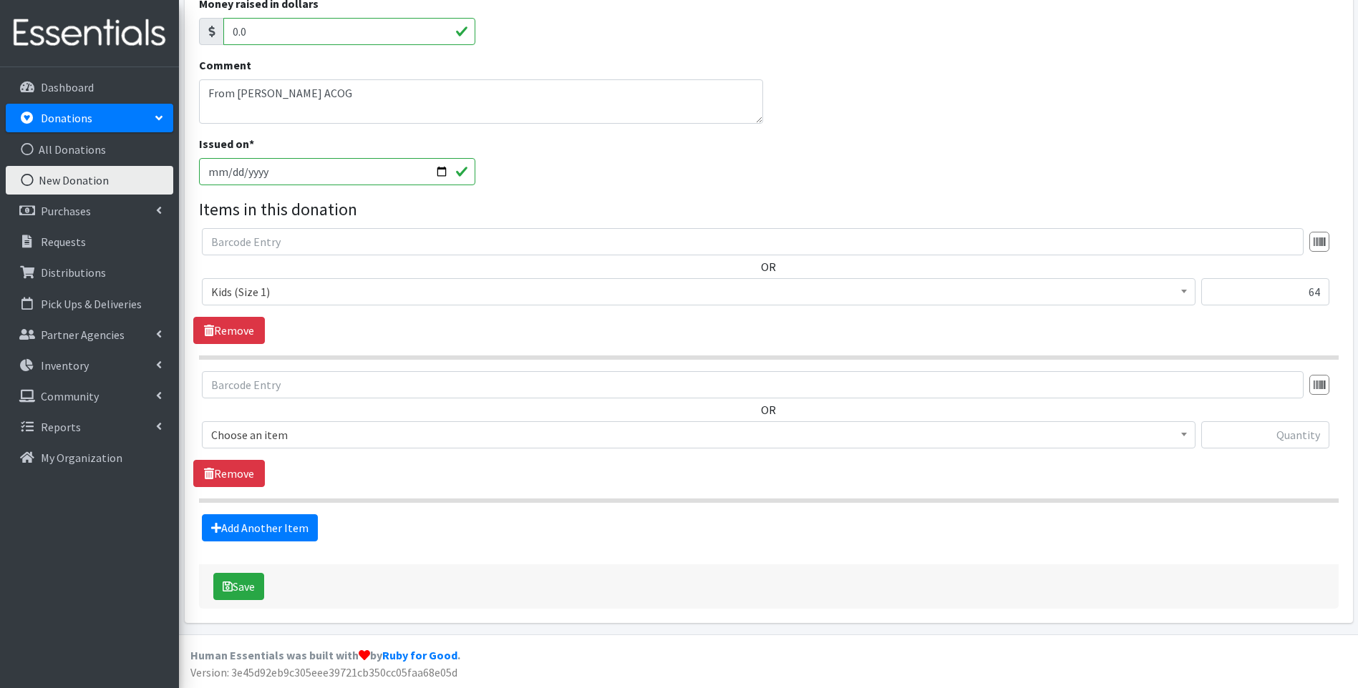
click at [329, 431] on span "Choose an item" at bounding box center [698, 435] width 975 height 20
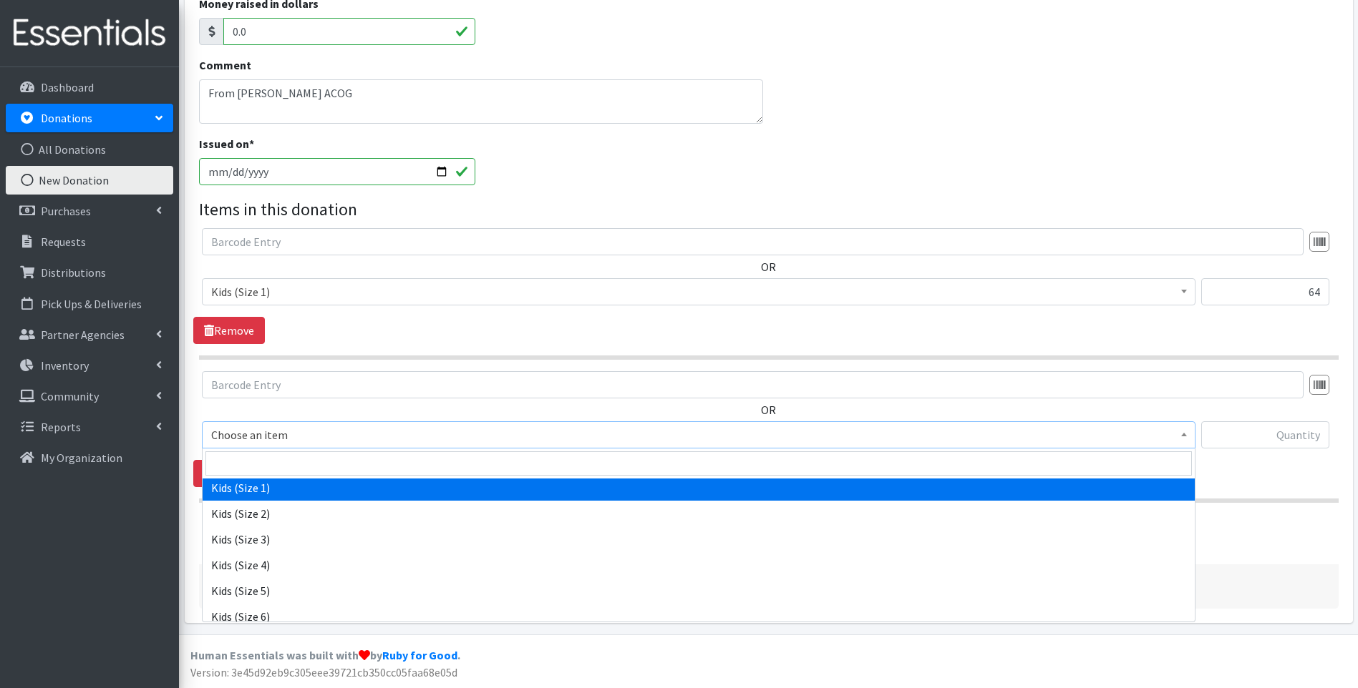
scroll to position [334, 0]
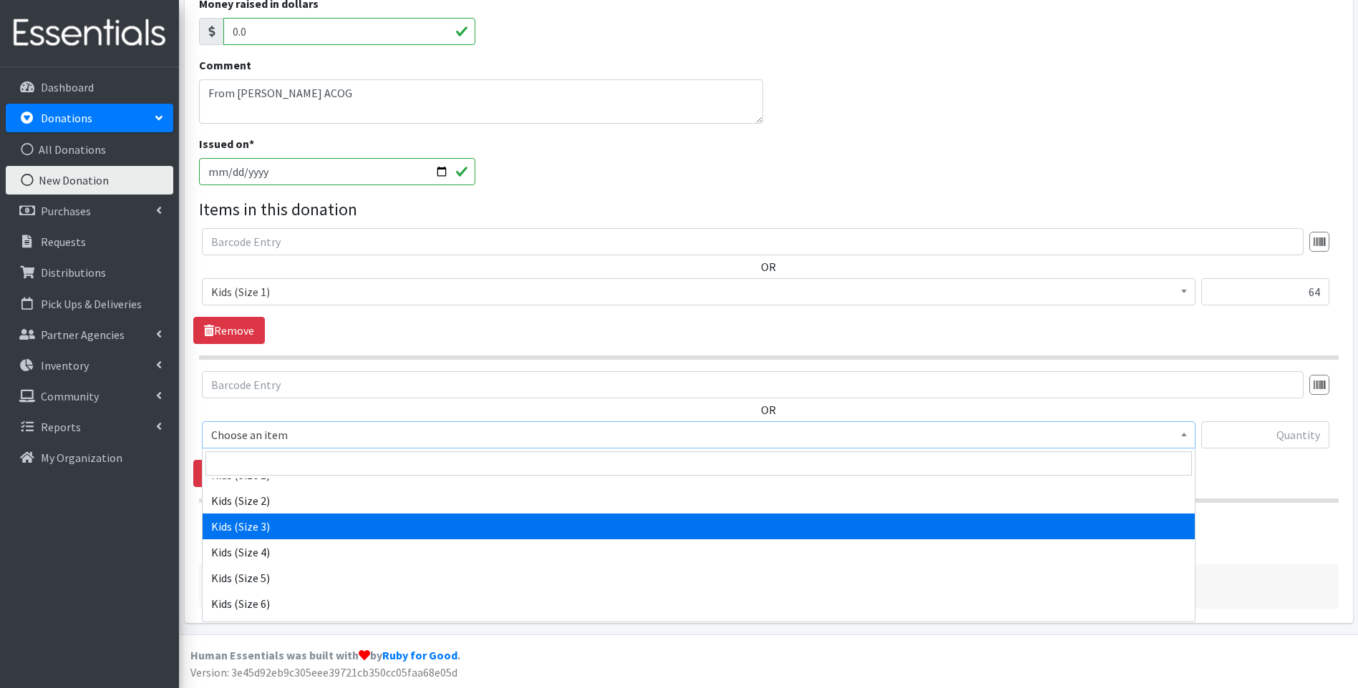
select select "10061"
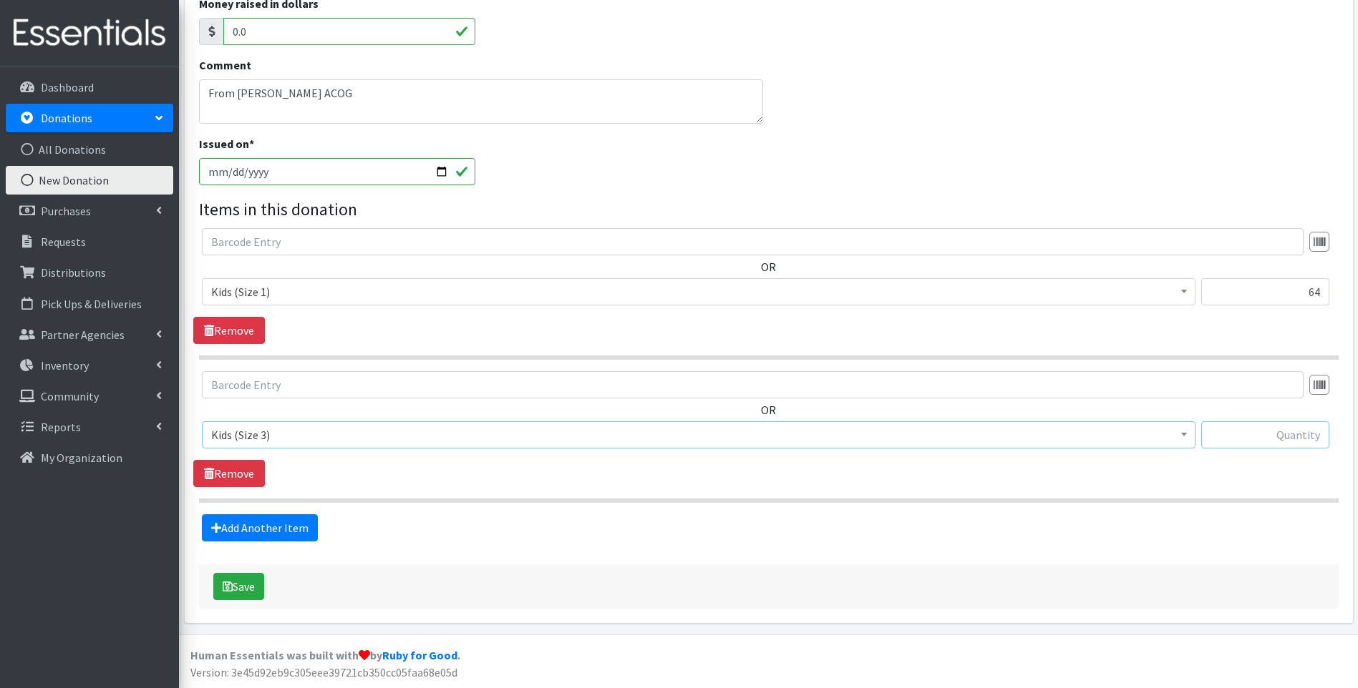
click at [1283, 437] on input "text" at bounding box center [1265, 434] width 128 height 27
type input "25"
click at [256, 521] on link "Add Another Item" at bounding box center [260, 528] width 116 height 27
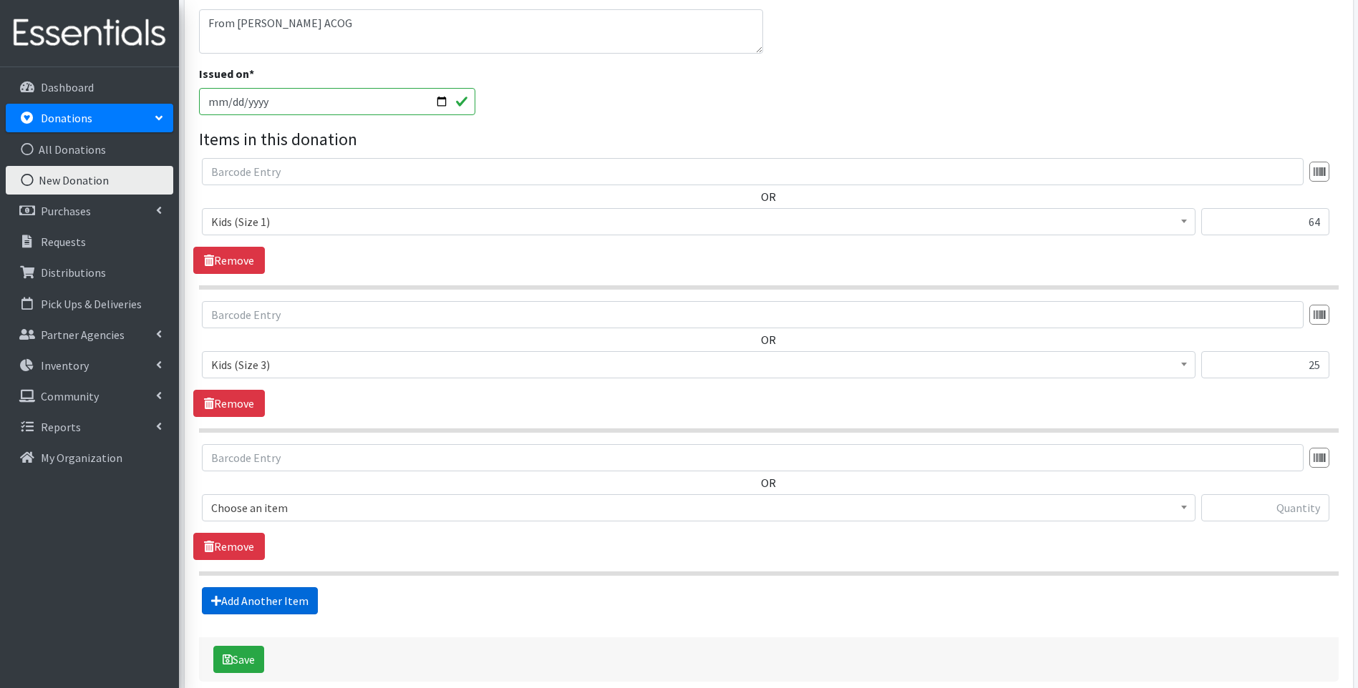
scroll to position [379, 0]
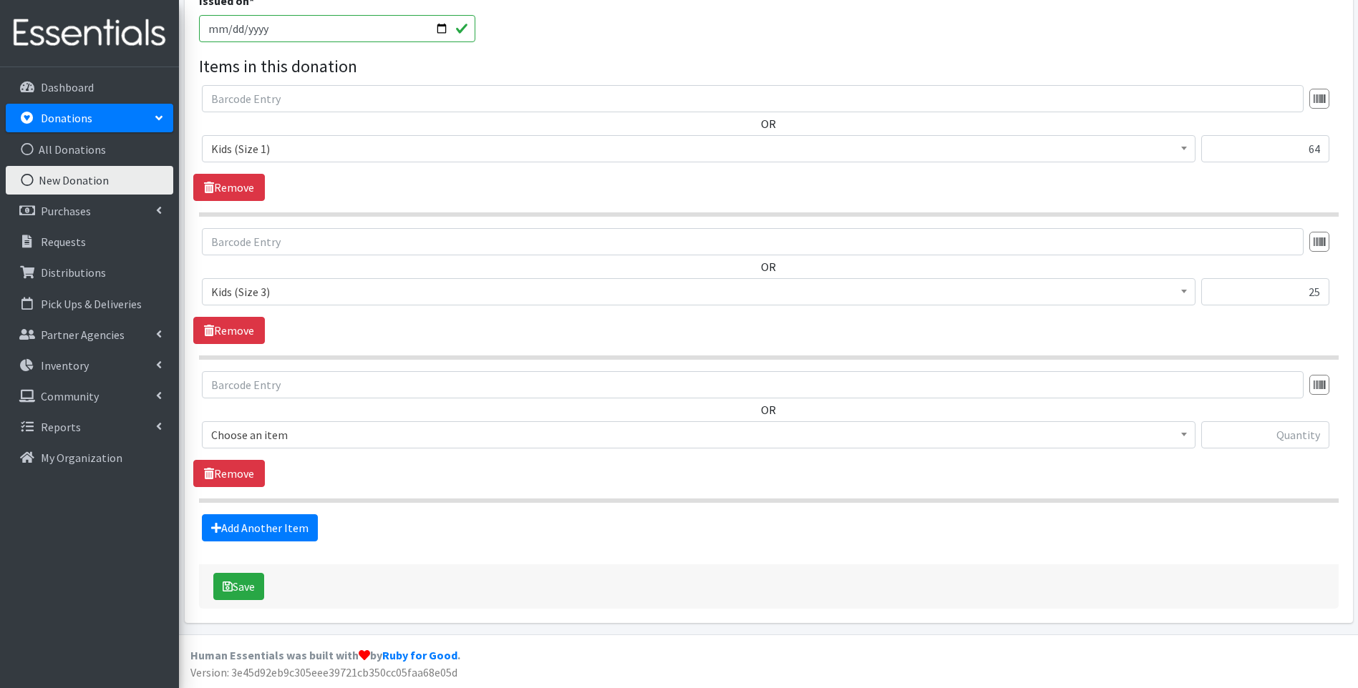
click at [288, 435] on span "Choose an item" at bounding box center [698, 435] width 975 height 20
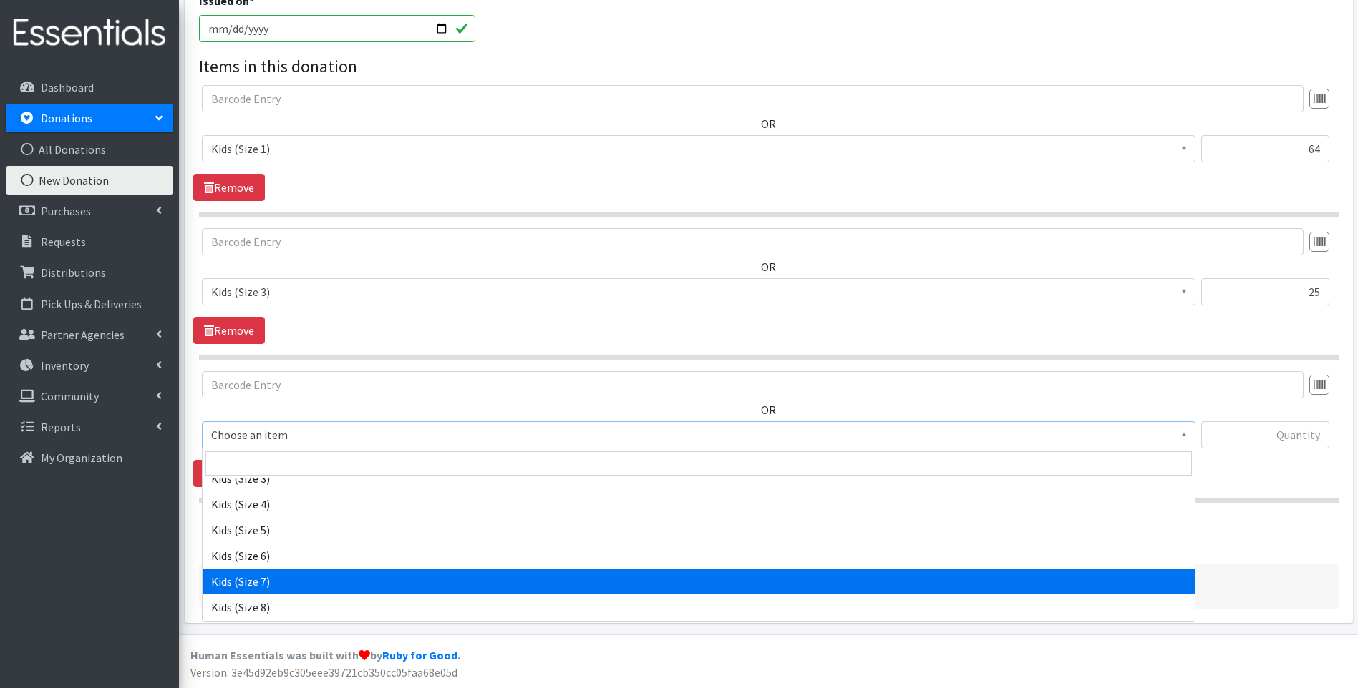
scroll to position [484, 0]
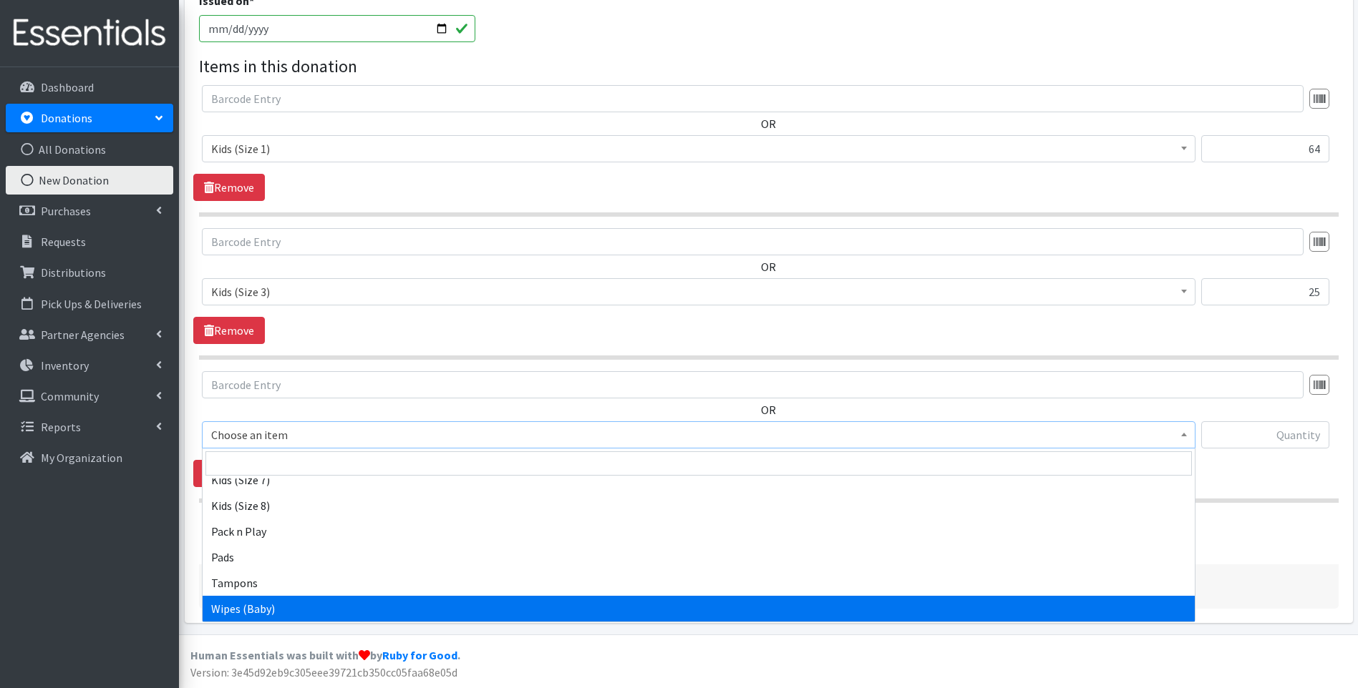
select select "10041"
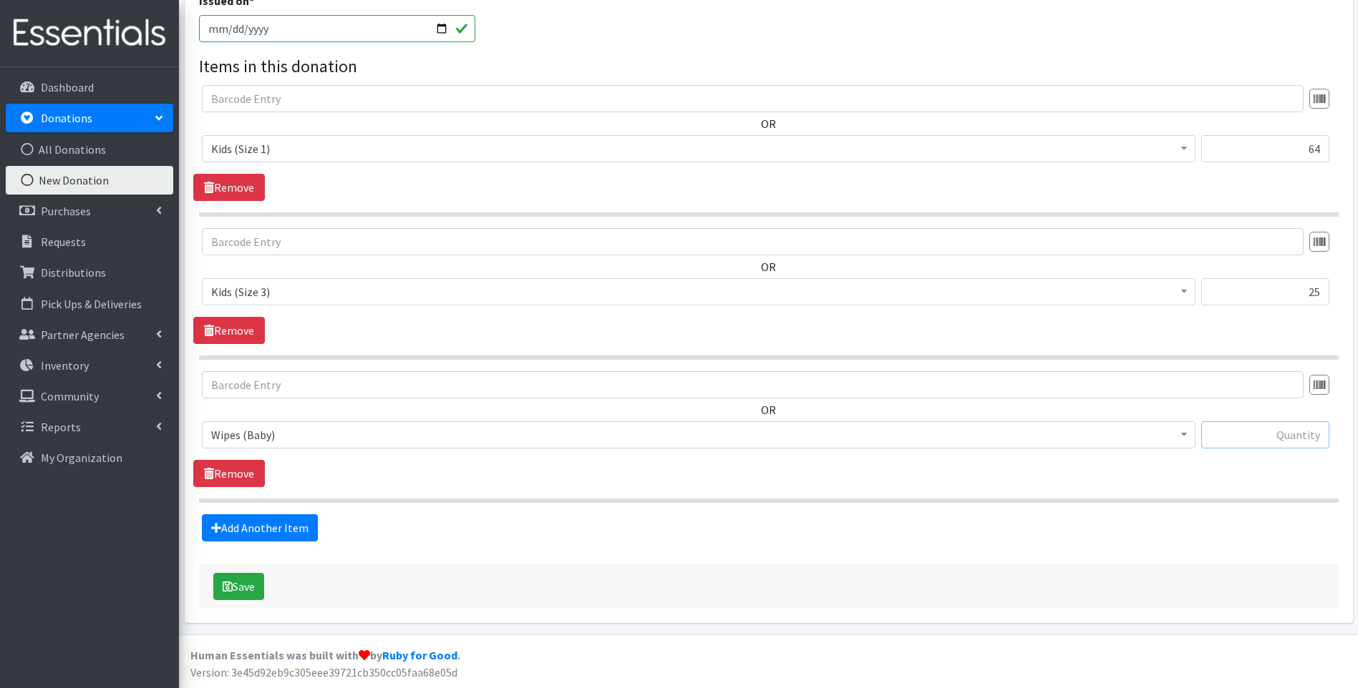
click at [1285, 422] on input "text" at bounding box center [1265, 434] width 128 height 27
type input "6"
click at [245, 585] on button "Save" at bounding box center [238, 586] width 51 height 27
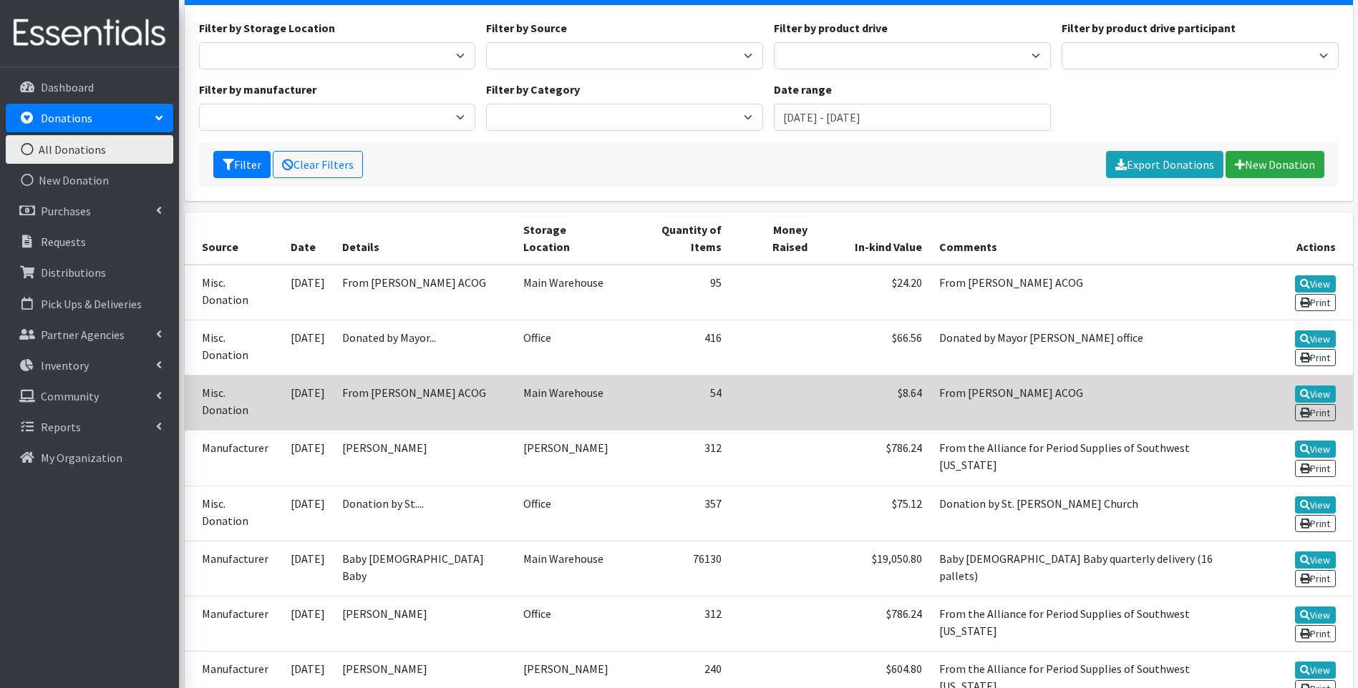
scroll to position [190, 0]
